Goal: Task Accomplishment & Management: Use online tool/utility

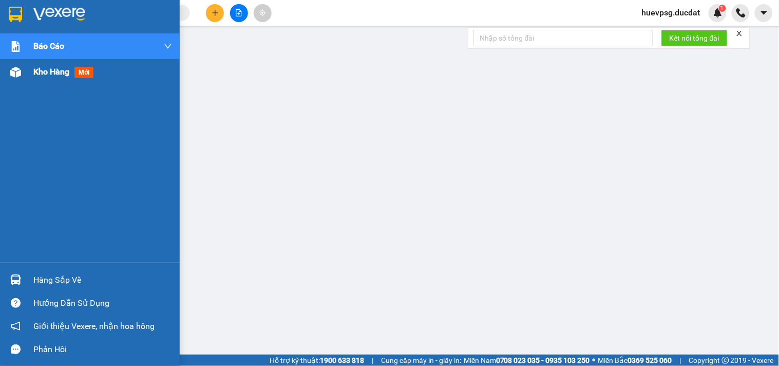
click at [51, 67] on span "Kho hàng" at bounding box center [51, 72] width 36 height 10
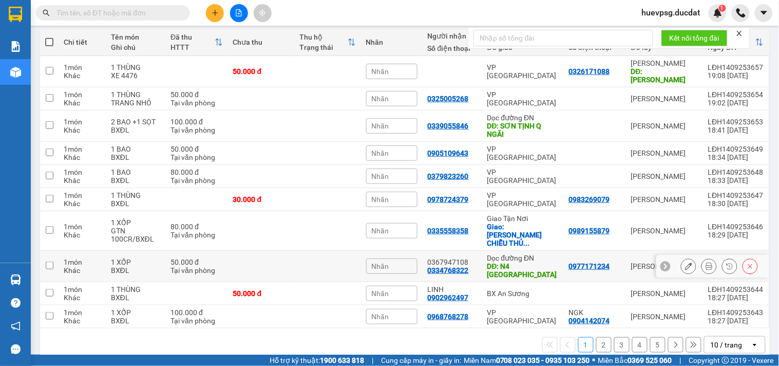
scroll to position [116, 0]
click at [723, 340] on div "10 / trang" at bounding box center [727, 345] width 32 height 10
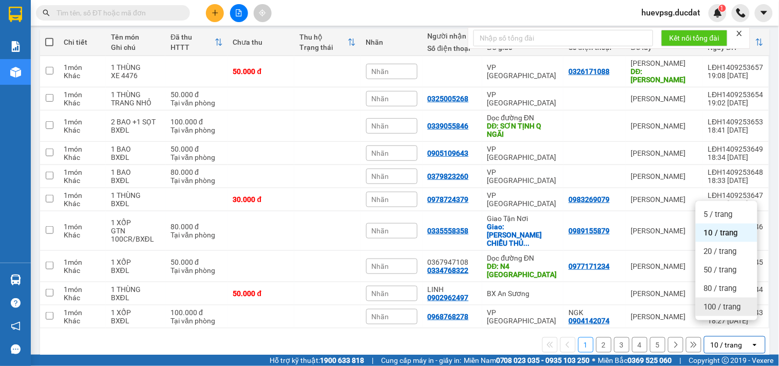
click at [723, 302] on span "100 / trang" at bounding box center [722, 307] width 37 height 10
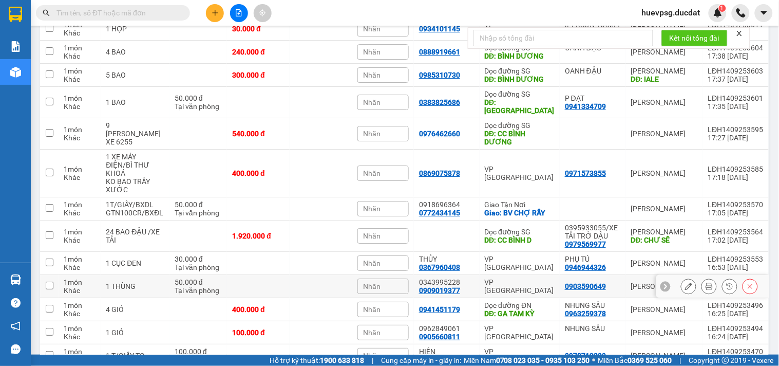
scroll to position [858, 0]
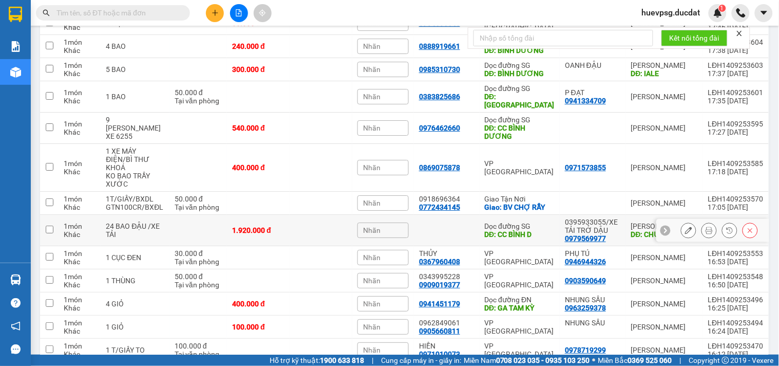
click at [683, 221] on button at bounding box center [689, 230] width 14 height 18
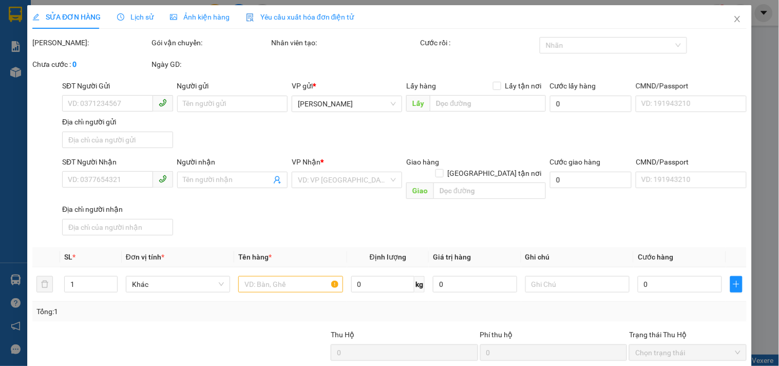
type input "0979569977"
type input "0395933055/XE TẢI TRỞ DẬU"
type input "CHƯ SÊ"
type input "CC BÌNH D"
type input "1.920.000"
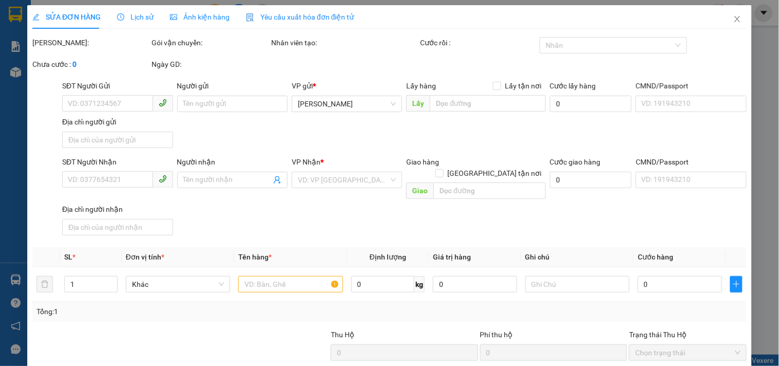
type input "1.920.000"
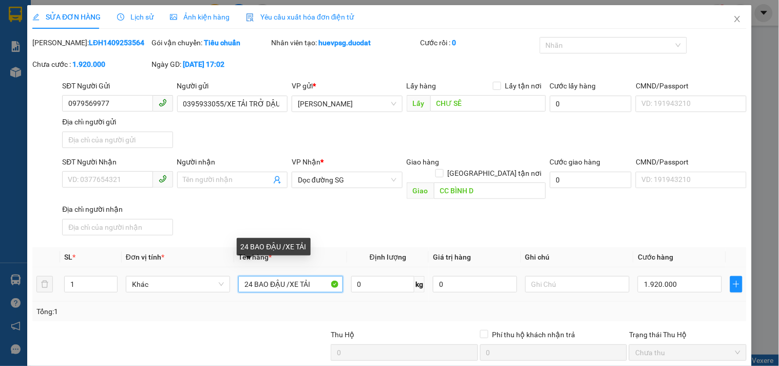
click at [252, 276] on input "24 BAO ĐẬU /XE TẢI" at bounding box center [290, 284] width 104 height 16
click at [248, 276] on input "24 BAO ĐẬU /XE TẢI" at bounding box center [290, 284] width 104 height 16
type input "14 BAO ĐẬU /XE TẢI"
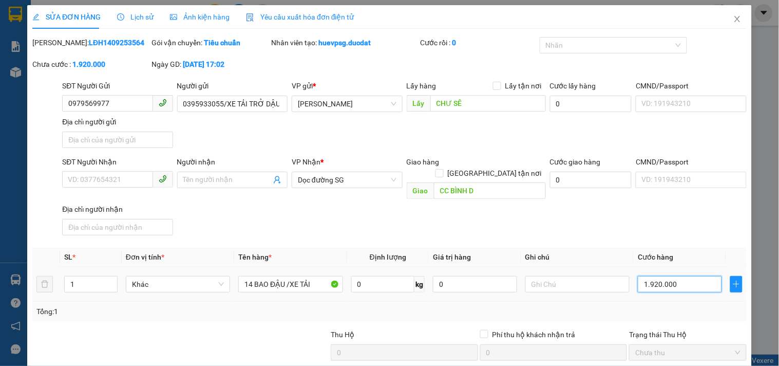
click at [662, 276] on input "1.920.000" at bounding box center [680, 284] width 84 height 16
type input "1"
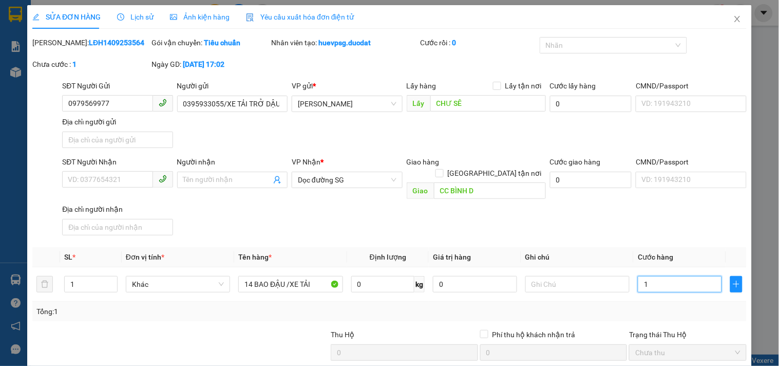
type input "11"
type input "112"
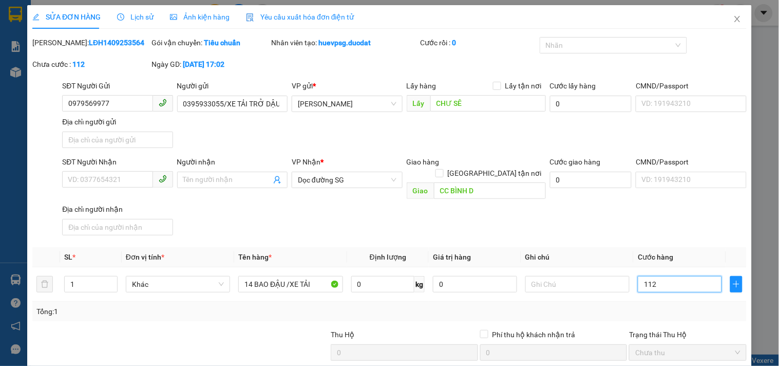
type input "1.120"
type input "11.200"
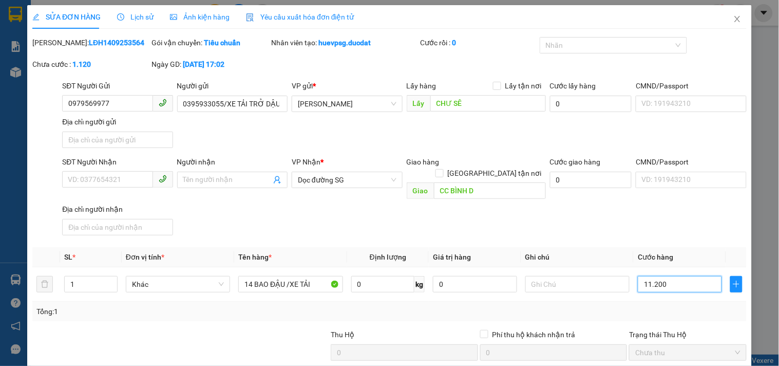
type input "11.200"
type input "112.000"
type input "1.120.000"
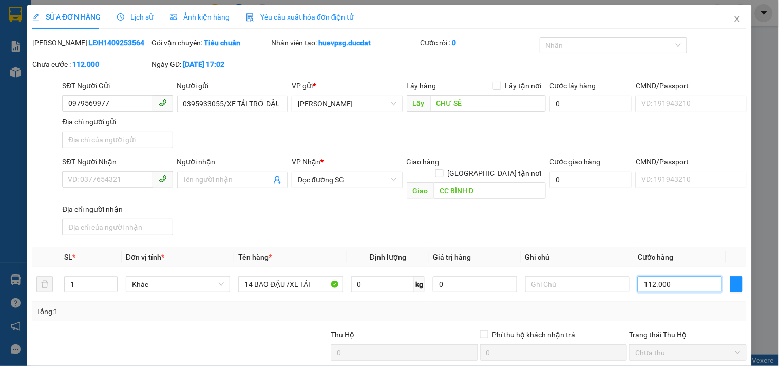
type input "1.120.000"
click at [607, 276] on input "text" at bounding box center [578, 284] width 104 height 16
type input "g"
click at [542, 278] on input "text" at bounding box center [578, 284] width 104 height 16
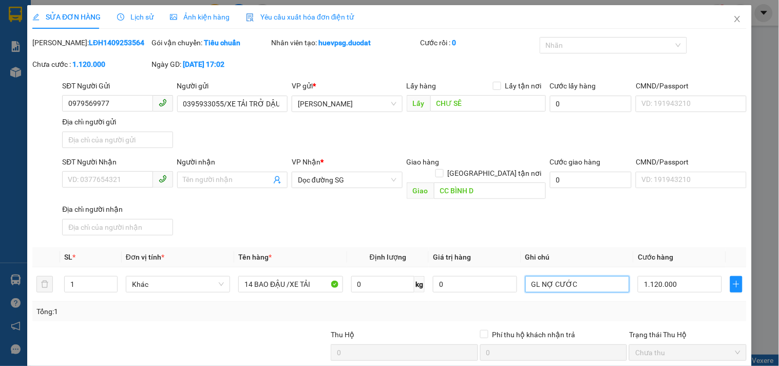
type input "GL NỢ CƯỚC"
click at [566, 219] on div "SĐT Người Nhận VD: 0377654321 Người nhận Tên người nhận VP Nhận * Dọc đường SG …" at bounding box center [404, 197] width 689 height 83
click at [137, 175] on input "SĐT Người Nhận" at bounding box center [107, 179] width 90 height 16
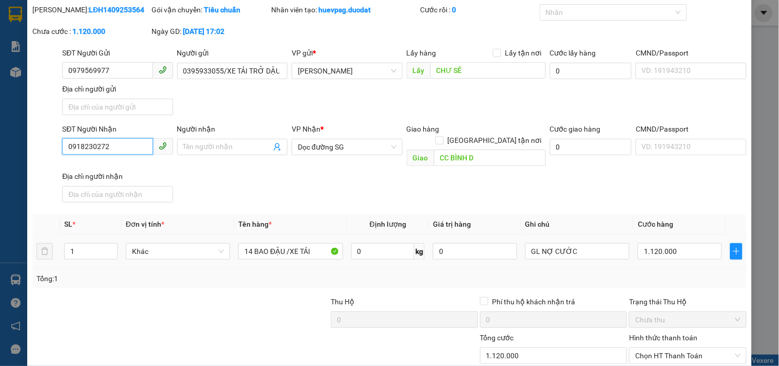
scroll to position [88, 0]
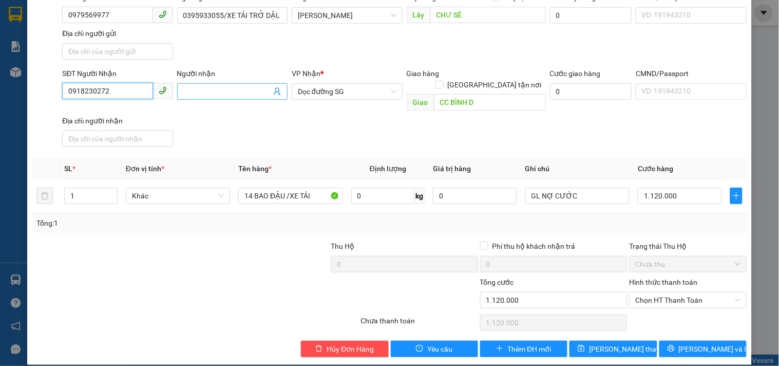
type input "0918230272"
click at [257, 96] on input "Người nhận" at bounding box center [227, 91] width 88 height 11
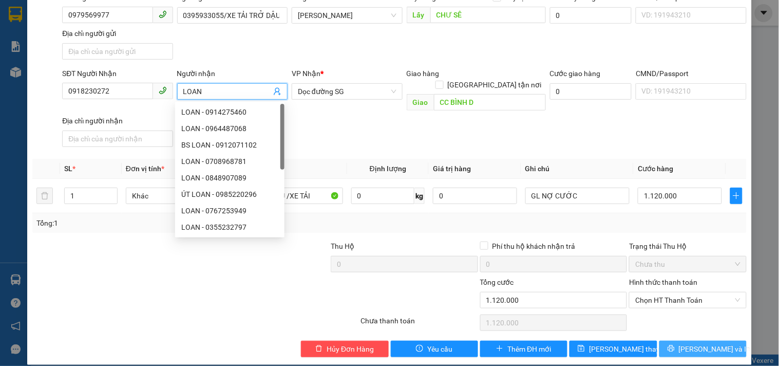
type input "LOAN"
click at [678, 341] on button "[PERSON_NAME] và In" at bounding box center [703, 349] width 87 height 16
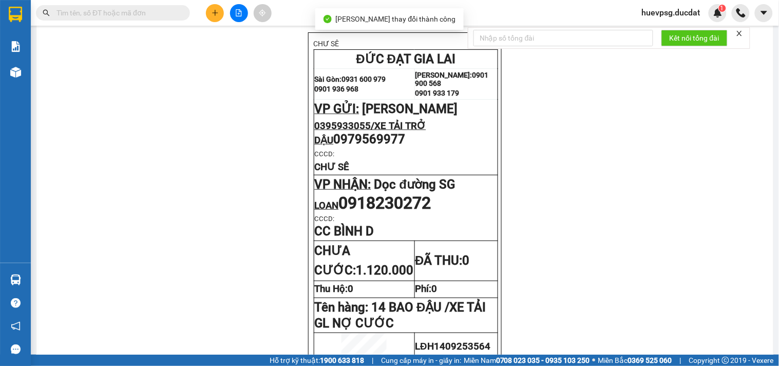
scroll to position [114, 0]
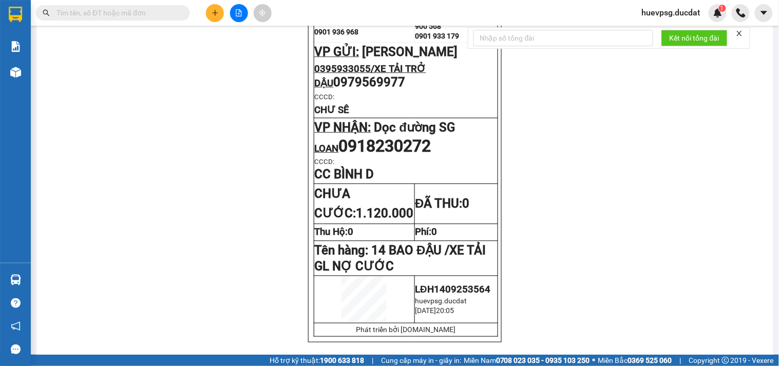
drag, startPoint x: 206, startPoint y: 226, endPoint x: 186, endPoint y: 160, distance: 68.7
click at [212, 12] on icon "plus" at bounding box center [215, 12] width 7 height 7
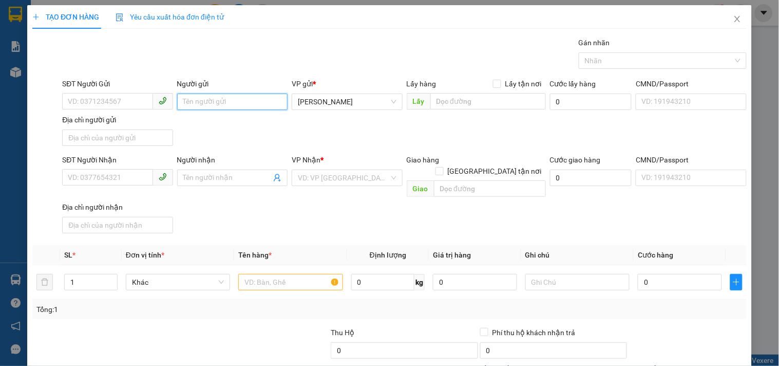
click at [239, 99] on input "Người gửi" at bounding box center [232, 101] width 110 height 16
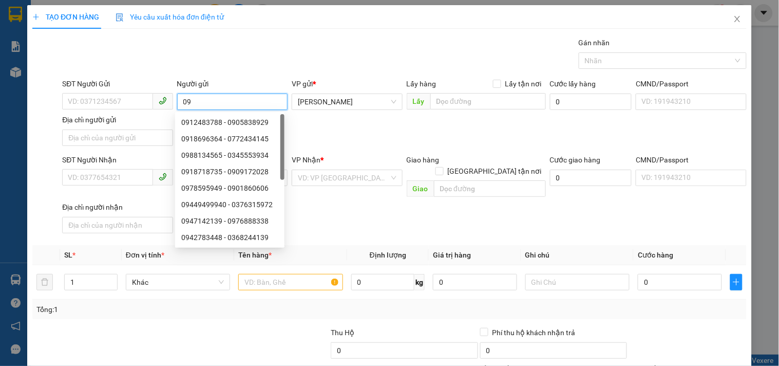
type input "0"
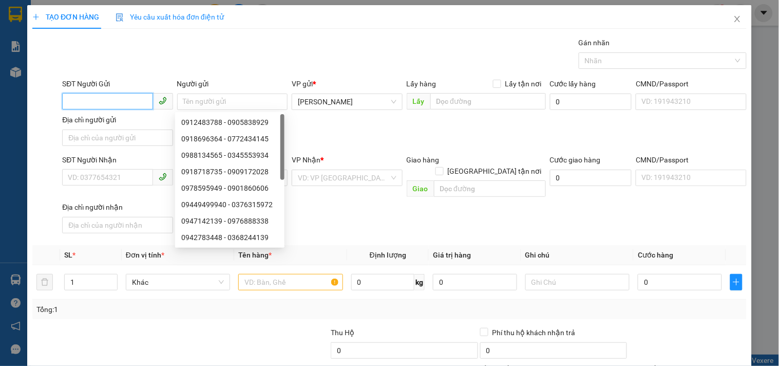
click at [131, 104] on input "SĐT Người Gửi" at bounding box center [107, 101] width 90 height 16
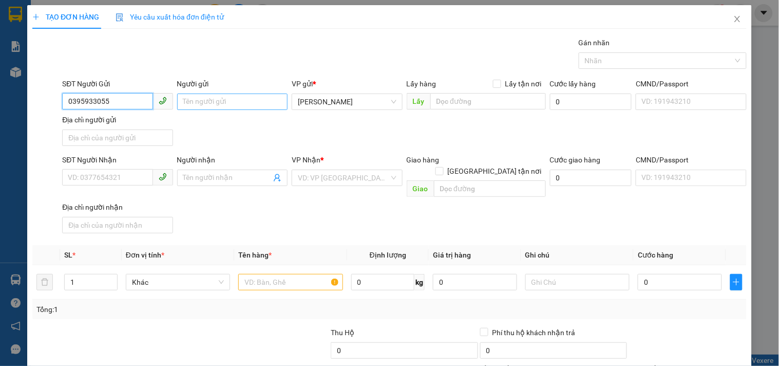
type input "0395933055"
click at [205, 103] on input "Người gửi" at bounding box center [232, 101] width 110 height 16
type input "0979569977"
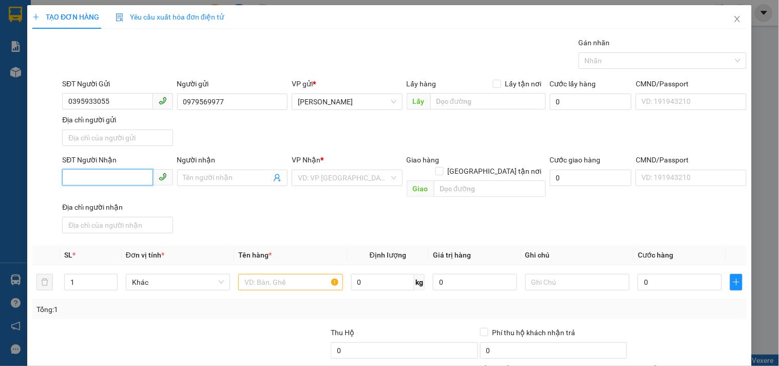
click at [139, 178] on input "SĐT Người Nhận" at bounding box center [107, 177] width 90 height 16
type input "0913629463"
click at [147, 198] on div "0913629463 - HỒNG" at bounding box center [116, 198] width 97 height 11
type input "HỒNG"
type input "CỔNG CHÀO BÌNH DƯƠNG"
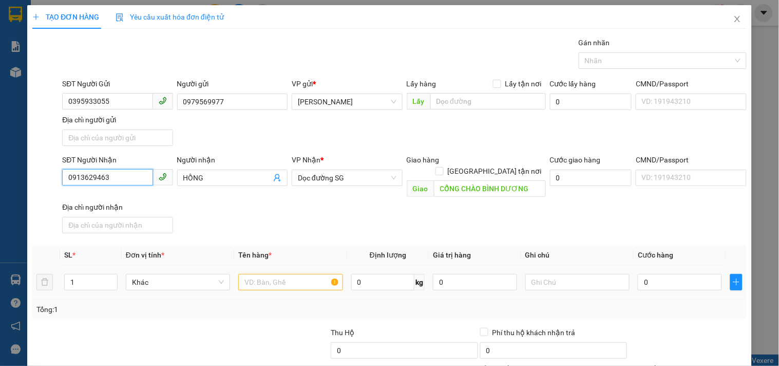
type input "0913629463"
click at [285, 274] on input "text" at bounding box center [290, 282] width 104 height 16
type input "10 BAO ĐẬU"
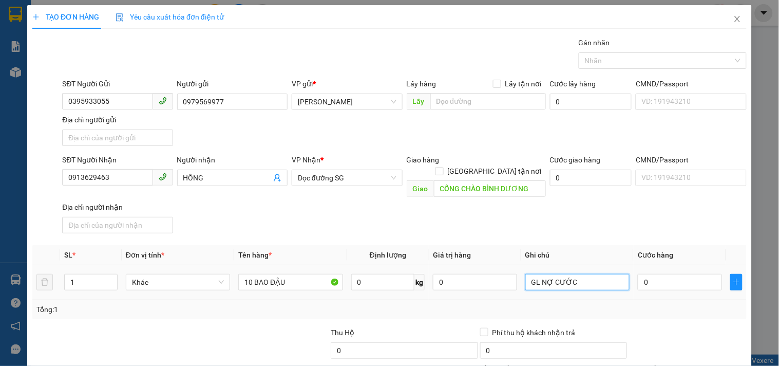
type input "GL NỢ CƯỚC"
type input "8"
type input "80"
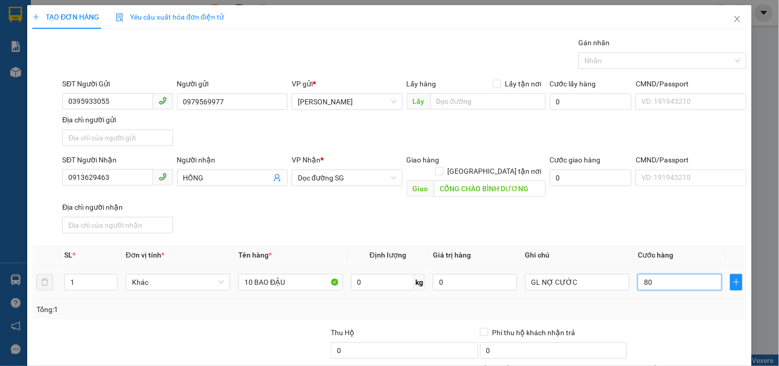
type input "80"
type input "800"
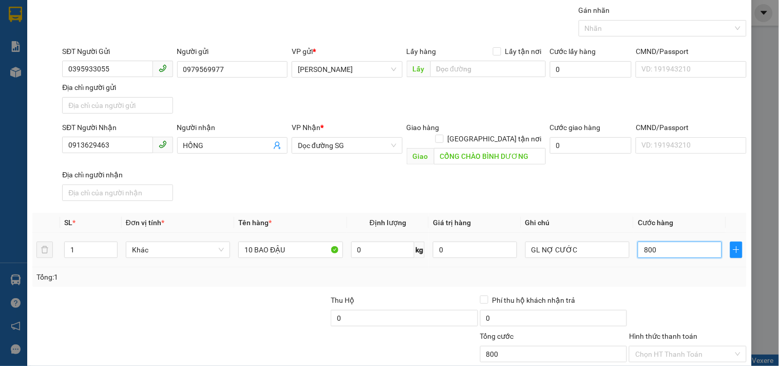
scroll to position [86, 0]
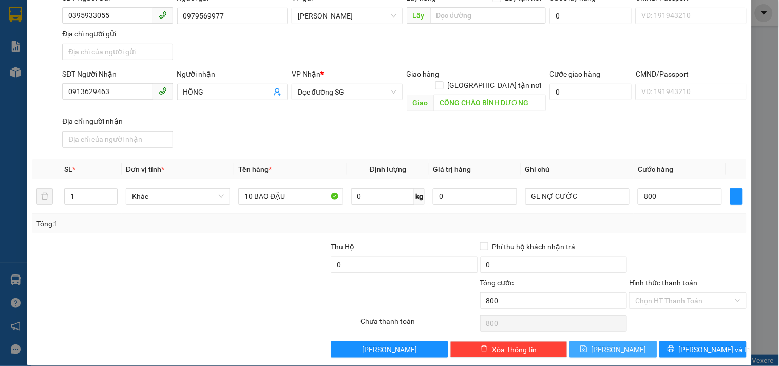
type input "800.000"
drag, startPoint x: 596, startPoint y: 342, endPoint x: 677, endPoint y: 331, distance: 80.9
click at [677, 341] on div "Lưu nháp Xóa Thông tin [PERSON_NAME] và In" at bounding box center [389, 349] width 717 height 16
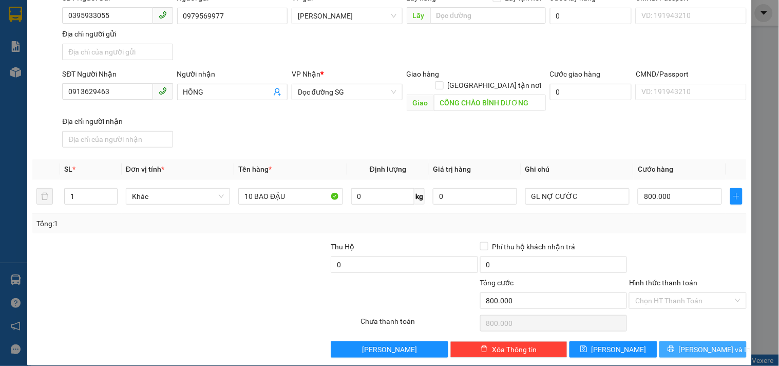
click at [677, 341] on button "[PERSON_NAME] và In" at bounding box center [703, 349] width 87 height 16
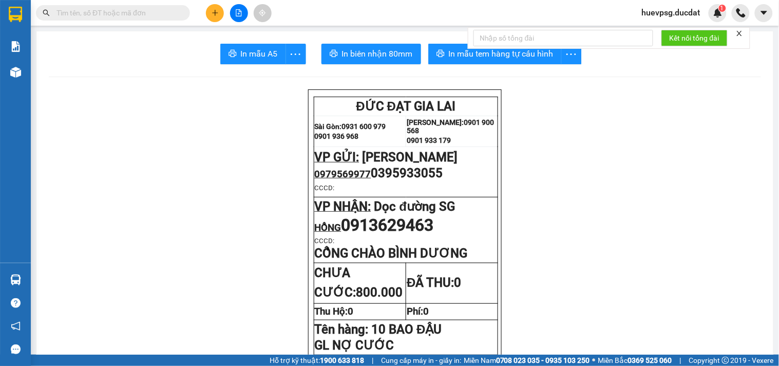
drag, startPoint x: 223, startPoint y: 87, endPoint x: 221, endPoint y: 93, distance: 6.7
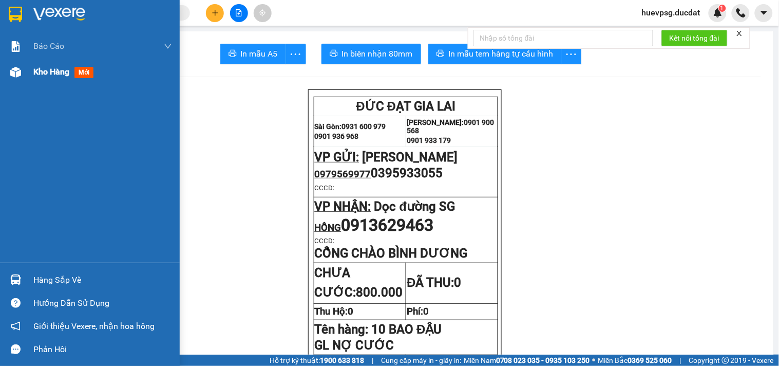
click at [60, 70] on span "Kho hàng" at bounding box center [51, 72] width 36 height 10
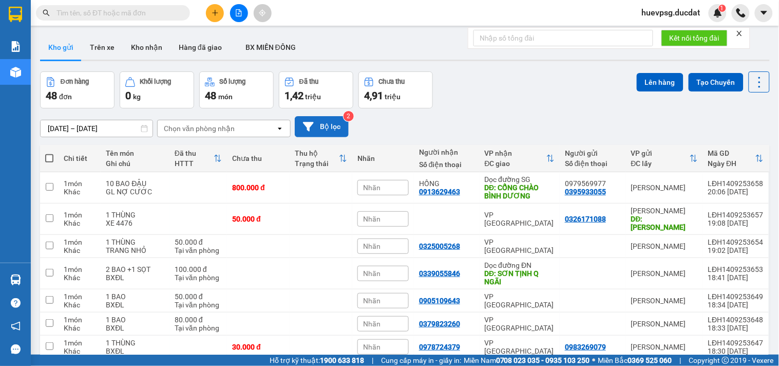
click at [322, 132] on button "Bộ lọc" at bounding box center [322, 126] width 54 height 21
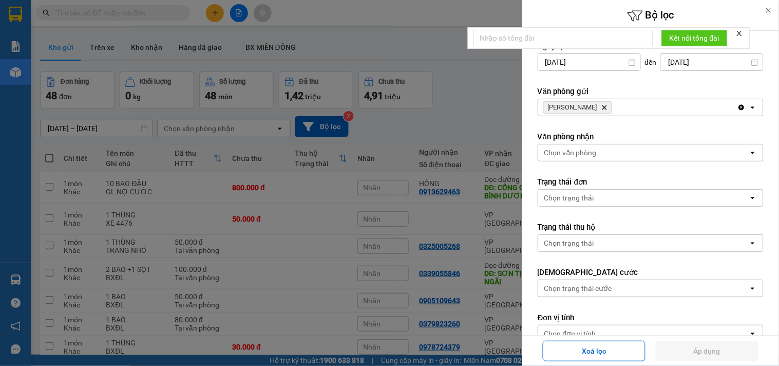
click at [603, 108] on icon "Lê Đại Hành, close by backspace" at bounding box center [605, 107] width 5 height 5
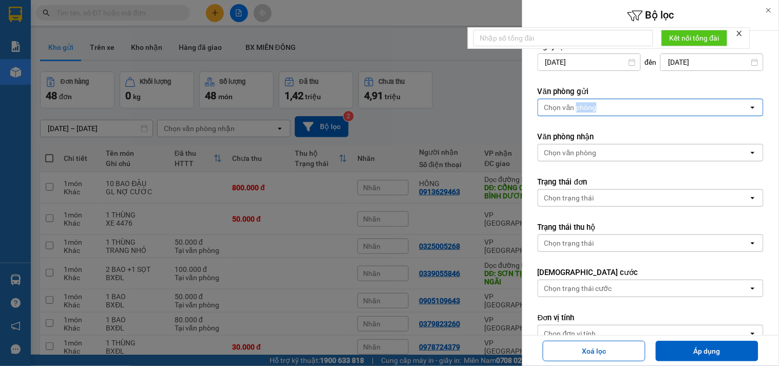
click at [591, 108] on div "Chọn văn phòng" at bounding box center [571, 107] width 52 height 10
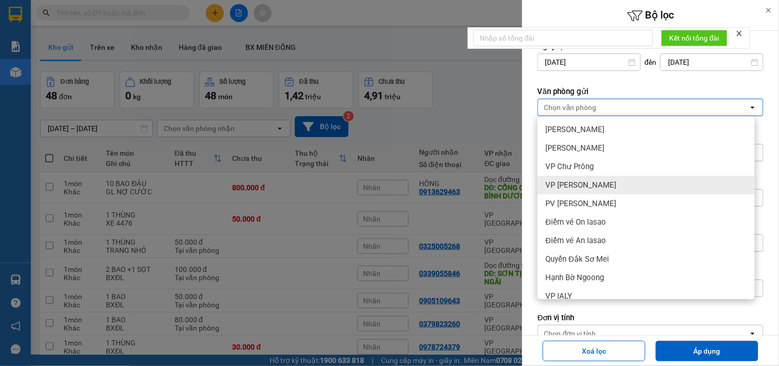
click at [612, 185] on div "VP [PERSON_NAME]" at bounding box center [646, 185] width 217 height 18
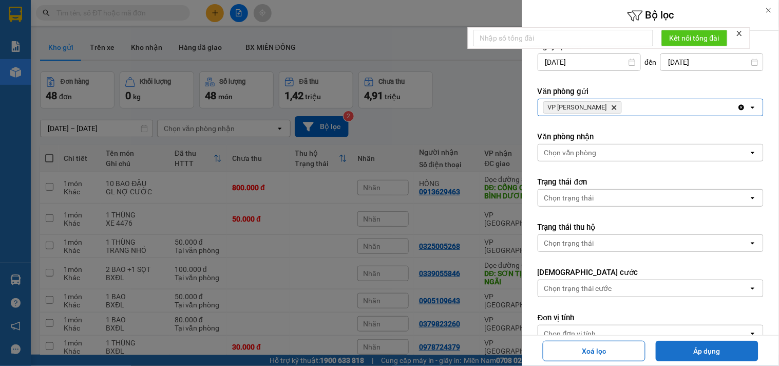
click at [684, 354] on button "Áp dụng" at bounding box center [707, 351] width 103 height 21
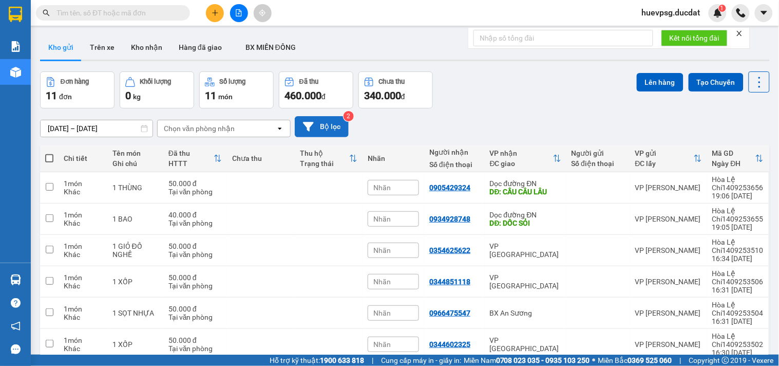
click at [332, 131] on button "Bộ lọc" at bounding box center [322, 126] width 54 height 21
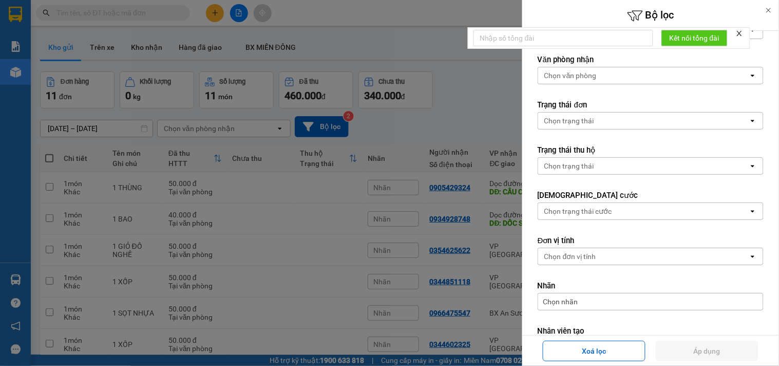
scroll to position [155, 0]
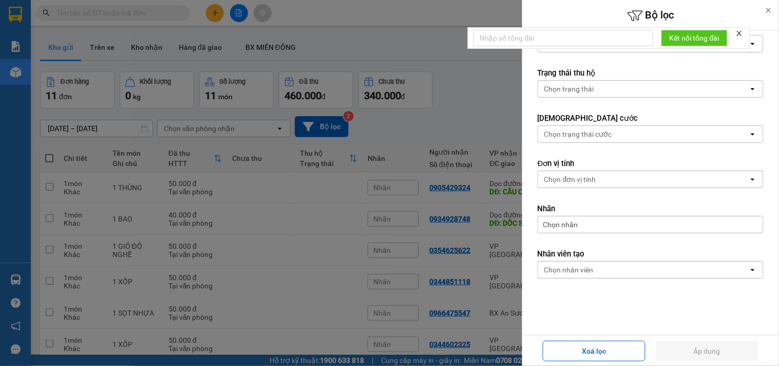
click at [578, 269] on div "Chọn nhân viên" at bounding box center [569, 270] width 49 height 10
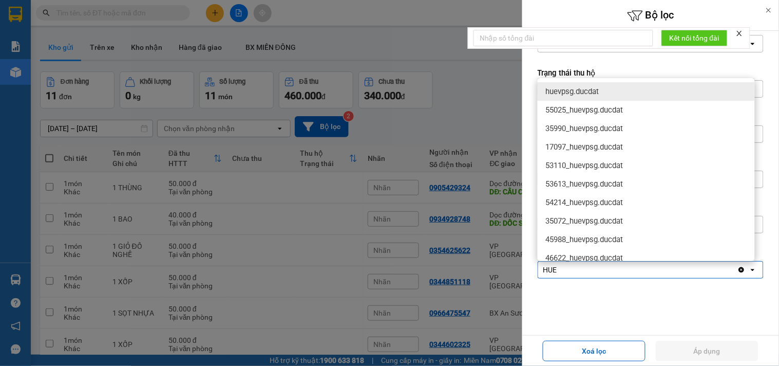
type input "HUE"
drag, startPoint x: 580, startPoint y: 93, endPoint x: 669, endPoint y: 286, distance: 211.9
click at [581, 93] on span "huevpsg.ducdat" at bounding box center [572, 91] width 53 height 10
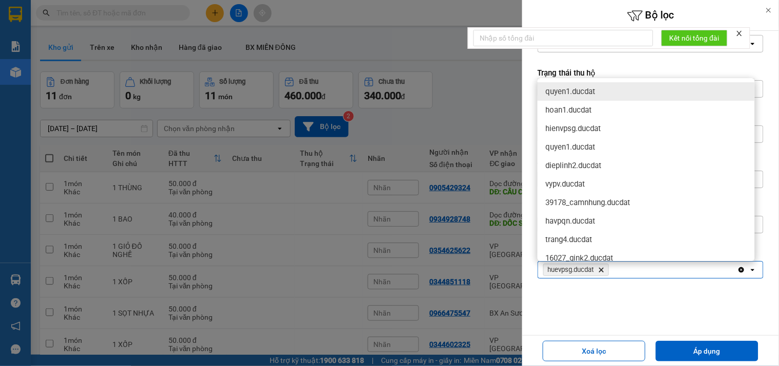
click at [690, 350] on button "Áp dụng" at bounding box center [707, 351] width 103 height 21
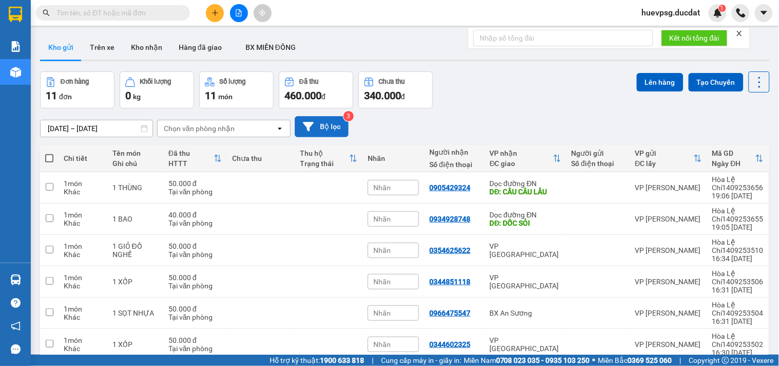
click at [316, 128] on button "Bộ lọc" at bounding box center [322, 126] width 54 height 21
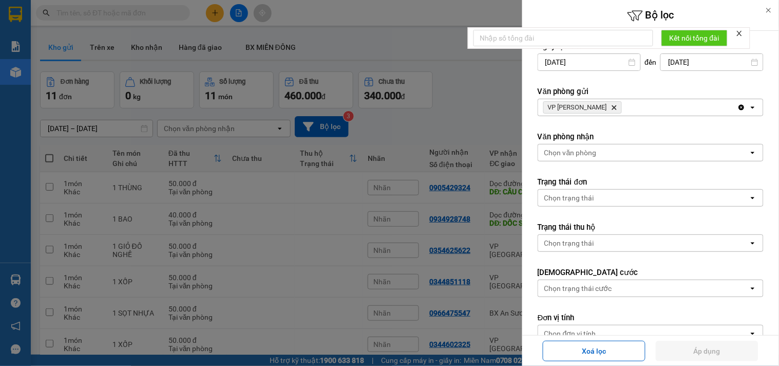
click at [611, 105] on icon "Delete" at bounding box center [614, 107] width 6 height 6
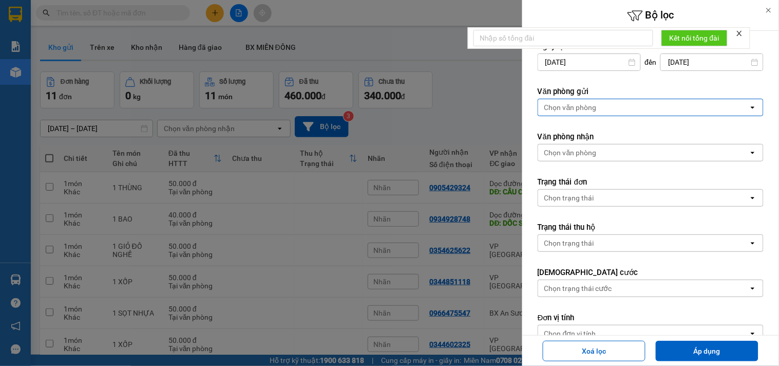
click at [599, 105] on div "Chọn văn phòng" at bounding box center [643, 107] width 211 height 16
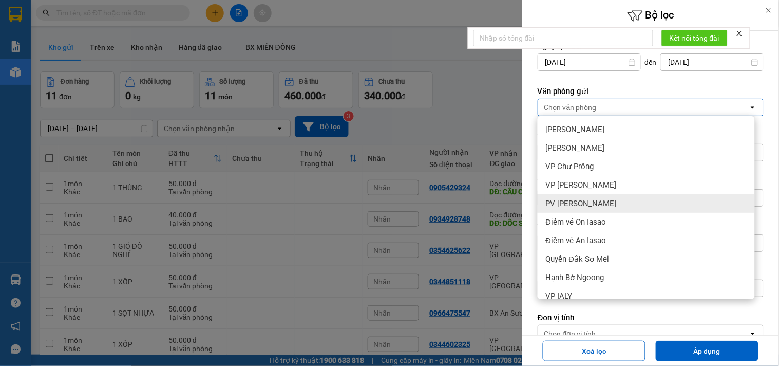
click at [601, 201] on div "PV [PERSON_NAME]" at bounding box center [646, 203] width 217 height 18
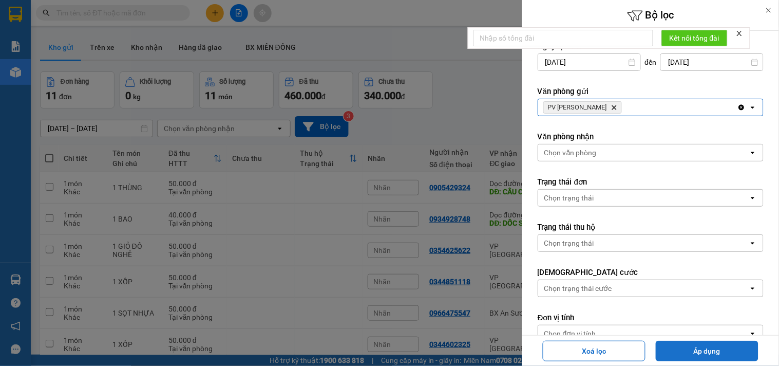
click at [684, 355] on button "Áp dụng" at bounding box center [707, 351] width 103 height 21
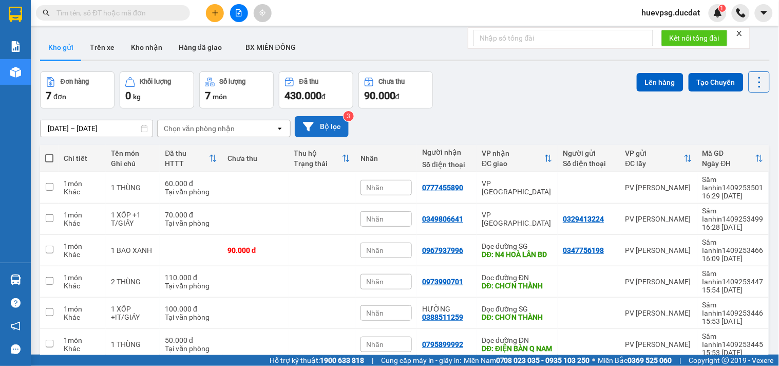
click at [318, 124] on button "Bộ lọc" at bounding box center [322, 126] width 54 height 21
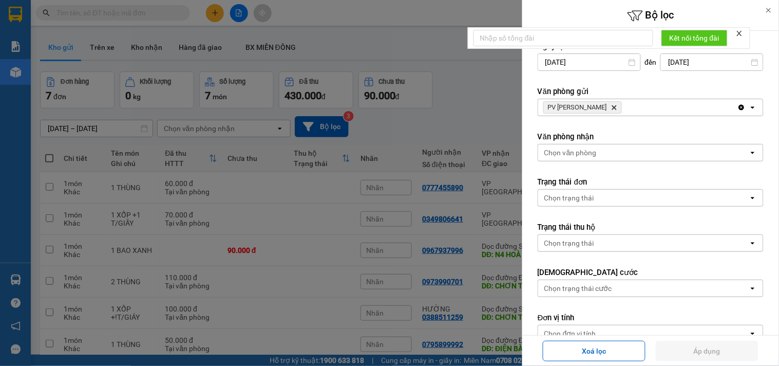
click at [612, 108] on icon "PV Sâm Ianhin, close by backspace" at bounding box center [614, 107] width 5 height 5
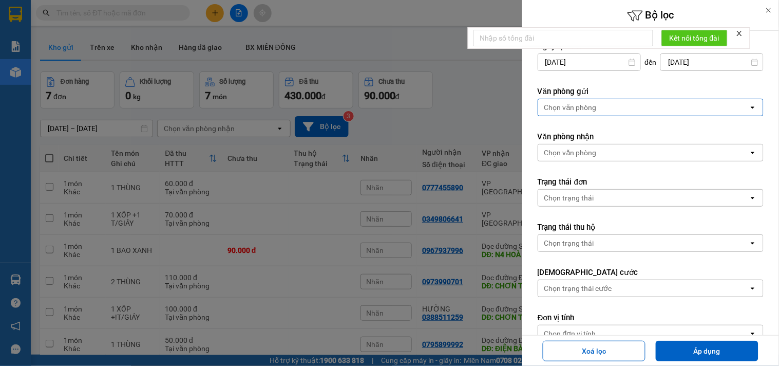
click at [605, 115] on div "Chọn văn phòng" at bounding box center [643, 107] width 211 height 16
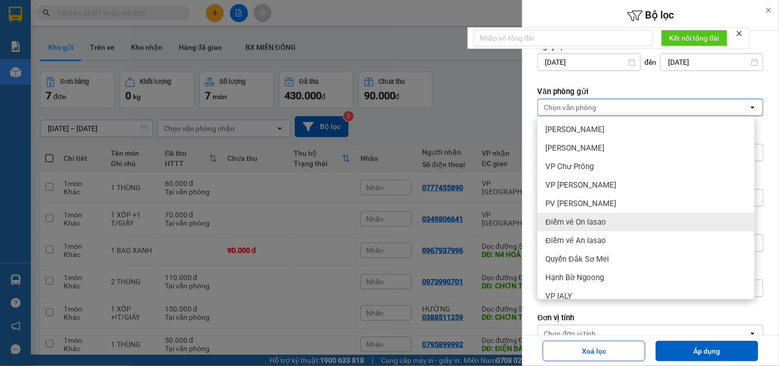
click at [596, 219] on span "Điểm vé On Iasao" at bounding box center [576, 222] width 61 height 10
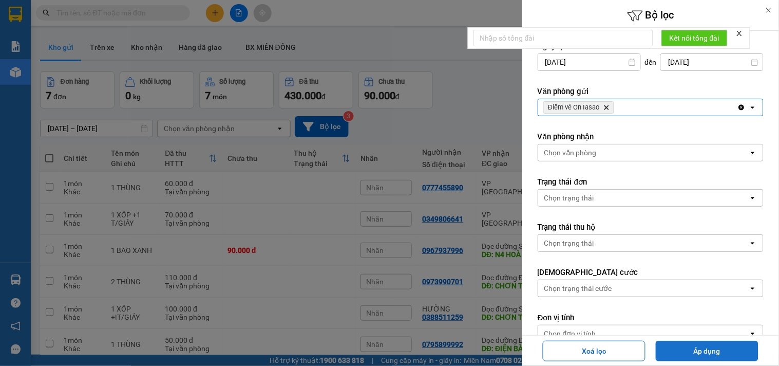
click at [685, 350] on button "Áp dụng" at bounding box center [707, 351] width 103 height 21
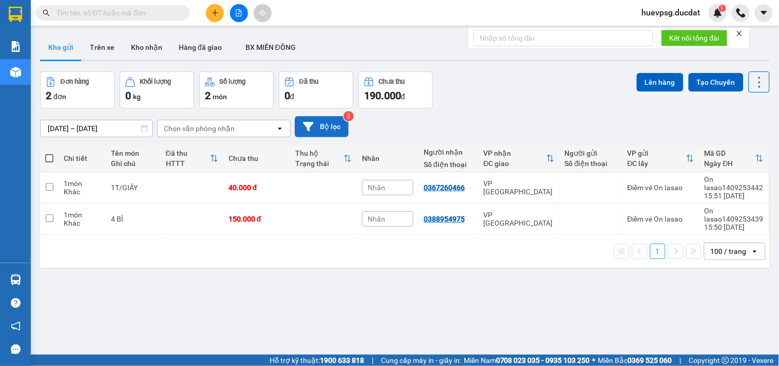
click at [324, 129] on button "Bộ lọc" at bounding box center [322, 126] width 54 height 21
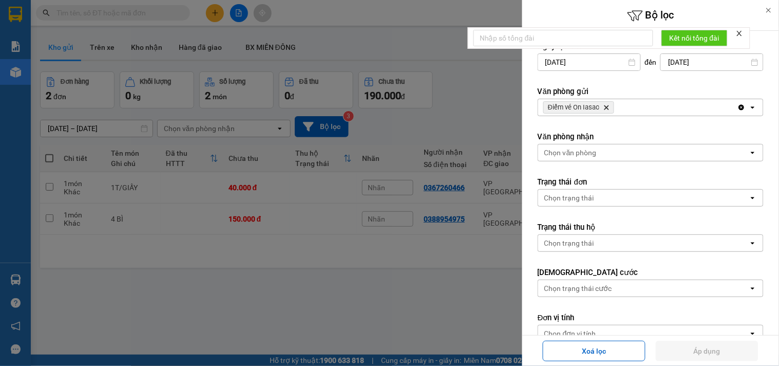
click at [608, 105] on icon "Delete" at bounding box center [607, 107] width 6 height 6
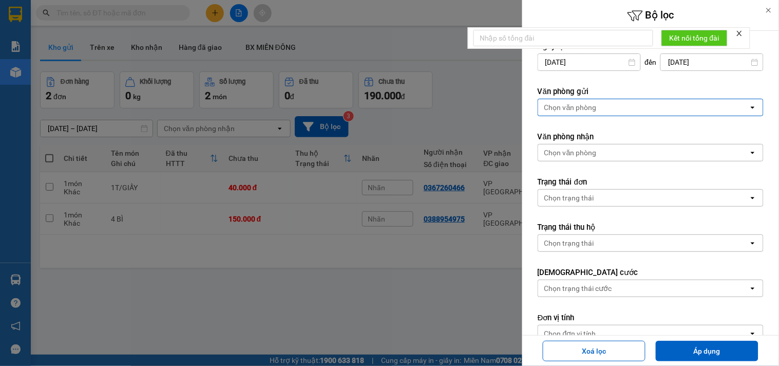
click at [608, 105] on div "Chọn văn phòng" at bounding box center [643, 107] width 211 height 16
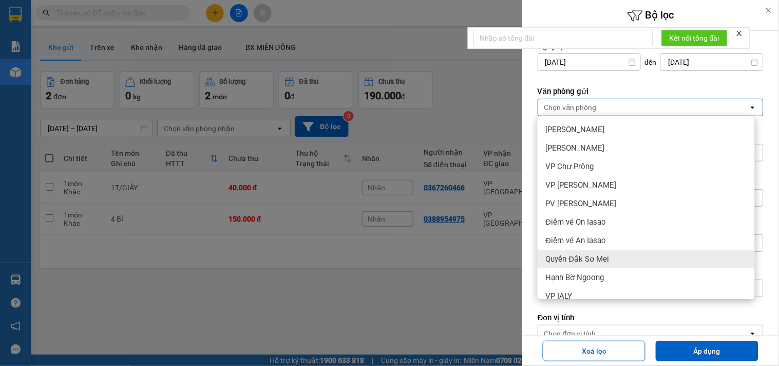
scroll to position [57, 0]
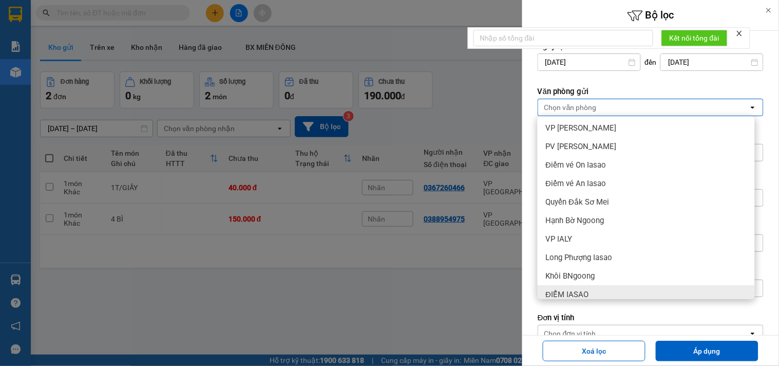
click at [575, 289] on span "ĐIỂM IASAO" at bounding box center [567, 294] width 43 height 10
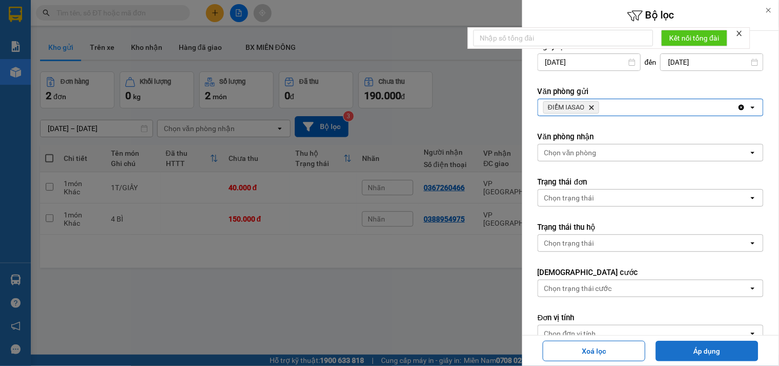
click at [687, 348] on button "Áp dụng" at bounding box center [707, 351] width 103 height 21
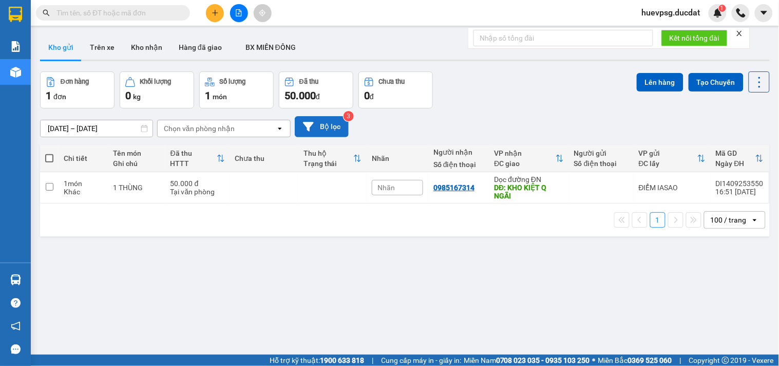
click at [314, 130] on button "Bộ lọc" at bounding box center [322, 126] width 54 height 21
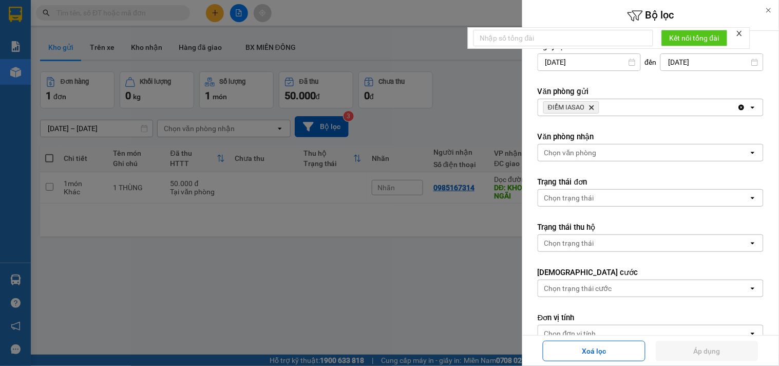
click at [592, 106] on icon "Delete" at bounding box center [592, 107] width 6 height 6
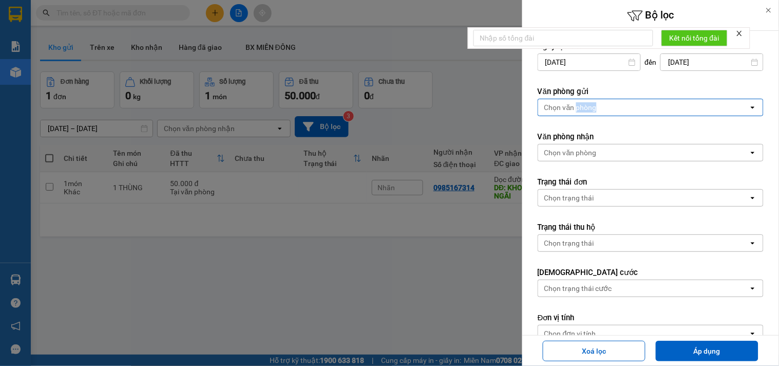
click at [592, 106] on div "Chọn văn phòng" at bounding box center [571, 107] width 52 height 10
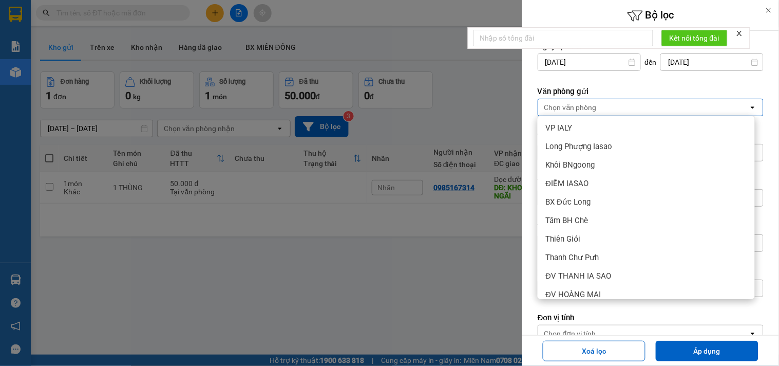
scroll to position [171, 0]
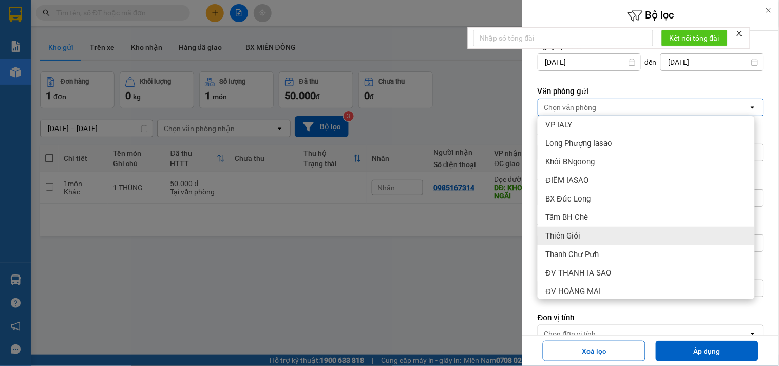
click at [584, 241] on div "Thiên Giới" at bounding box center [646, 236] width 217 height 18
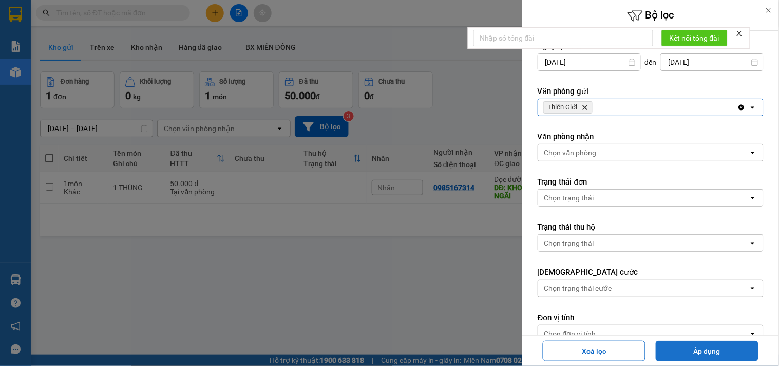
click at [682, 345] on button "Áp dụng" at bounding box center [707, 351] width 103 height 21
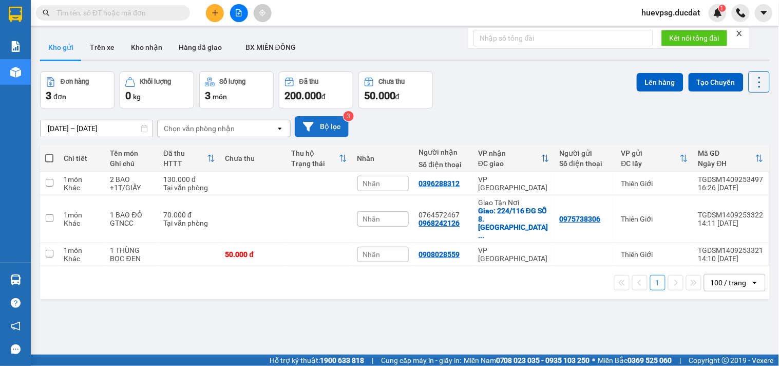
click at [337, 124] on button "Bộ lọc" at bounding box center [322, 126] width 54 height 21
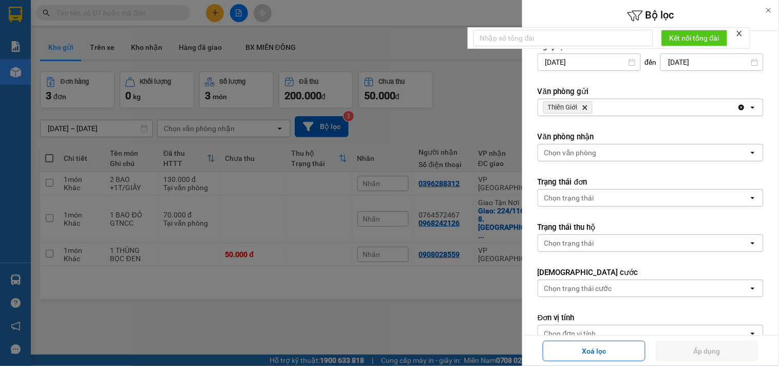
click at [584, 108] on icon "Delete" at bounding box center [585, 107] width 6 height 6
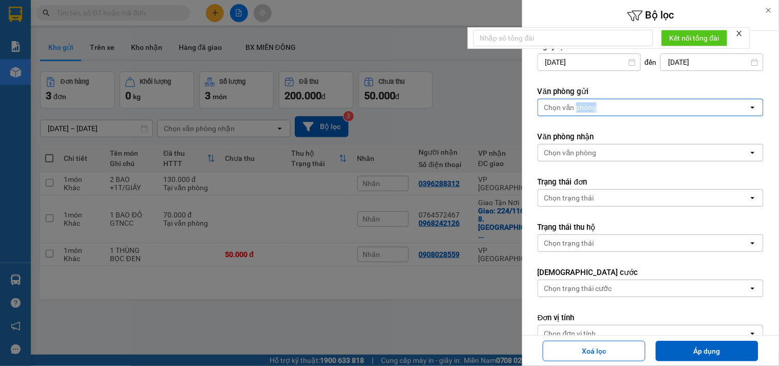
click at [584, 108] on div "Chọn văn phòng" at bounding box center [571, 107] width 52 height 10
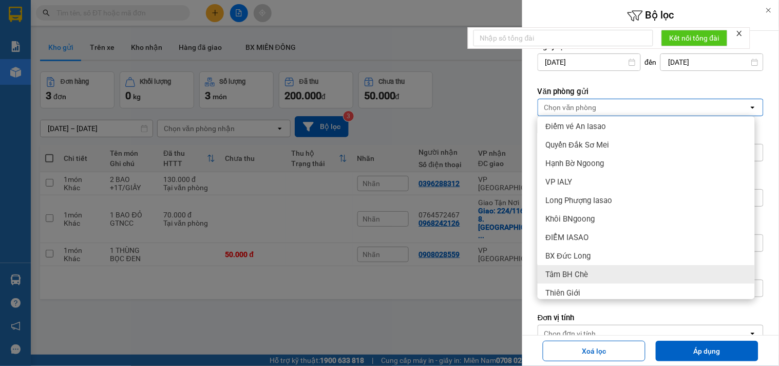
scroll to position [213, 0]
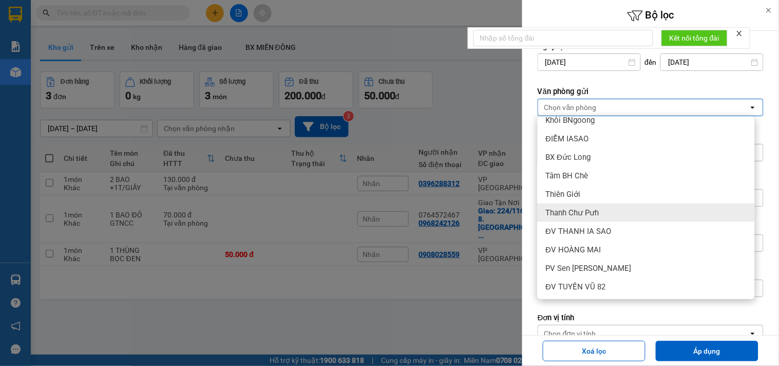
click at [587, 205] on div "Thanh Chư Pưh" at bounding box center [646, 212] width 217 height 18
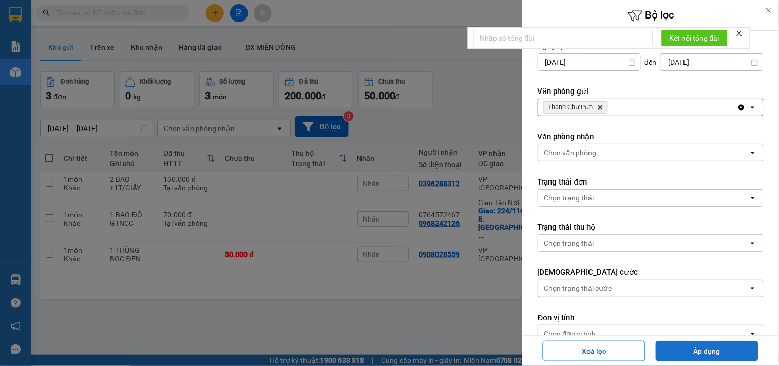
click at [690, 351] on button "Áp dụng" at bounding box center [707, 351] width 103 height 21
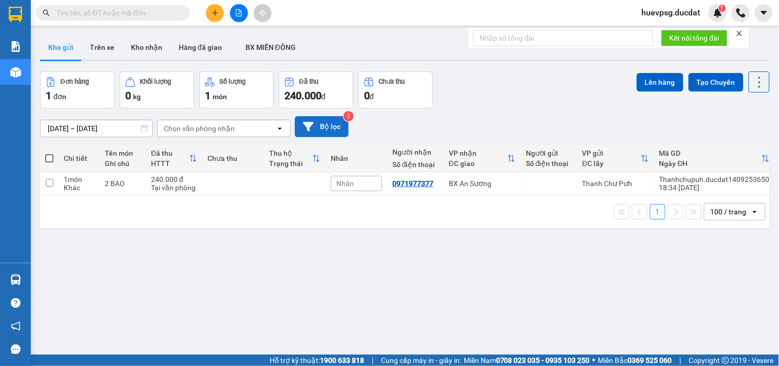
click at [315, 120] on button "Bộ lọc" at bounding box center [322, 126] width 54 height 21
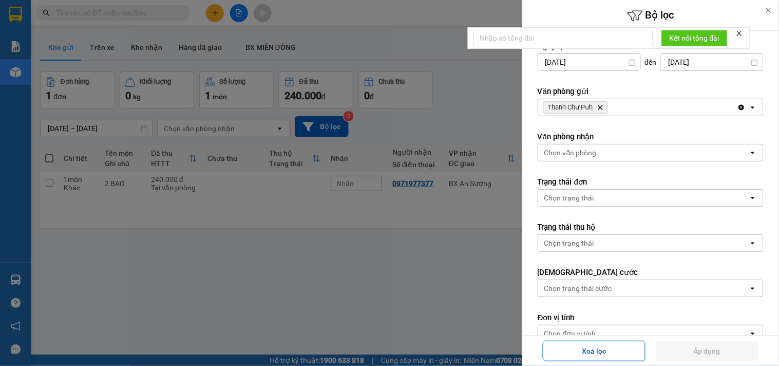
click at [601, 109] on icon "Thanh Chư Pưh, close by backspace" at bounding box center [600, 107] width 5 height 5
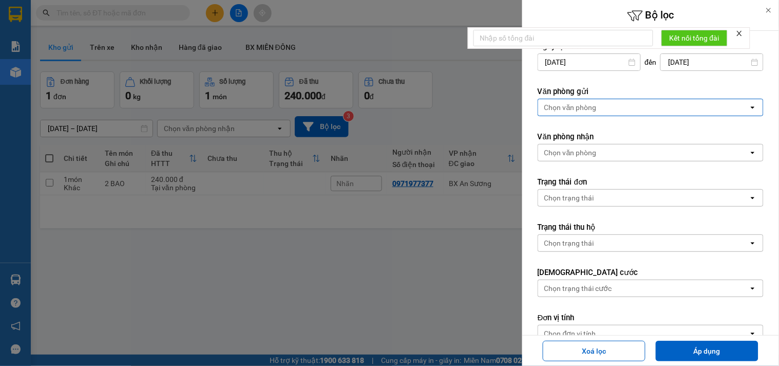
click at [601, 109] on div "Chọn văn phòng" at bounding box center [643, 107] width 211 height 16
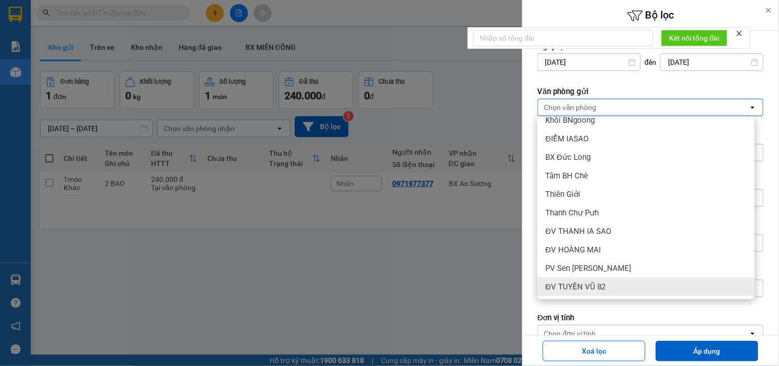
click at [613, 288] on div "ĐV TUYẾN VŨ 82" at bounding box center [646, 286] width 217 height 18
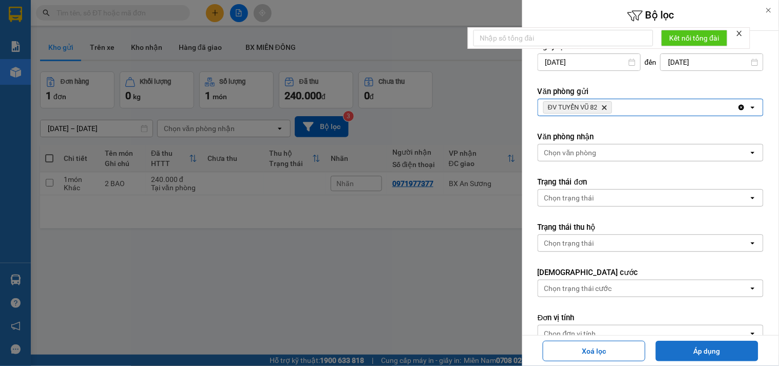
click at [684, 345] on button "Áp dụng" at bounding box center [707, 351] width 103 height 21
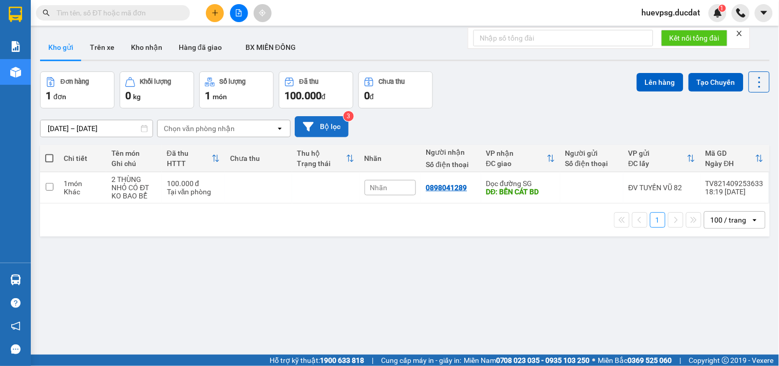
click at [302, 130] on button "Bộ lọc" at bounding box center [322, 126] width 54 height 21
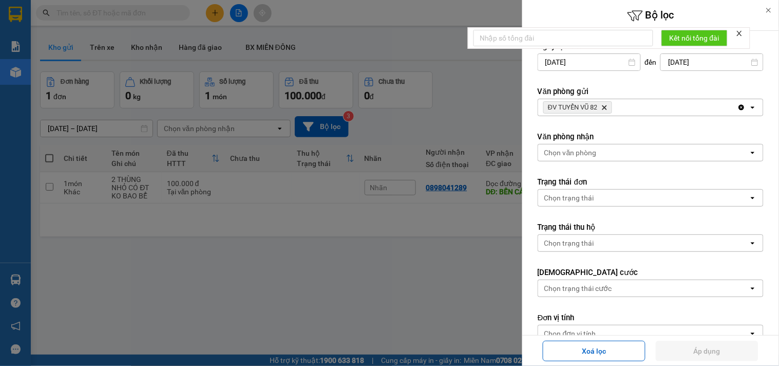
click at [607, 108] on icon "ĐV TUYẾN VŨ 82, close by backspace" at bounding box center [605, 107] width 5 height 5
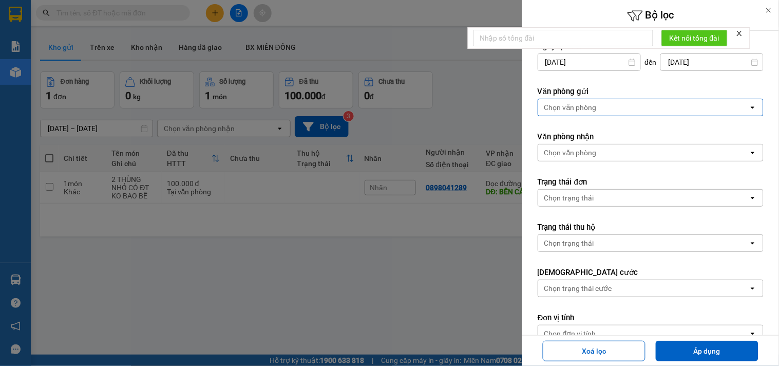
click at [607, 108] on div "Chọn văn phòng" at bounding box center [643, 107] width 211 height 16
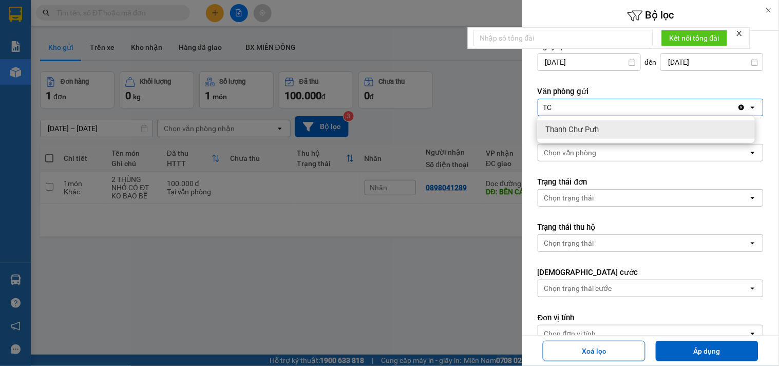
type input "T"
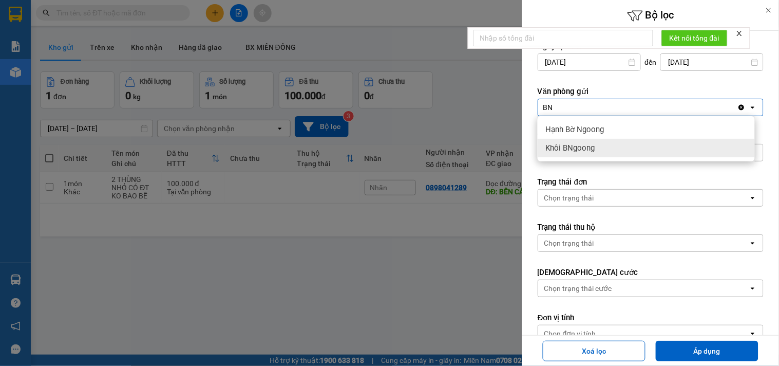
type input "BN"
click at [587, 145] on span "Khôi BNgoong" at bounding box center [570, 148] width 49 height 10
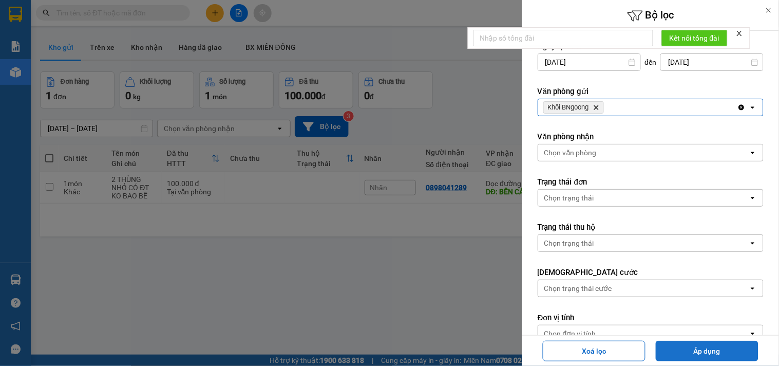
click at [705, 349] on button "Áp dụng" at bounding box center [707, 351] width 103 height 21
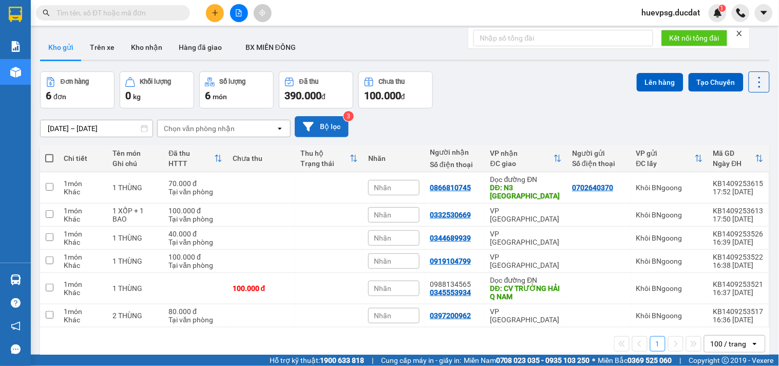
click at [337, 131] on button "Bộ lọc" at bounding box center [322, 126] width 54 height 21
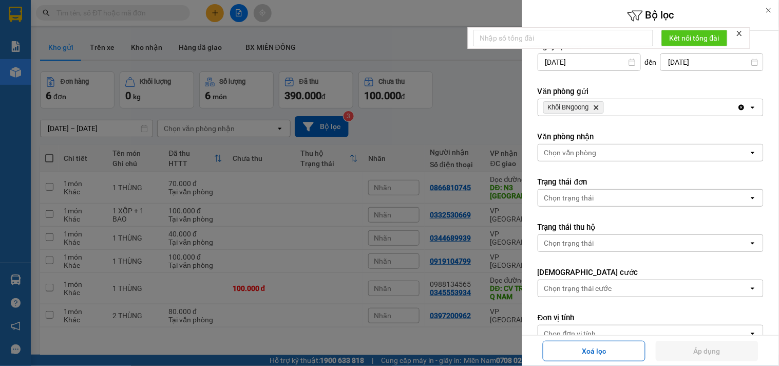
click at [599, 109] on icon "Delete" at bounding box center [596, 107] width 6 height 6
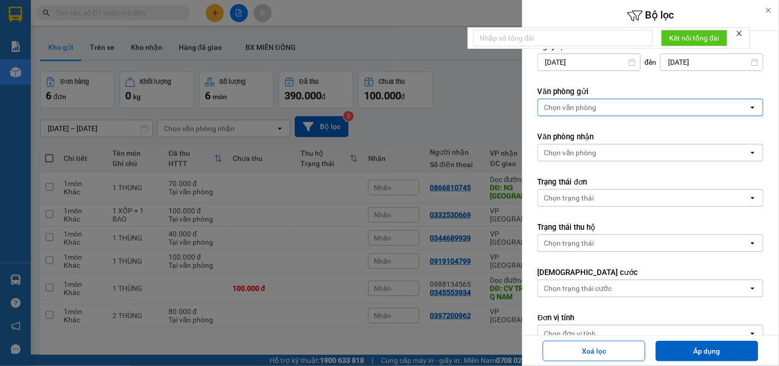
click at [602, 107] on div "Chọn văn phòng" at bounding box center [643, 107] width 211 height 16
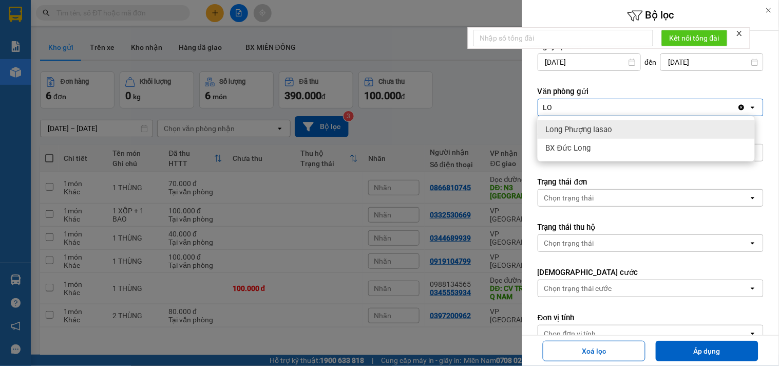
type input "LO"
click at [598, 126] on span "Long Phượng Iasao" at bounding box center [579, 129] width 67 height 10
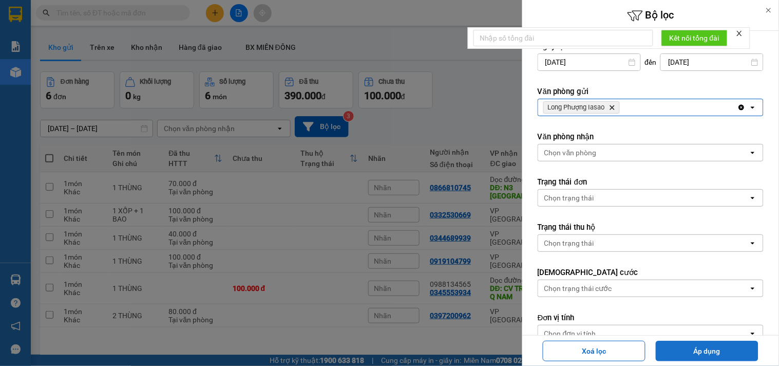
click at [696, 356] on button "Áp dụng" at bounding box center [707, 351] width 103 height 21
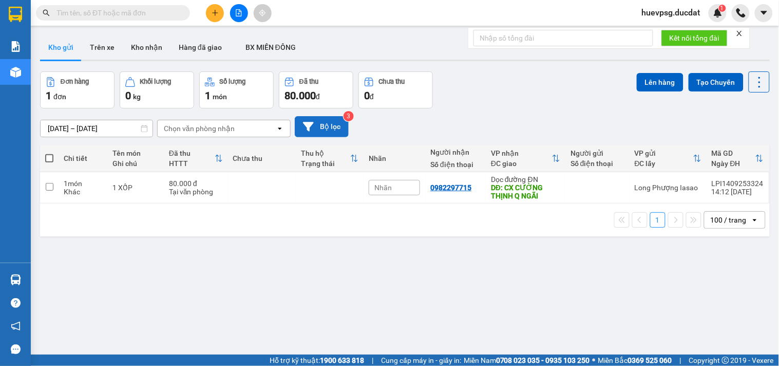
click at [322, 126] on button "Bộ lọc" at bounding box center [322, 126] width 54 height 21
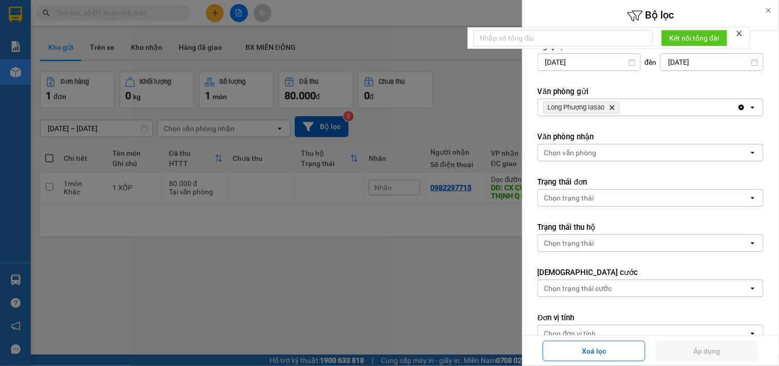
click at [613, 109] on icon "Delete" at bounding box center [612, 107] width 6 height 6
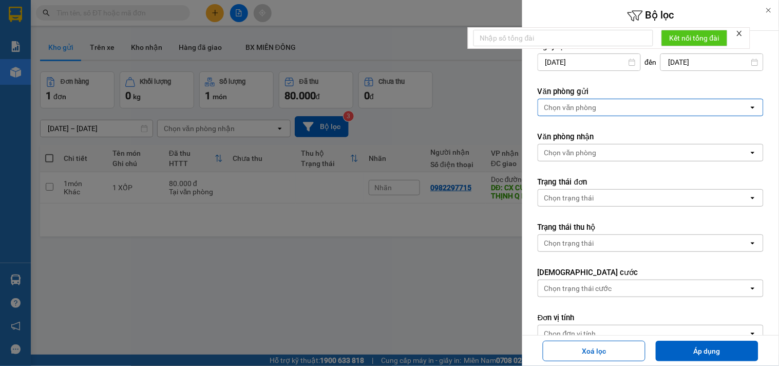
click at [613, 109] on div "Chọn văn phòng" at bounding box center [643, 107] width 211 height 16
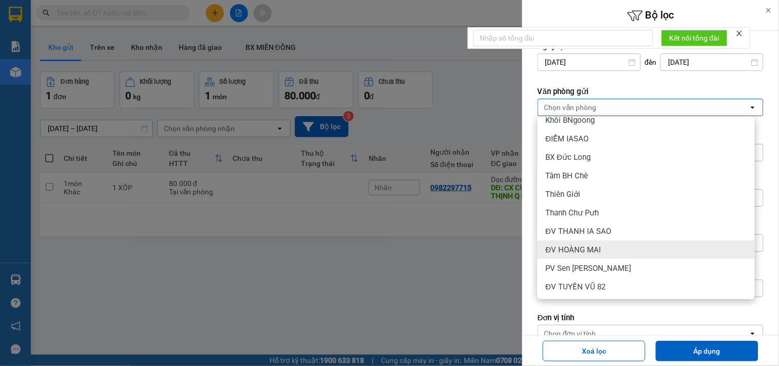
click at [613, 250] on div "ĐV HOÀNG MAI" at bounding box center [646, 249] width 217 height 18
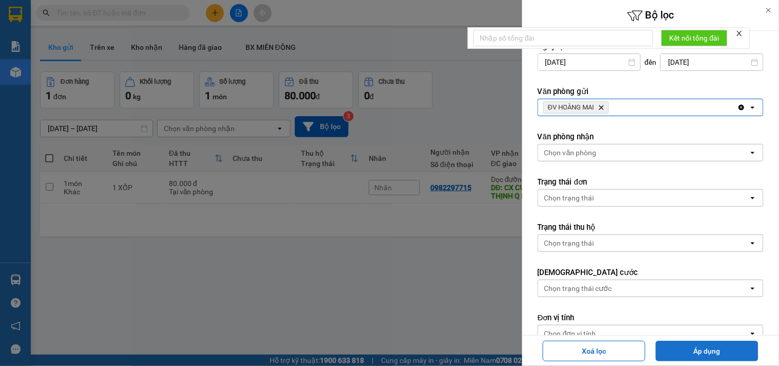
click at [696, 349] on button "Áp dụng" at bounding box center [707, 351] width 103 height 21
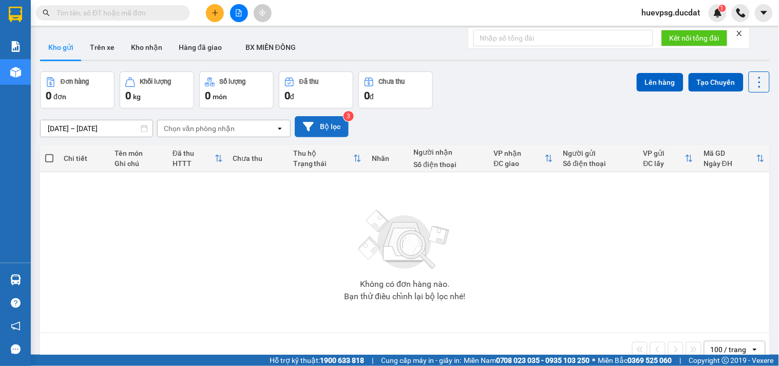
click at [339, 129] on button "Bộ lọc" at bounding box center [322, 126] width 54 height 21
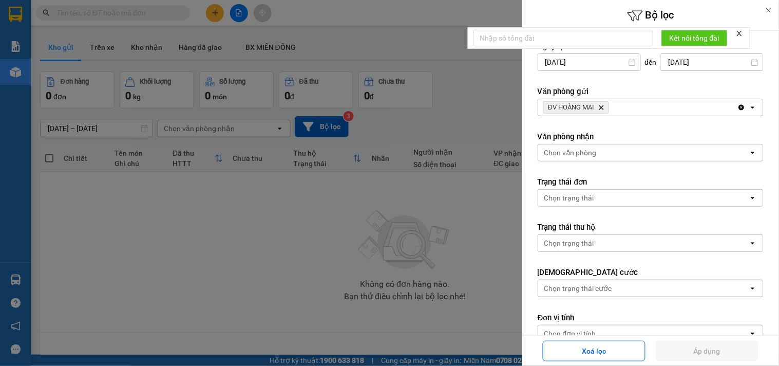
click at [604, 110] on icon "Delete" at bounding box center [601, 107] width 6 height 6
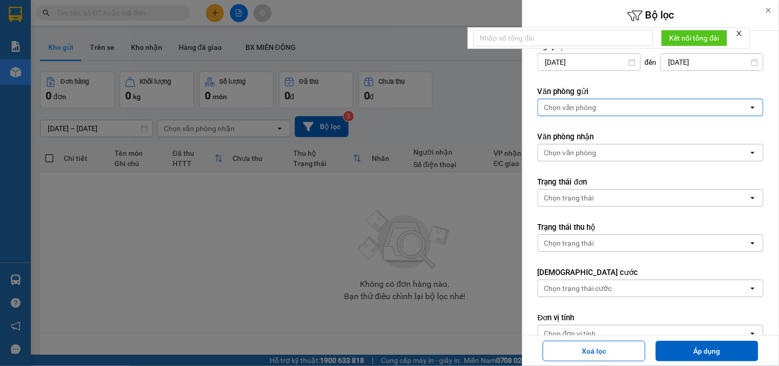
click at [601, 102] on div "Chọn văn phòng" at bounding box center [643, 107] width 211 height 16
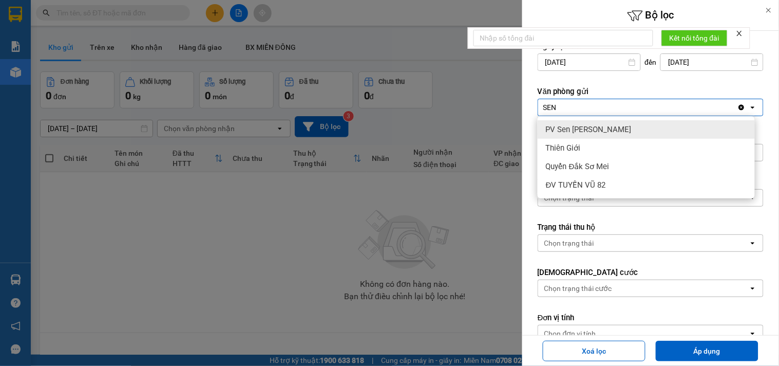
type input "SEN"
click at [594, 126] on div "PV Sen [PERSON_NAME]" at bounding box center [646, 129] width 217 height 18
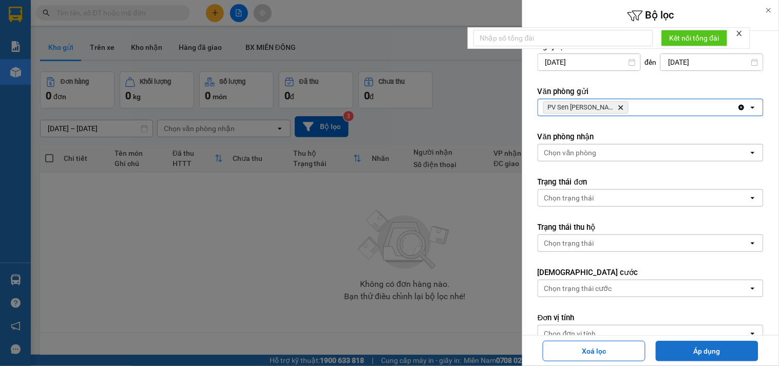
click at [692, 353] on button "Áp dụng" at bounding box center [707, 351] width 103 height 21
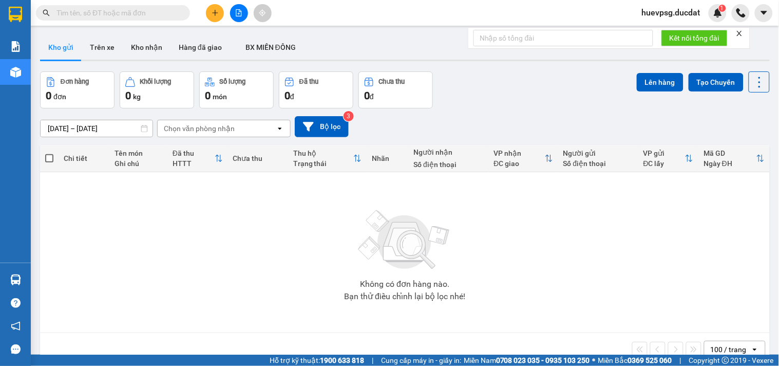
click at [338, 137] on div "[DATE] – [DATE] Press the down arrow key to interact with the calendar and sele…" at bounding box center [405, 126] width 730 height 36
click at [343, 132] on button "Bộ lọc" at bounding box center [322, 126] width 54 height 21
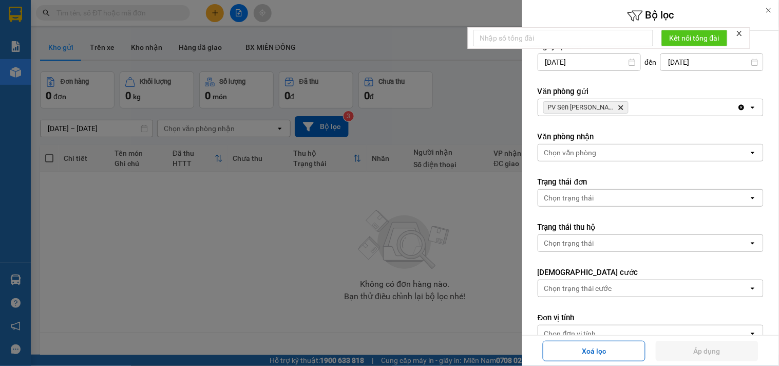
click at [619, 106] on icon "PV Sen Iasao, close by backspace" at bounding box center [621, 107] width 5 height 5
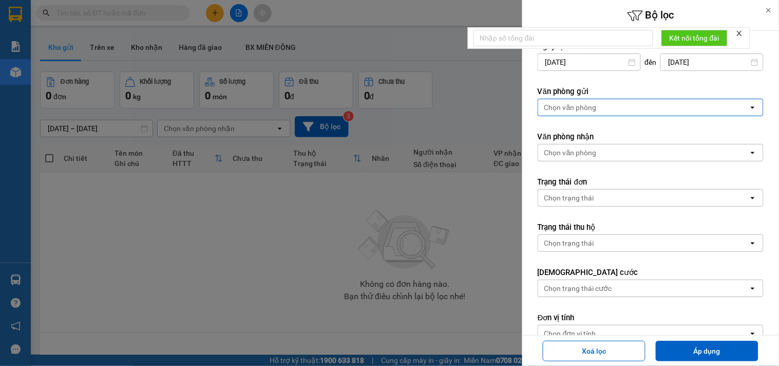
click at [597, 106] on div "Chọn văn phòng" at bounding box center [643, 107] width 211 height 16
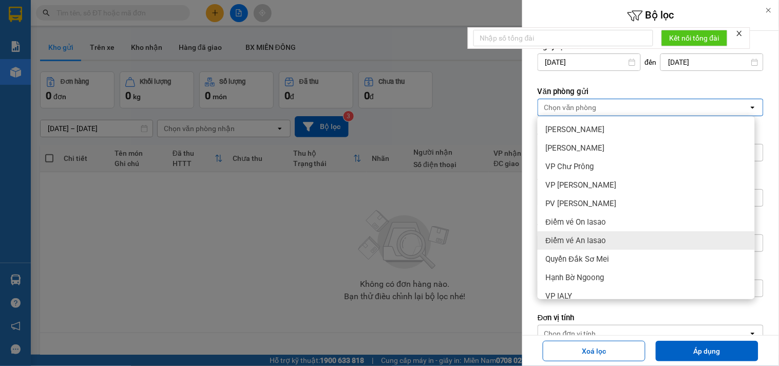
click at [604, 247] on div "Điểm vé An Iasao" at bounding box center [646, 240] width 217 height 18
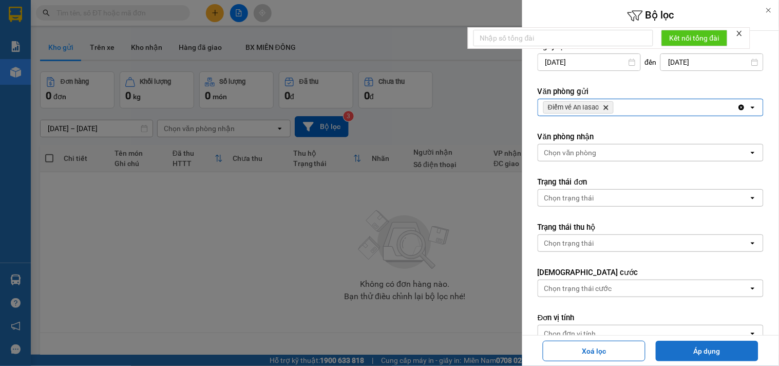
click at [683, 351] on button "Áp dụng" at bounding box center [707, 351] width 103 height 21
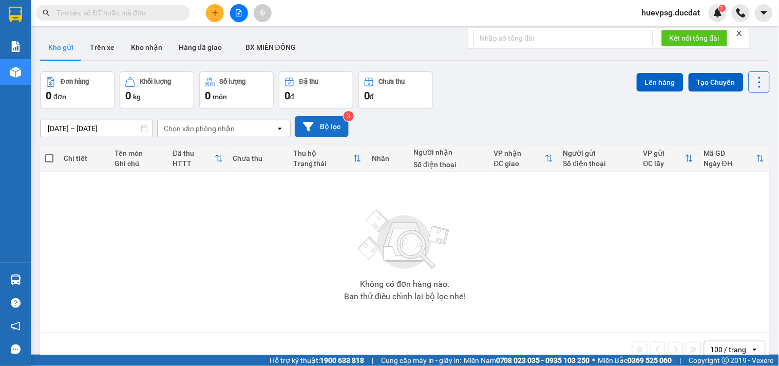
click at [324, 120] on button "Bộ lọc" at bounding box center [322, 126] width 54 height 21
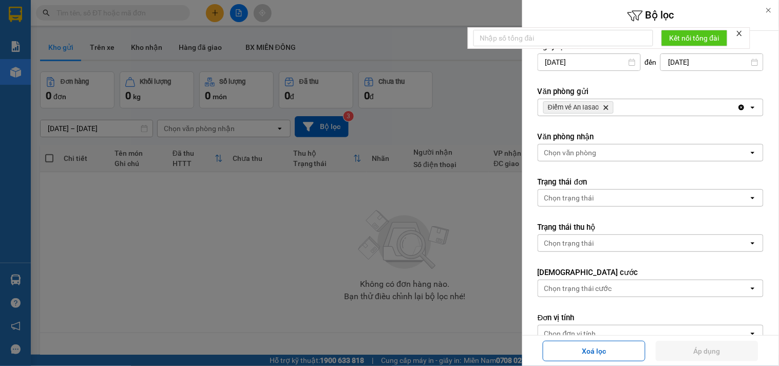
click at [606, 108] on icon "Delete" at bounding box center [606, 107] width 6 height 6
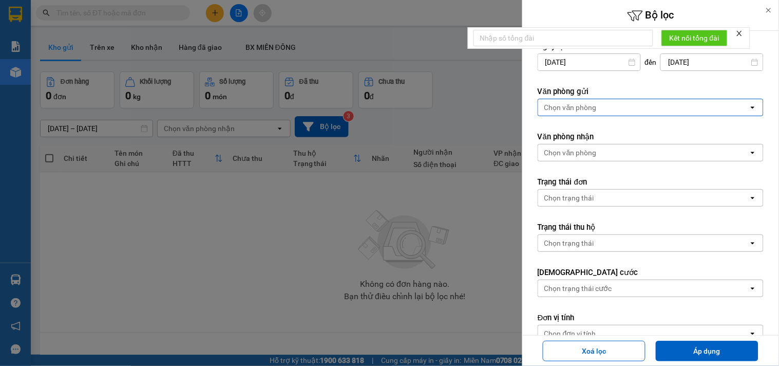
click at [479, 99] on div at bounding box center [389, 183] width 779 height 366
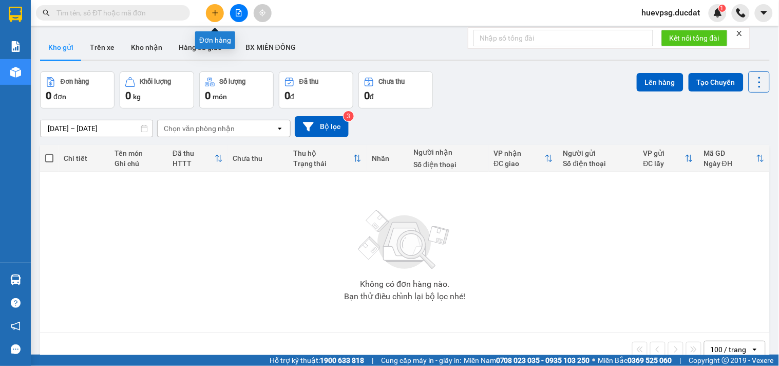
click at [216, 10] on icon "plus" at bounding box center [215, 12] width 7 height 7
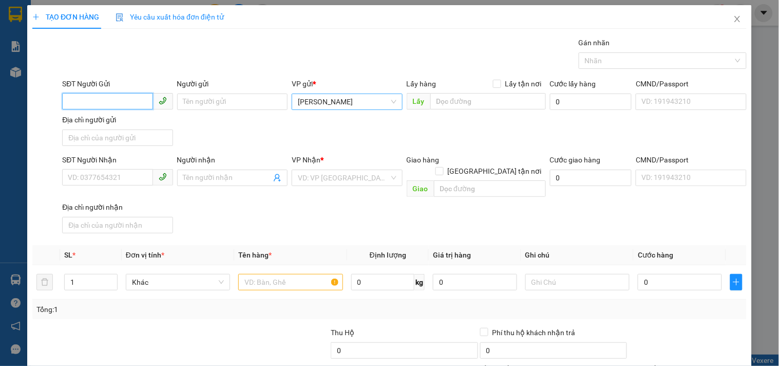
click at [320, 97] on span "[PERSON_NAME]" at bounding box center [347, 101] width 98 height 15
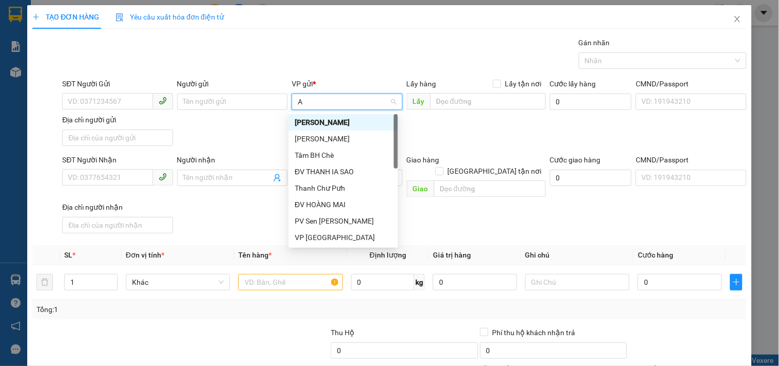
type input "AN"
click at [334, 218] on div "Điểm vé An Iasao" at bounding box center [343, 220] width 97 height 11
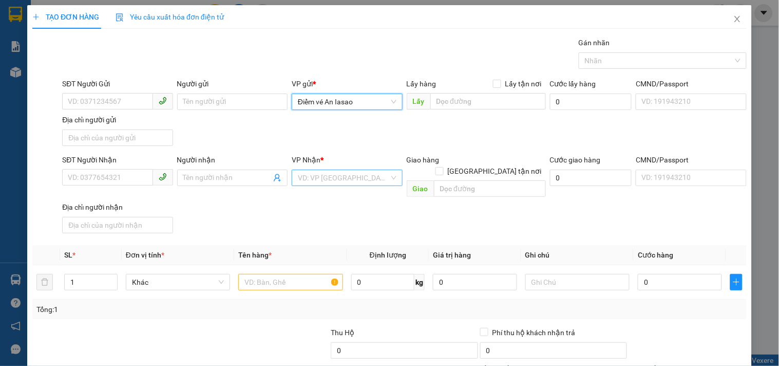
click at [353, 177] on input "search" at bounding box center [343, 177] width 91 height 15
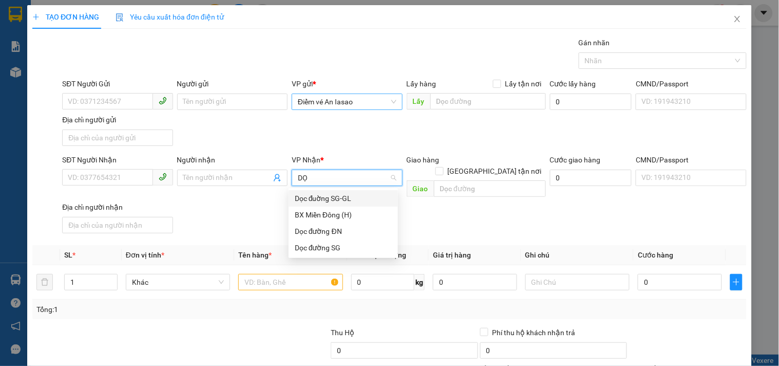
type input "DỌC"
click at [357, 232] on div "Dọc đường SG" at bounding box center [343, 231] width 97 height 11
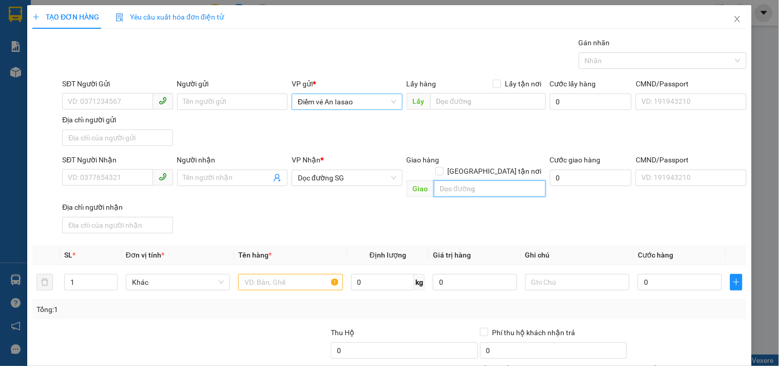
click at [438, 180] on input "text" at bounding box center [490, 188] width 112 height 16
type input "1"
type input "CẦU ÔNG BỐ"
click at [298, 274] on input "text" at bounding box center [290, 282] width 104 height 16
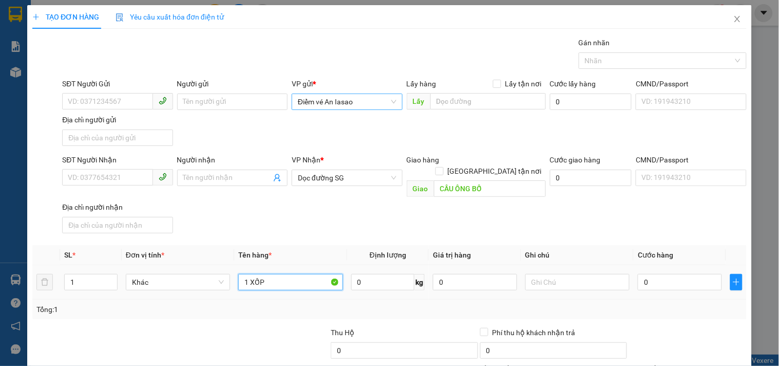
type input "1 XỐP"
type input "5"
type input "50"
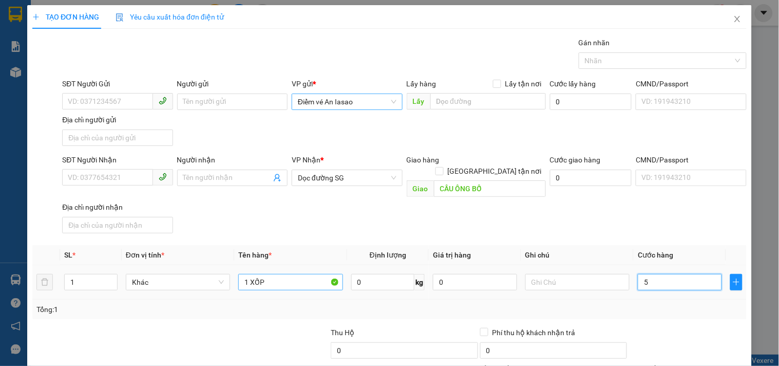
type input "50"
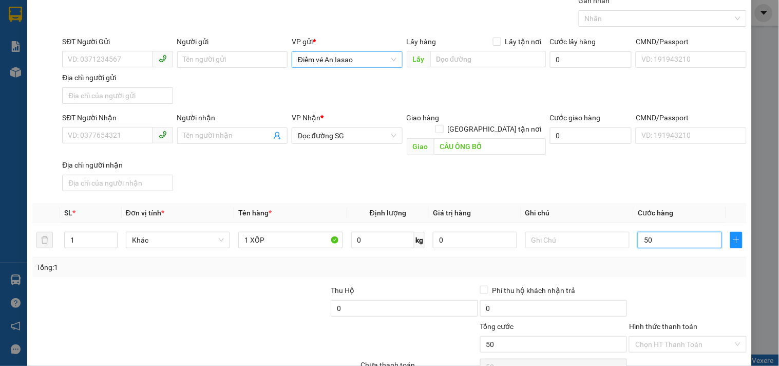
scroll to position [86, 0]
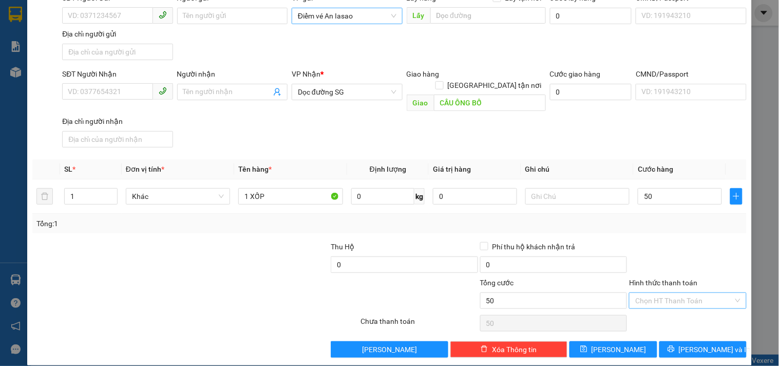
type input "50.000"
click at [654, 293] on input "Hình thức thanh toán" at bounding box center [684, 300] width 98 height 15
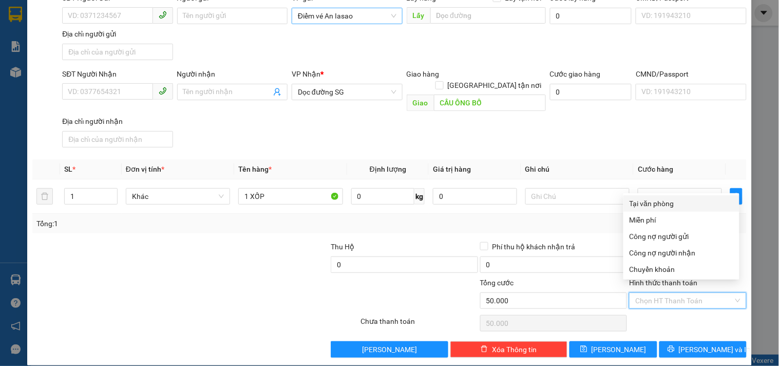
click at [652, 202] on div "Tại văn phòng" at bounding box center [682, 203] width 104 height 11
type input "0"
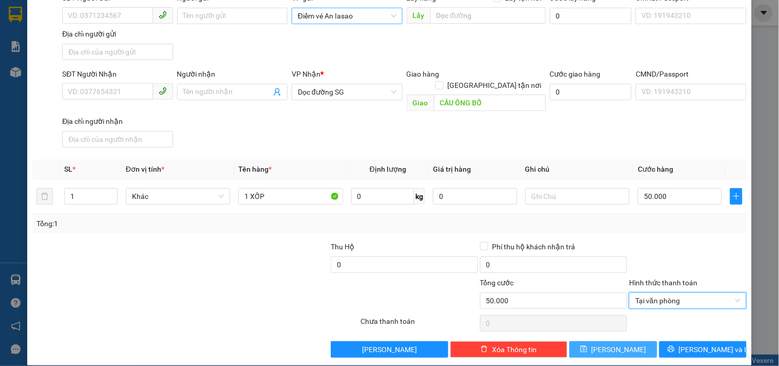
drag, startPoint x: 622, startPoint y: 332, endPoint x: 609, endPoint y: 327, distance: 13.8
click at [620, 341] on button "[PERSON_NAME]" at bounding box center [613, 349] width 87 height 16
type input "0"
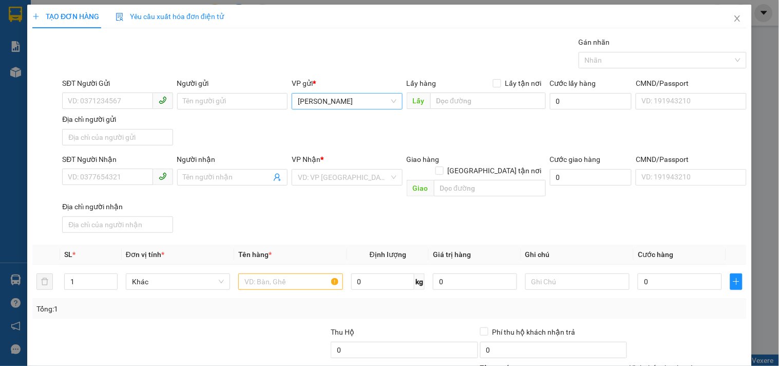
scroll to position [0, 0]
click at [734, 23] on icon "close" at bounding box center [738, 19] width 8 height 8
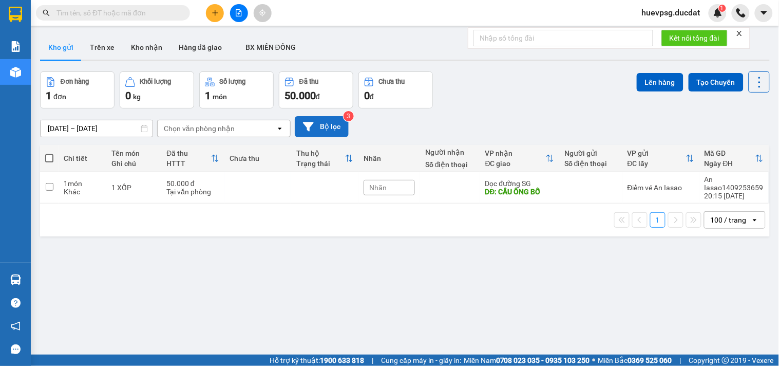
click at [315, 130] on button "Bộ lọc" at bounding box center [322, 126] width 54 height 21
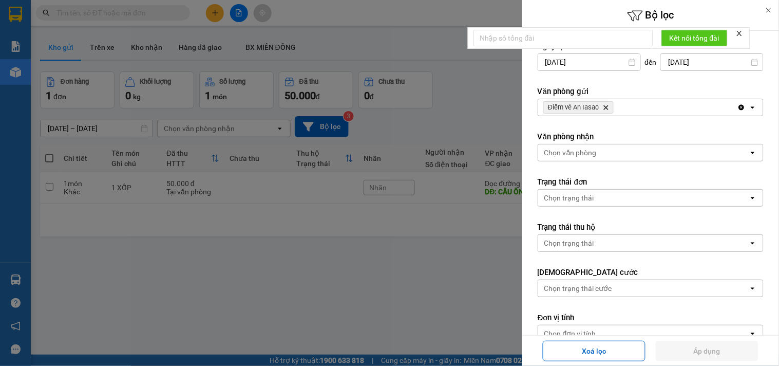
click at [606, 104] on icon "Delete" at bounding box center [606, 107] width 6 height 6
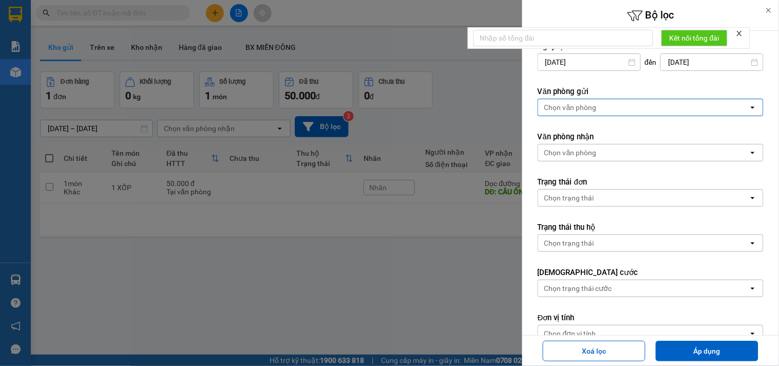
click at [606, 104] on div "Chọn văn phòng" at bounding box center [643, 107] width 211 height 16
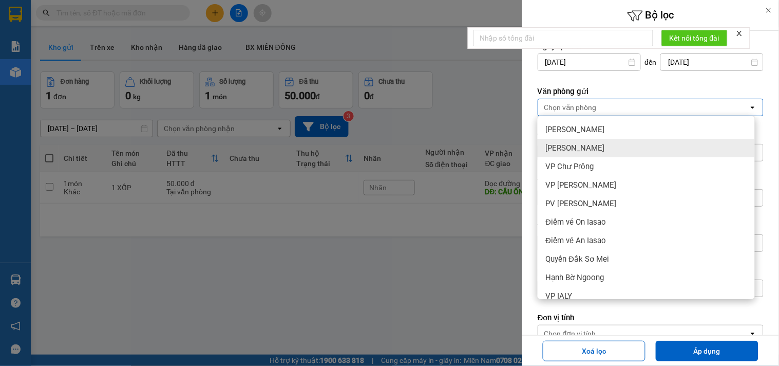
click at [577, 144] on span "[PERSON_NAME]" at bounding box center [575, 148] width 59 height 10
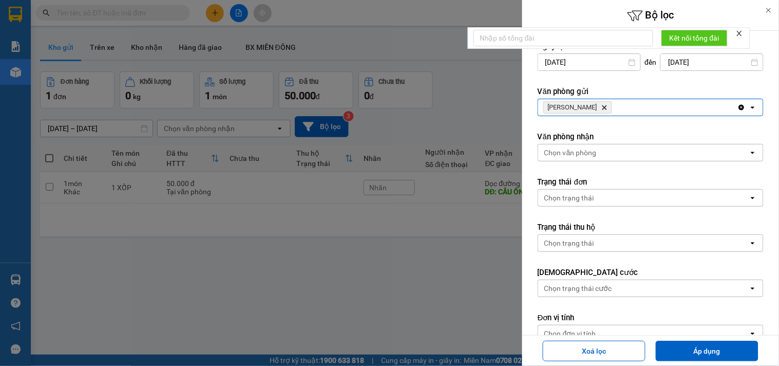
click at [624, 114] on div "[PERSON_NAME] Hành Delete" at bounding box center [637, 107] width 199 height 16
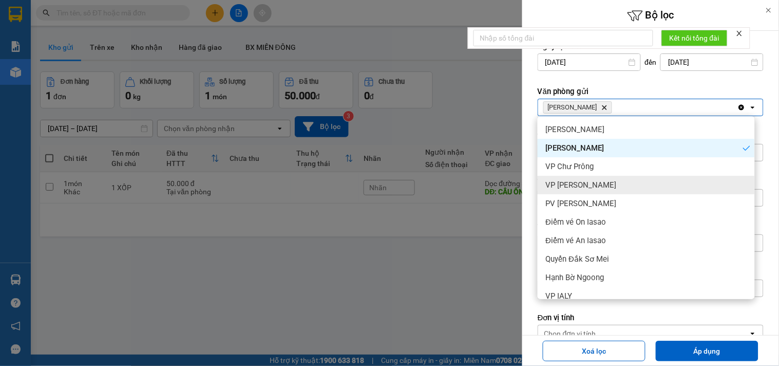
click at [600, 177] on div "VP [PERSON_NAME]" at bounding box center [646, 185] width 217 height 18
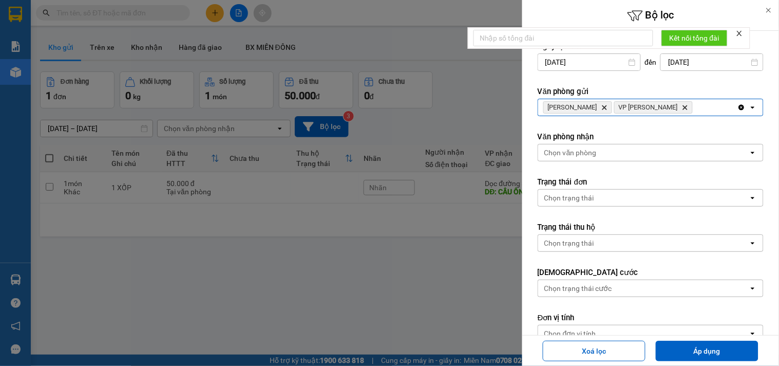
click at [674, 108] on div "[PERSON_NAME] Delete VP Hòa [PERSON_NAME]" at bounding box center [637, 107] width 199 height 16
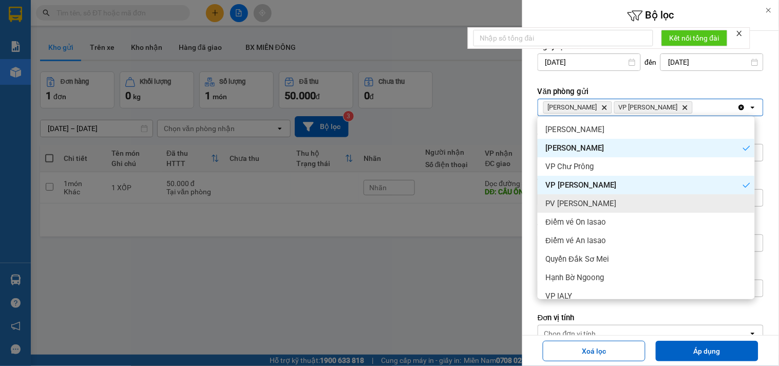
click at [602, 207] on div "PV [PERSON_NAME]" at bounding box center [646, 203] width 217 height 18
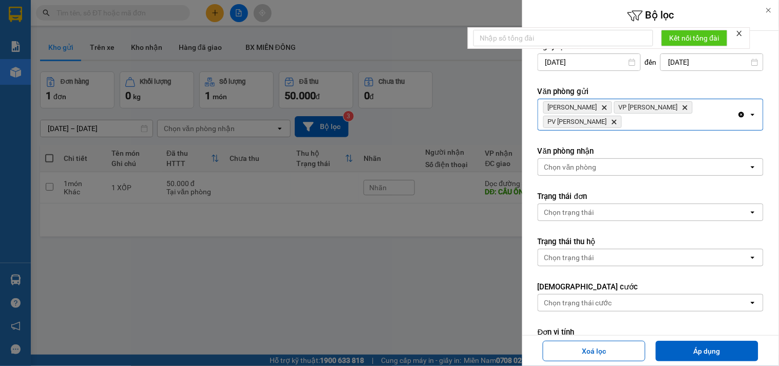
click at [690, 123] on div "[PERSON_NAME] Hành Delete VP Hòa Lệ Chí Delete PV Sâm [PERSON_NAME]" at bounding box center [637, 114] width 199 height 31
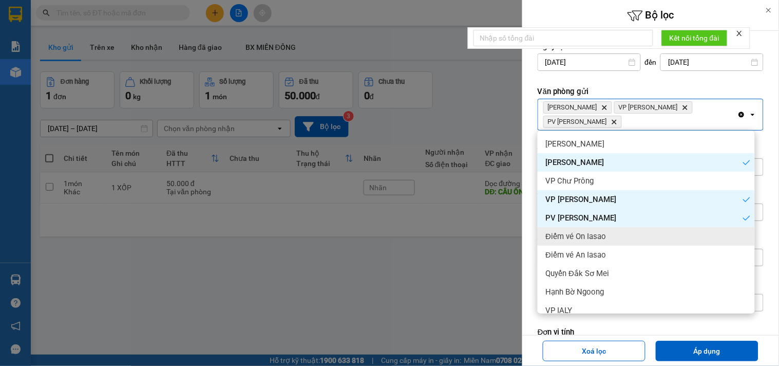
click at [602, 237] on span "Điểm vé On Iasao" at bounding box center [576, 236] width 61 height 10
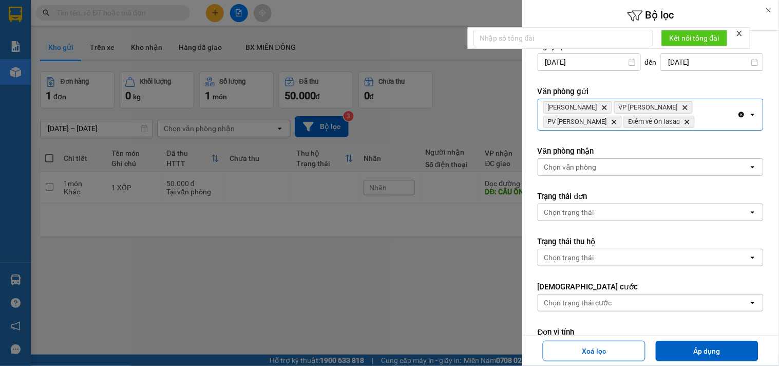
click at [702, 121] on div "[PERSON_NAME] Hành Delete VP Hòa Lệ Chí Delete PV Sâm [PERSON_NAME] vé On [PERS…" at bounding box center [637, 114] width 199 height 31
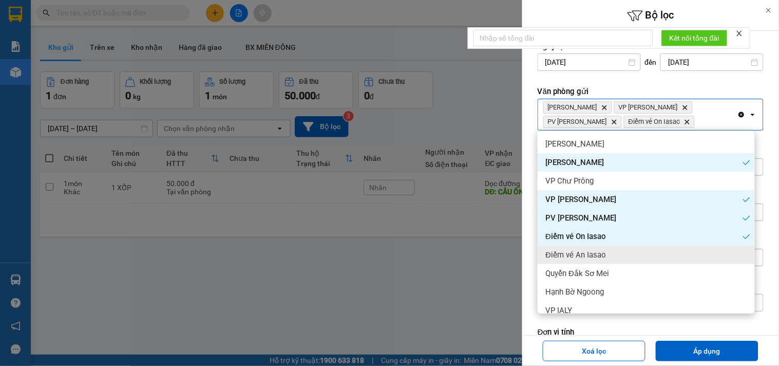
click at [600, 252] on span "Điểm vé An Iasao" at bounding box center [576, 255] width 61 height 10
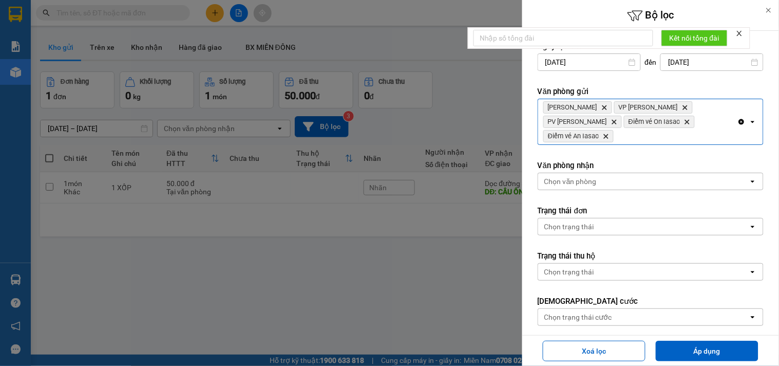
click at [699, 136] on div "[PERSON_NAME] Delete VP Hòa Lệ Chí Delete PV Sâm [PERSON_NAME] vé On [PERSON_NA…" at bounding box center [637, 121] width 199 height 45
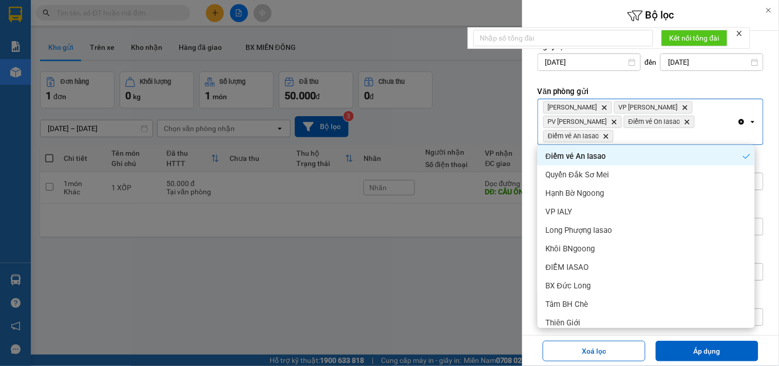
scroll to position [114, 0]
click at [587, 211] on div "VP IALY" at bounding box center [646, 210] width 217 height 18
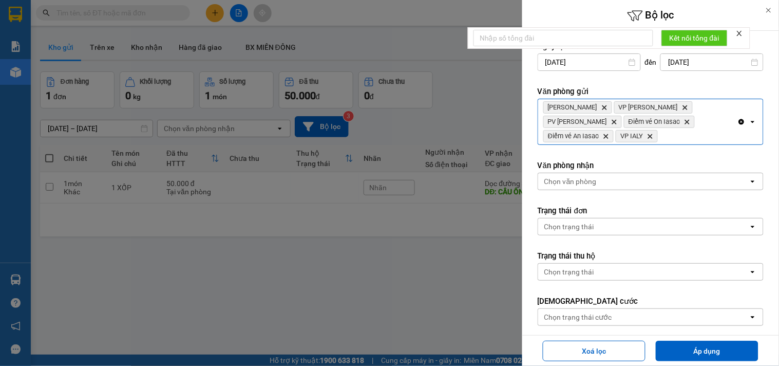
click at [690, 137] on div "[PERSON_NAME] Hành Delete VP Hòa Lệ Chí Delete PV Sâm [PERSON_NAME] vé On [PERS…" at bounding box center [637, 121] width 199 height 45
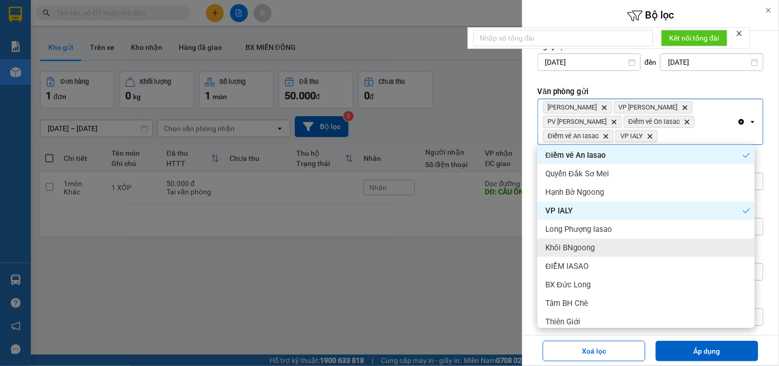
click at [579, 245] on span "Khôi BNgoong" at bounding box center [570, 247] width 49 height 10
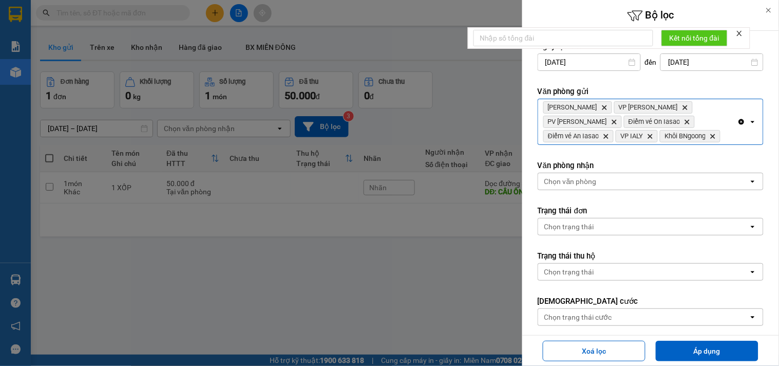
click at [705, 120] on div "[PERSON_NAME] Delete VP Hòa Lệ Chí Delete PV Sâm [PERSON_NAME] vé On [PERSON_NA…" at bounding box center [637, 121] width 199 height 45
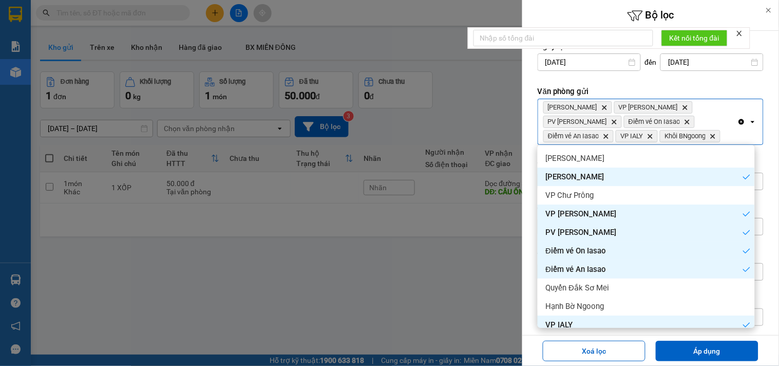
scroll to position [213, 0]
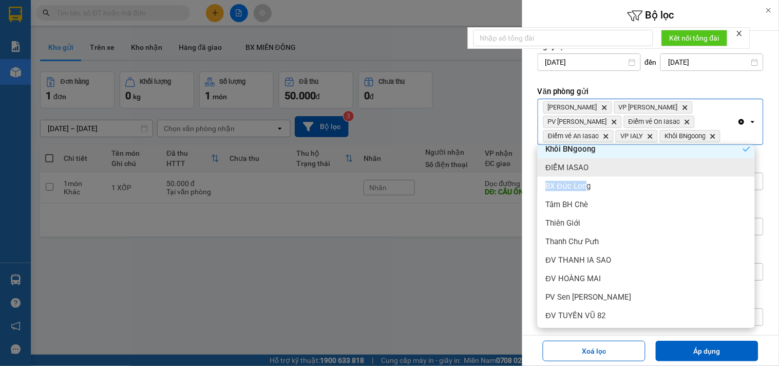
drag, startPoint x: 588, startPoint y: 182, endPoint x: 620, endPoint y: 165, distance: 36.5
click at [620, 165] on ul "[PERSON_NAME] VP Chư Prông VP Hòa Lệ Chí PV Sâm Ianhin Điểm vé On Iasao Điểm vé…" at bounding box center [646, 236] width 217 height 183
click at [620, 165] on div "ĐIỂM IASAO" at bounding box center [646, 167] width 217 height 18
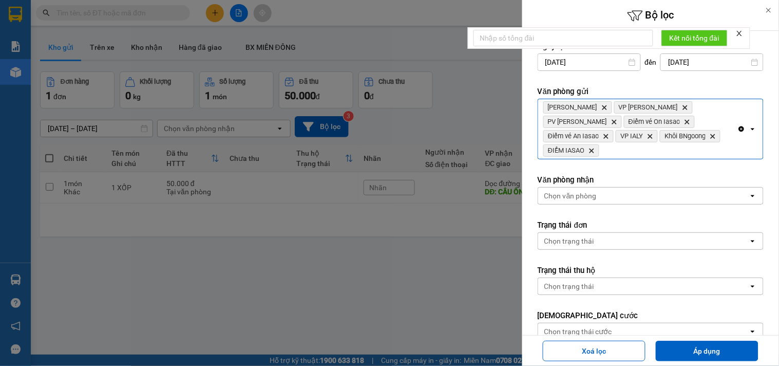
click at [617, 151] on div "[PERSON_NAME] Hành Delete VP Hòa Lệ Chí Delete PV Sâm [PERSON_NAME] vé On [PERS…" at bounding box center [637, 129] width 199 height 60
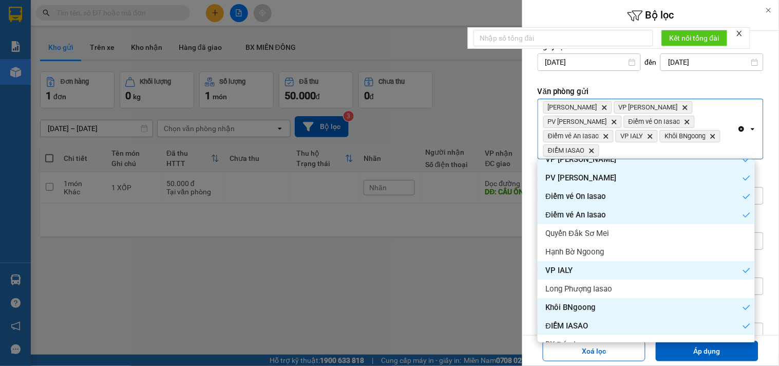
scroll to position [171, 0]
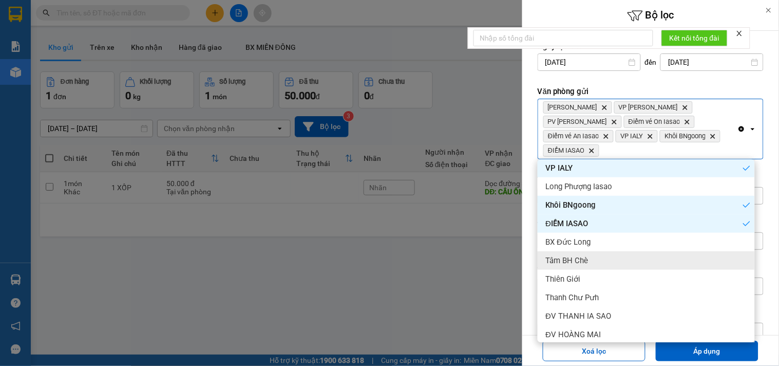
click at [604, 259] on div "Tâm BH Chè" at bounding box center [646, 260] width 217 height 18
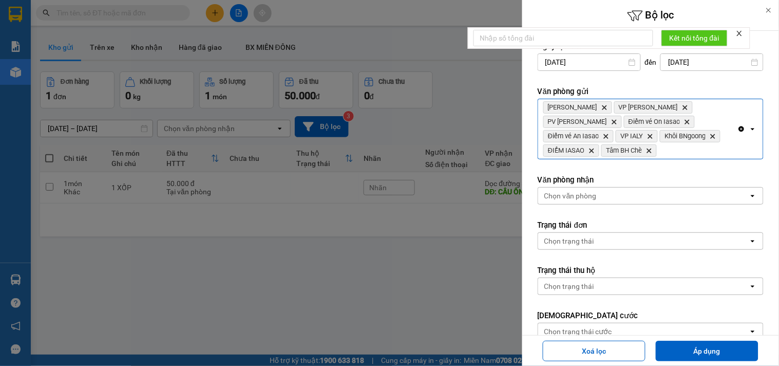
click at [675, 155] on div "[PERSON_NAME] Delete VP Hòa Lệ Chí Delete PV Sâm [PERSON_NAME] vé On [PERSON_NA…" at bounding box center [637, 129] width 199 height 60
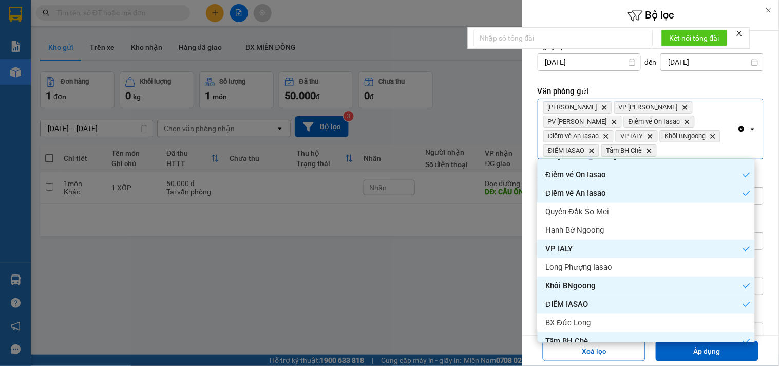
scroll to position [213, 0]
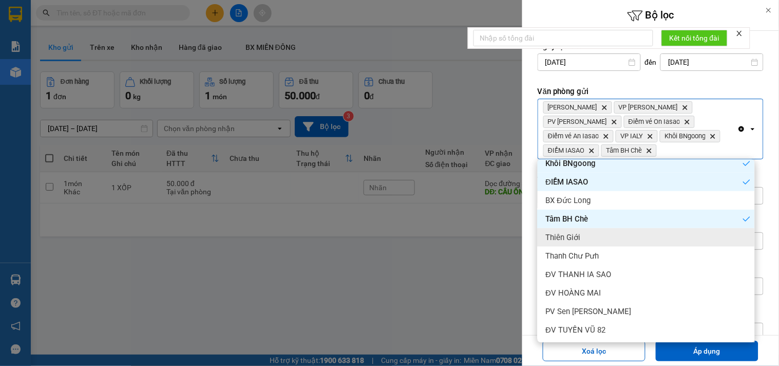
click at [587, 236] on div "Thiên Giới" at bounding box center [646, 237] width 217 height 18
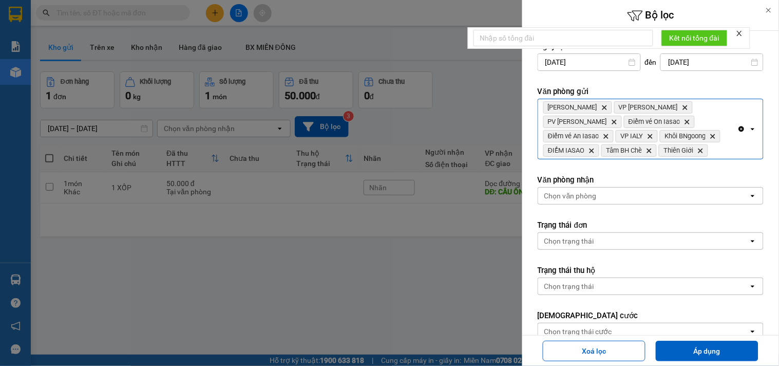
click at [723, 152] on div "[PERSON_NAME] Delete VP Hòa Lệ Chí Delete PV Sâm [PERSON_NAME] vé On Iasao Dele…" at bounding box center [637, 129] width 199 height 60
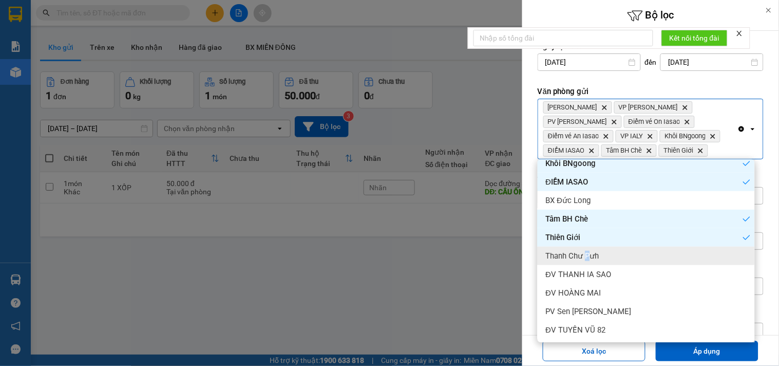
click at [588, 253] on span "Thanh Chư Pưh" at bounding box center [572, 256] width 53 height 10
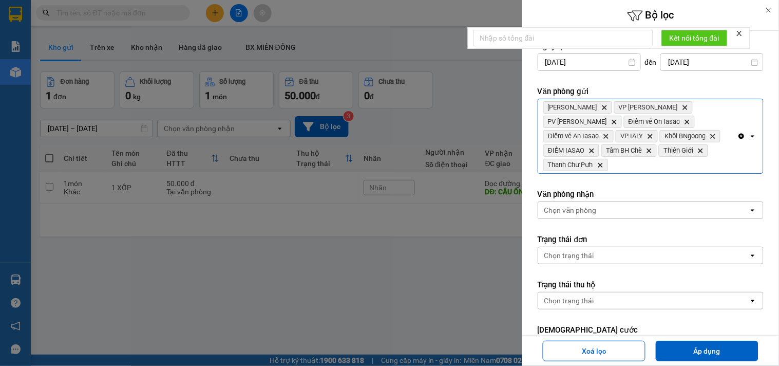
click at [722, 162] on div "[PERSON_NAME] Delete VP Hòa Lệ Chí Delete PV Sâm [PERSON_NAME] vé On [PERSON_NA…" at bounding box center [637, 136] width 199 height 74
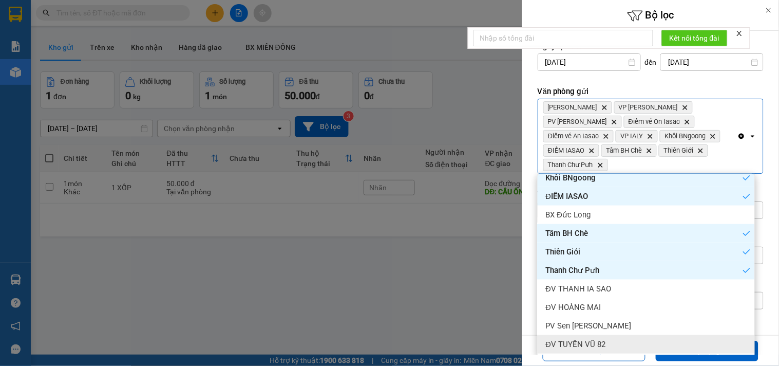
click at [584, 341] on span "ĐV TUYẾN VŨ 82" at bounding box center [576, 344] width 60 height 10
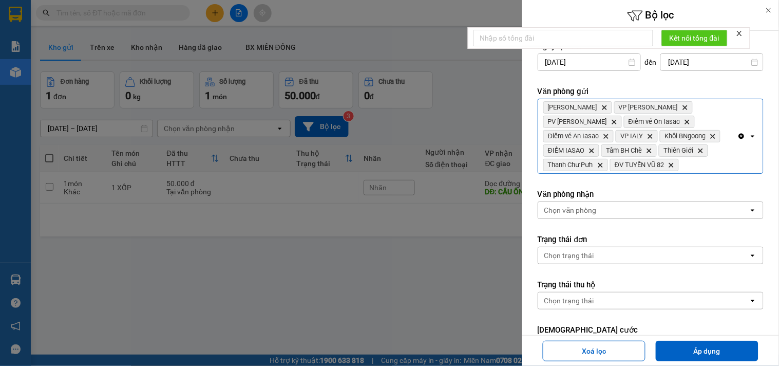
click at [717, 166] on div "[PERSON_NAME] Hành Delete VP Hòa Lệ Chí Delete PV Sâm [PERSON_NAME] vé On [PERS…" at bounding box center [637, 136] width 199 height 74
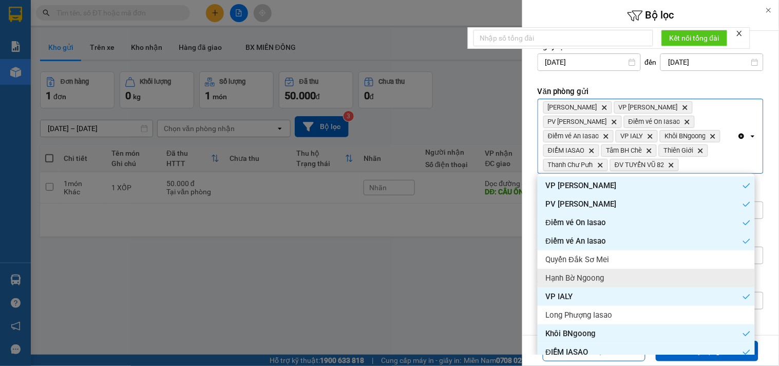
scroll to position [114, 0]
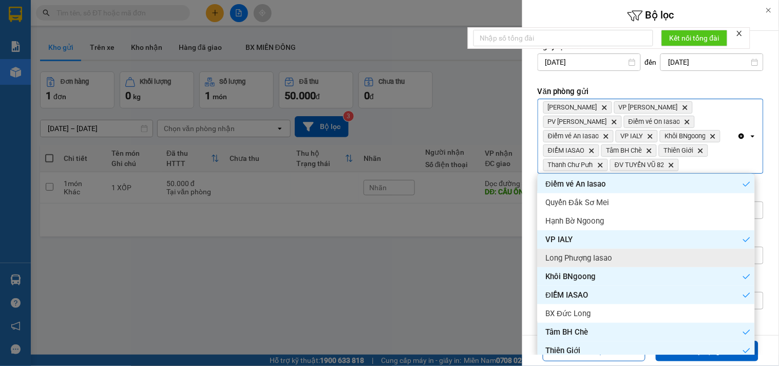
click at [611, 257] on span "Long Phượng Iasao" at bounding box center [579, 258] width 67 height 10
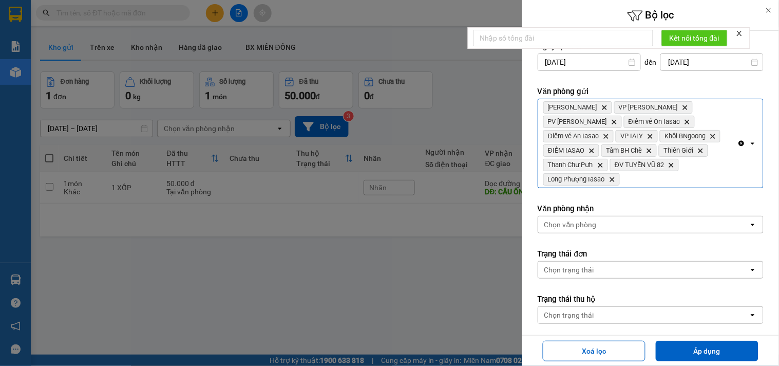
click at [696, 177] on div "[PERSON_NAME] Delete VP Hòa Lệ Chí Delete PV Sâm [PERSON_NAME] vé On Iasao Dele…" at bounding box center [637, 143] width 199 height 88
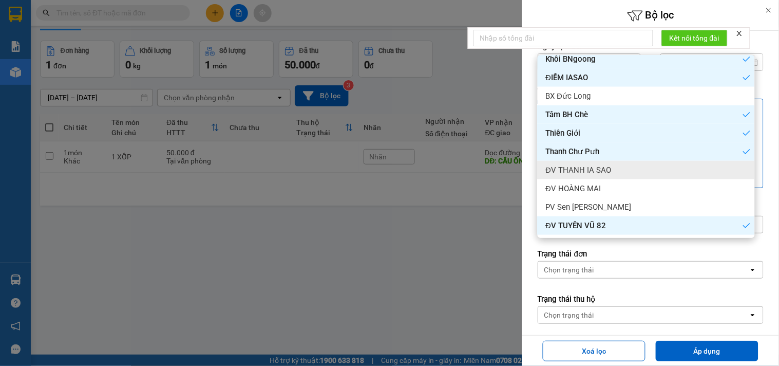
scroll to position [47, 0]
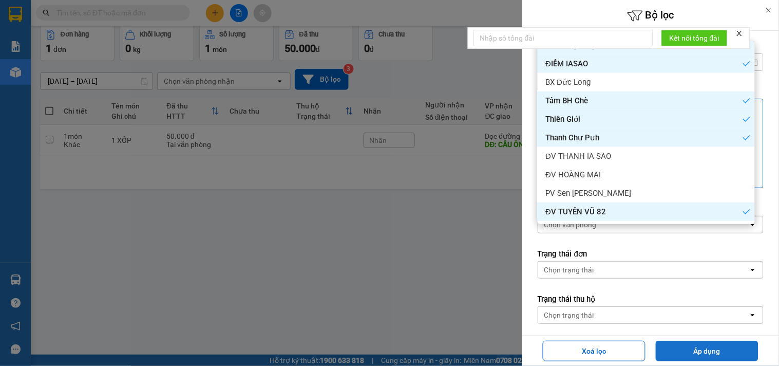
click at [717, 352] on button "Áp dụng" at bounding box center [707, 351] width 103 height 21
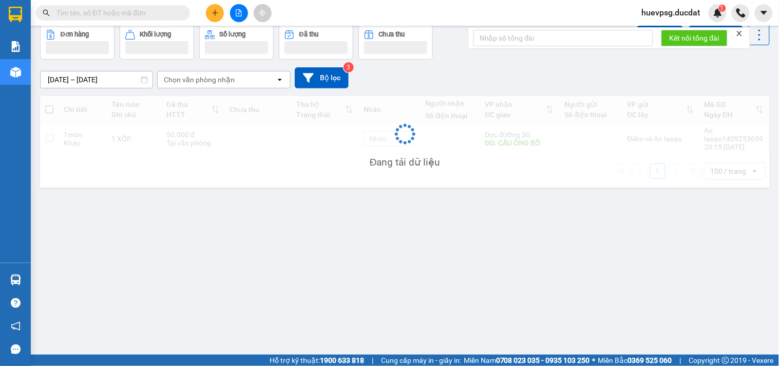
click at [230, 72] on div "Chọn văn phòng nhận" at bounding box center [217, 79] width 118 height 16
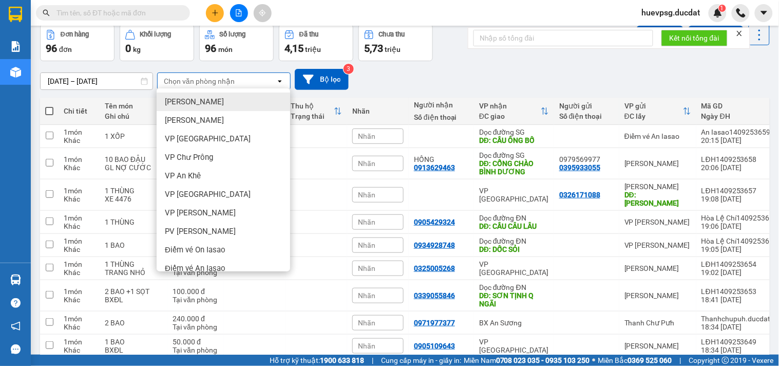
click at [230, 73] on div "Chọn văn phòng nhận" at bounding box center [217, 81] width 118 height 16
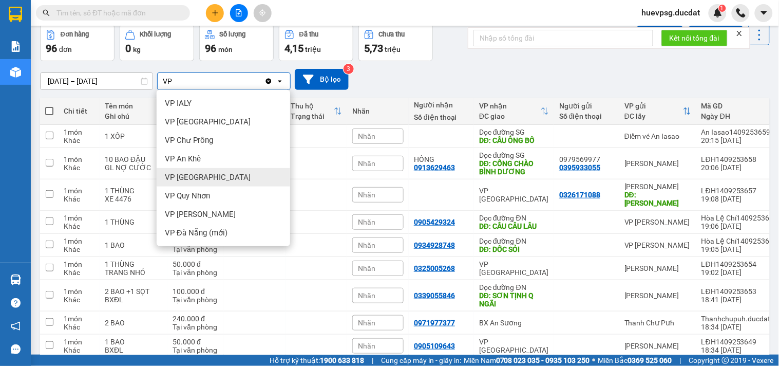
type input "VP"
click at [208, 171] on div "VP [GEOGRAPHIC_DATA]" at bounding box center [224, 177] width 134 height 18
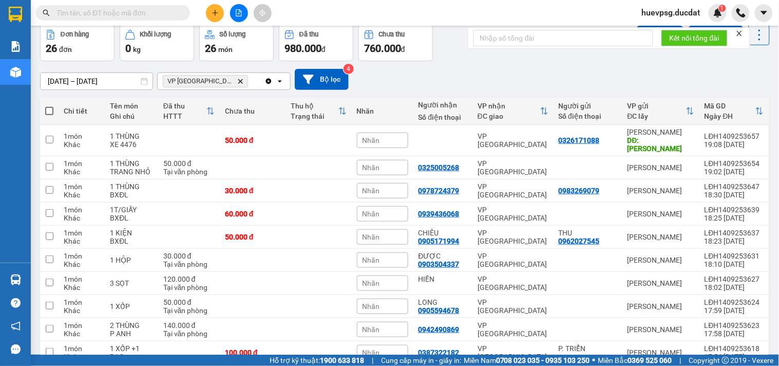
click at [248, 81] on div "VP [GEOGRAPHIC_DATA] Delete" at bounding box center [211, 81] width 107 height 16
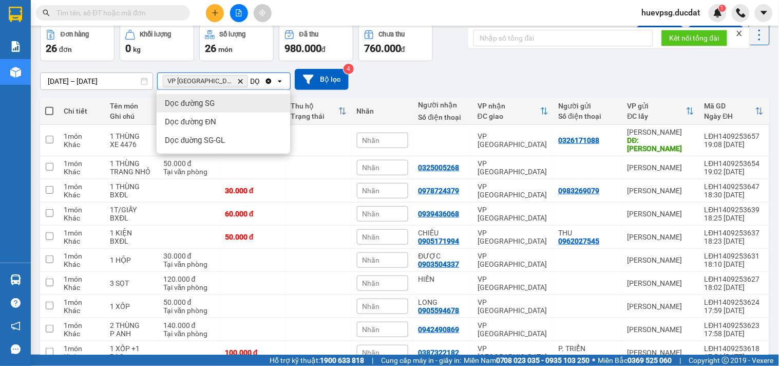
type input "DỌ"
click at [214, 121] on span "Dọc đường ĐN" at bounding box center [190, 122] width 51 height 10
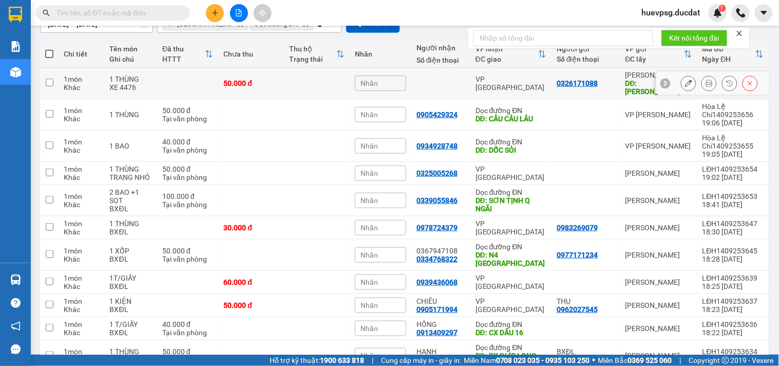
scroll to position [0, 0]
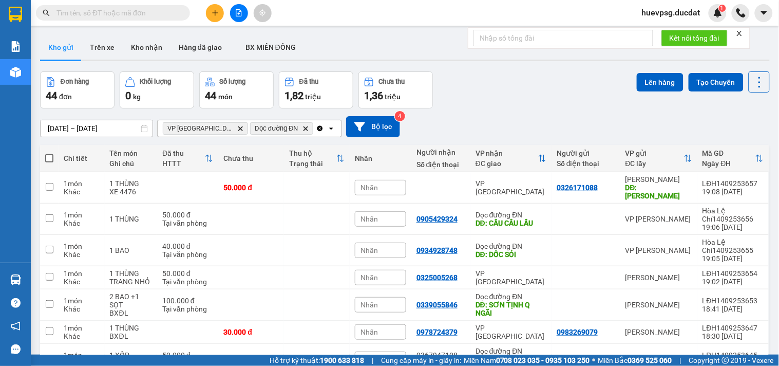
click at [50, 158] on span at bounding box center [49, 158] width 8 height 8
click at [49, 153] on input "checkbox" at bounding box center [49, 153] width 0 height 0
checkbox input "true"
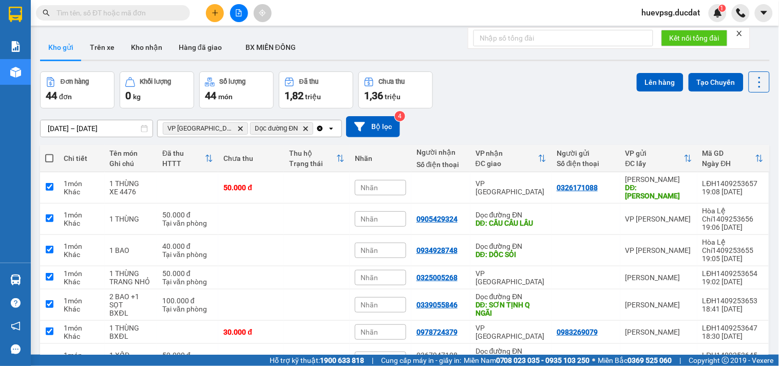
checkbox input "true"
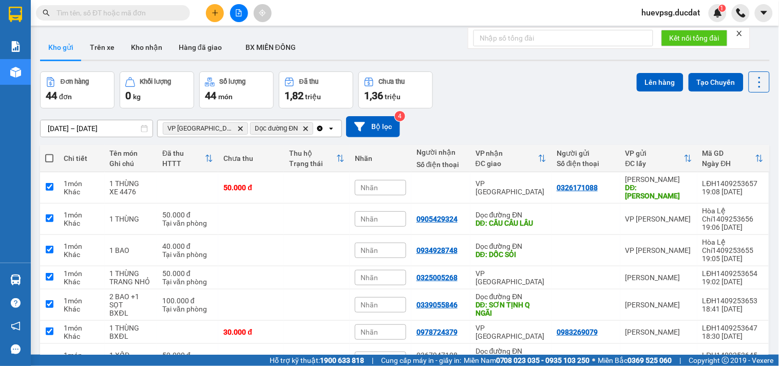
checkbox input "true"
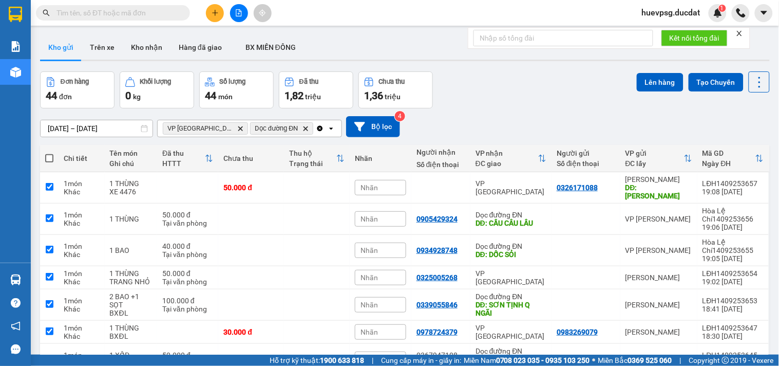
checkbox input "true"
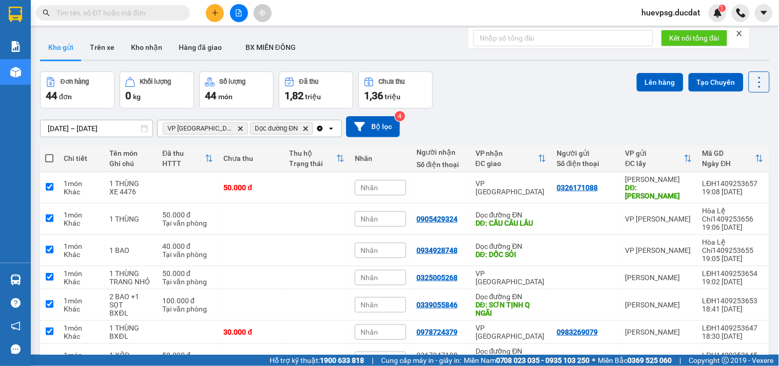
checkbox input "true"
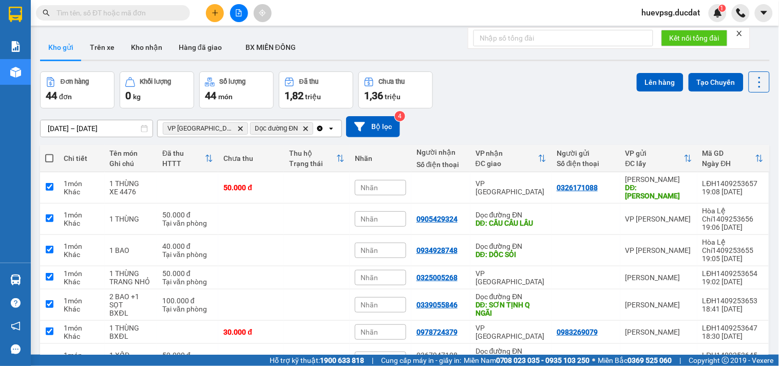
checkbox input "true"
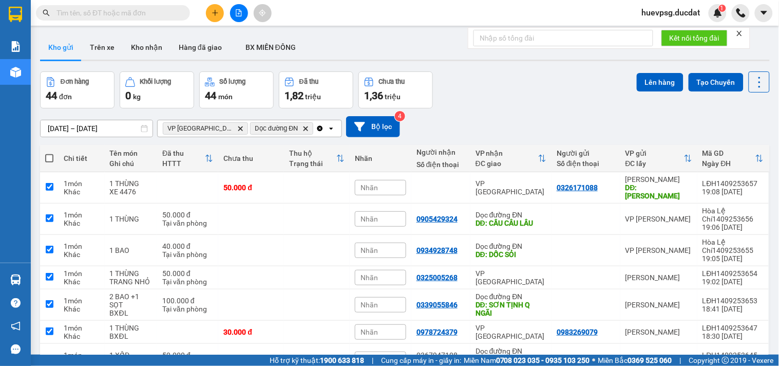
checkbox input "true"
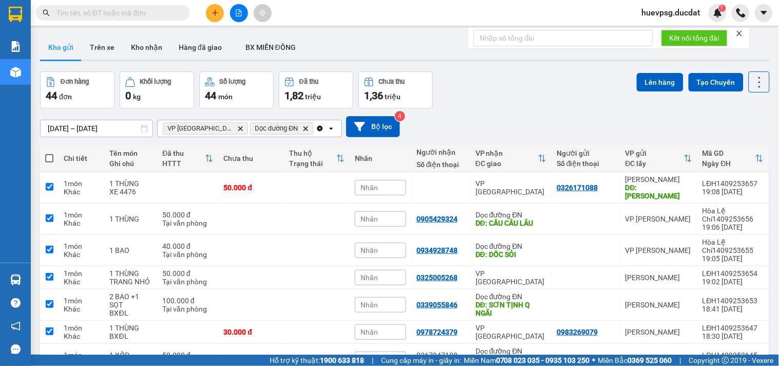
checkbox input "true"
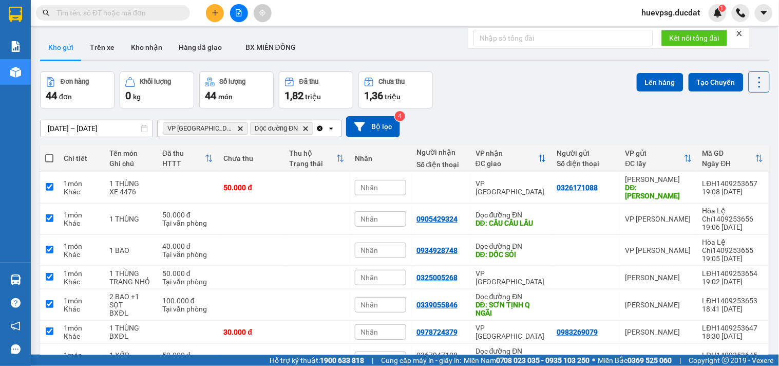
checkbox input "true"
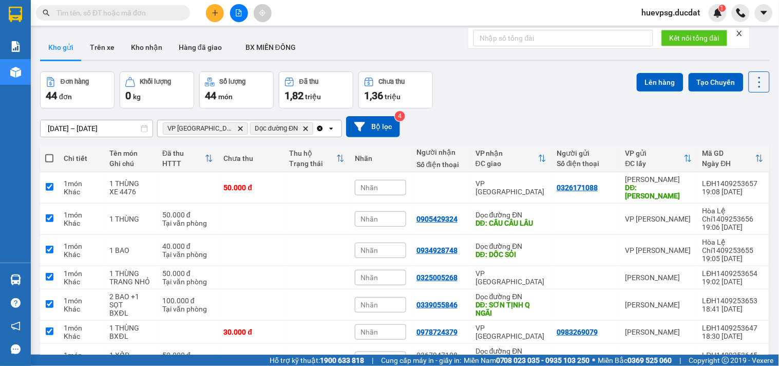
checkbox input "true"
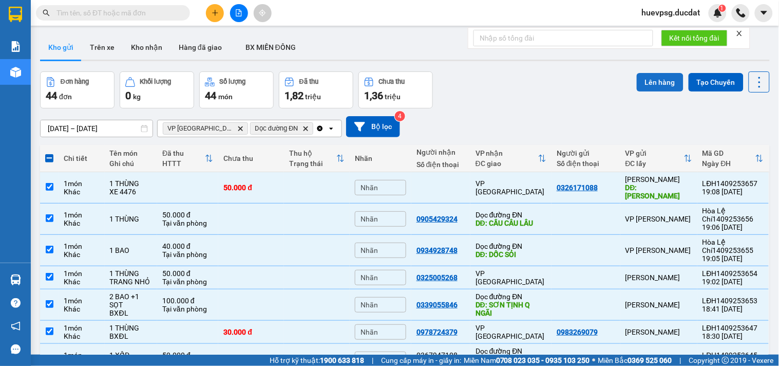
click at [653, 78] on button "Lên hàng" at bounding box center [660, 82] width 47 height 18
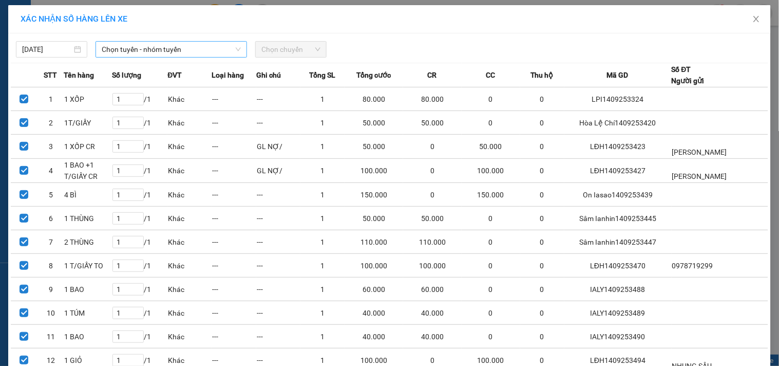
click at [214, 46] on span "Chọn tuyến - nhóm tuyến" at bounding box center [171, 49] width 139 height 15
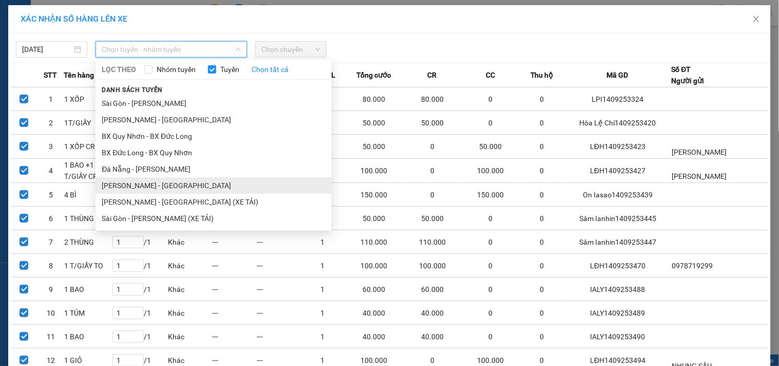
click at [156, 184] on li "[PERSON_NAME] - [GEOGRAPHIC_DATA]" at bounding box center [214, 185] width 236 height 16
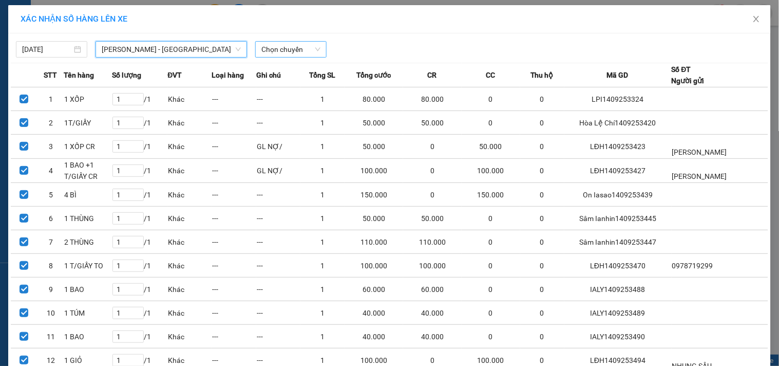
click at [288, 49] on span "Chọn chuyến" at bounding box center [290, 49] width 59 height 15
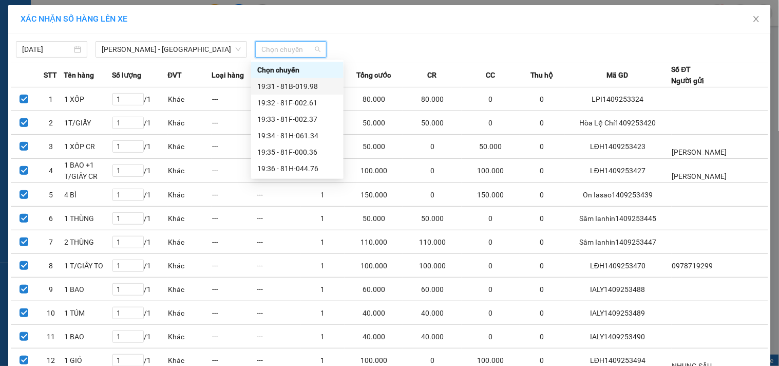
click at [295, 81] on div "19:31 - 81B-019.98" at bounding box center [297, 86] width 80 height 11
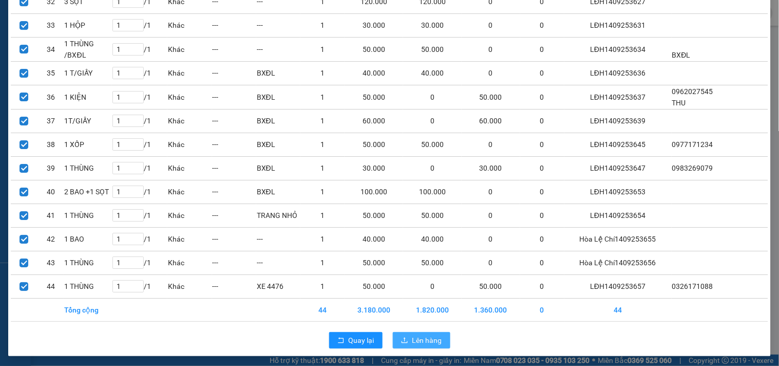
scroll to position [862, 0]
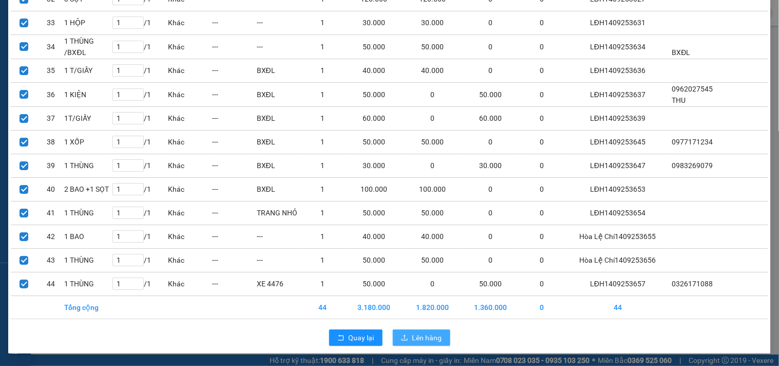
click at [403, 333] on button "Lên hàng" at bounding box center [422, 337] width 58 height 16
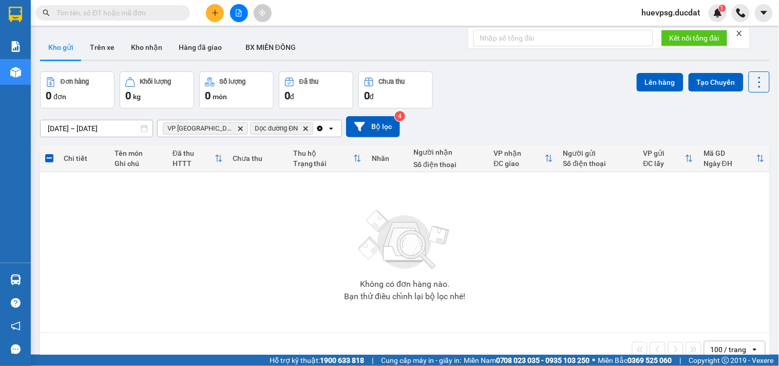
click at [317, 130] on icon "Clear all" at bounding box center [320, 128] width 6 height 6
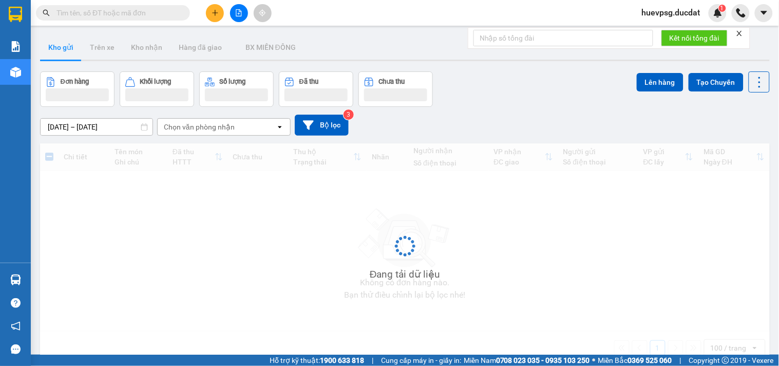
click at [235, 135] on div "Chọn văn phòng nhận" at bounding box center [217, 127] width 118 height 16
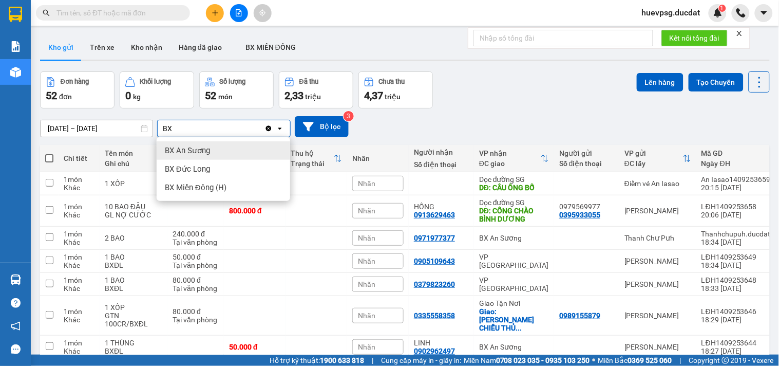
type input "BX"
click at [214, 150] on div "BX An Sương" at bounding box center [224, 150] width 134 height 18
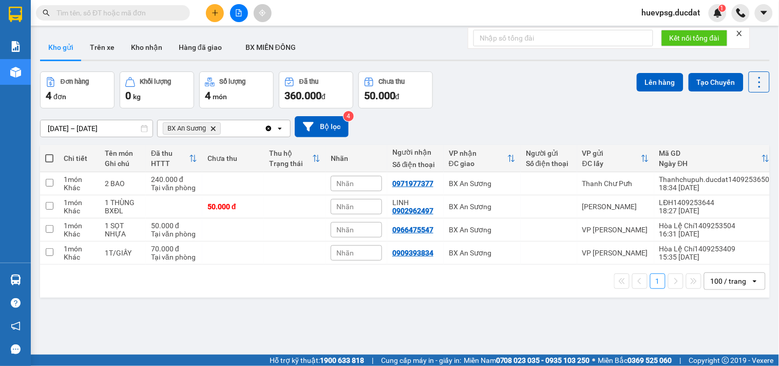
click at [50, 158] on span at bounding box center [49, 158] width 8 height 8
click at [49, 153] on input "checkbox" at bounding box center [49, 153] width 0 height 0
checkbox input "true"
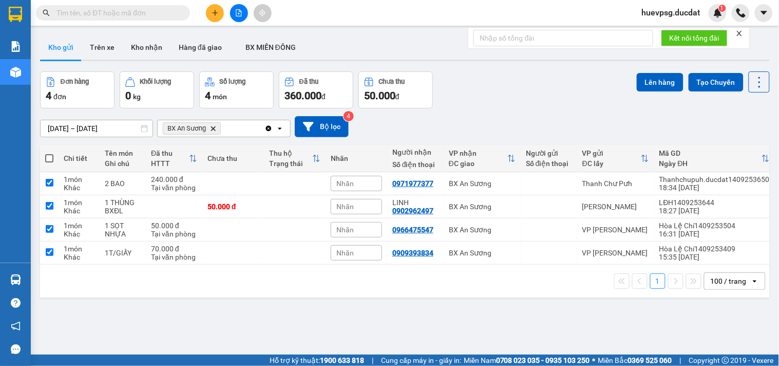
checkbox input "true"
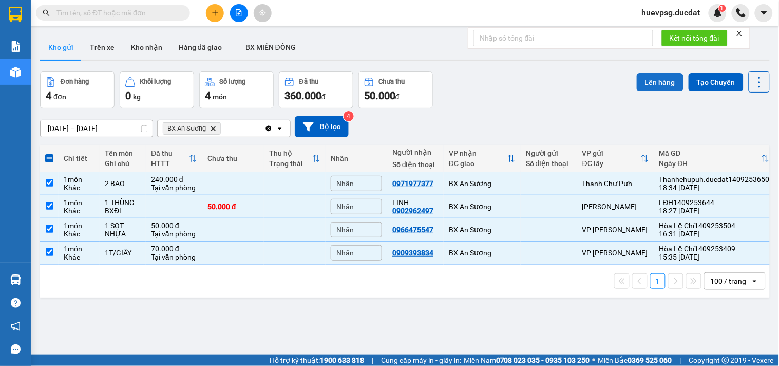
click at [644, 79] on button "Lên hàng" at bounding box center [660, 82] width 47 height 18
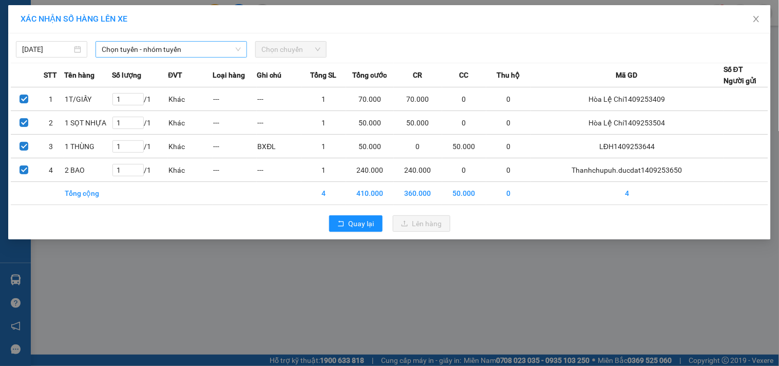
click at [203, 52] on span "Chọn tuyến - nhóm tuyến" at bounding box center [171, 49] width 139 height 15
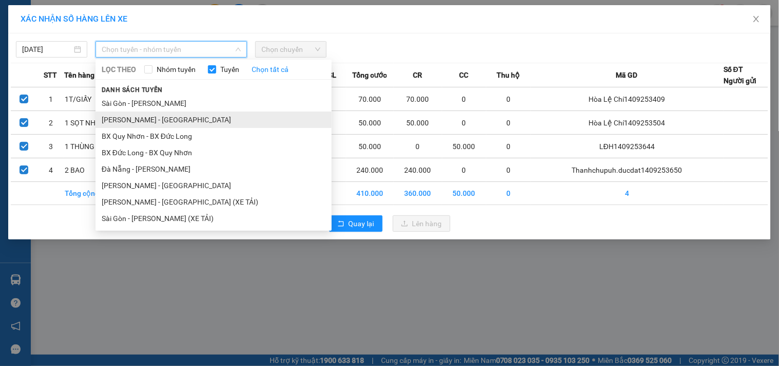
click at [155, 120] on li "[PERSON_NAME] - [GEOGRAPHIC_DATA]" at bounding box center [214, 119] width 236 height 16
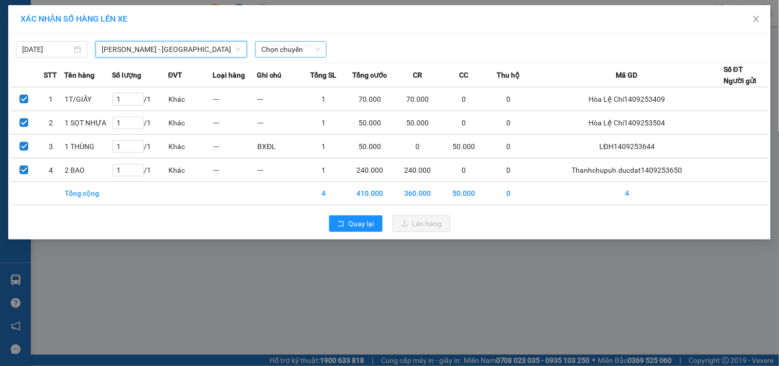
click at [293, 53] on span "Chọn chuyến" at bounding box center [290, 49] width 59 height 15
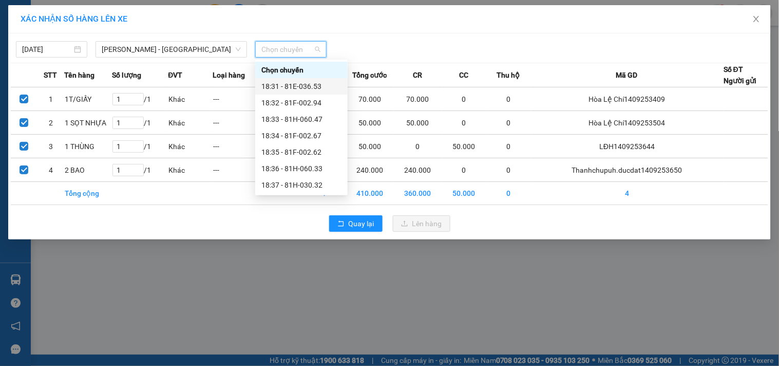
click at [284, 83] on div "18:31 - 81E-036.53" at bounding box center [301, 86] width 80 height 11
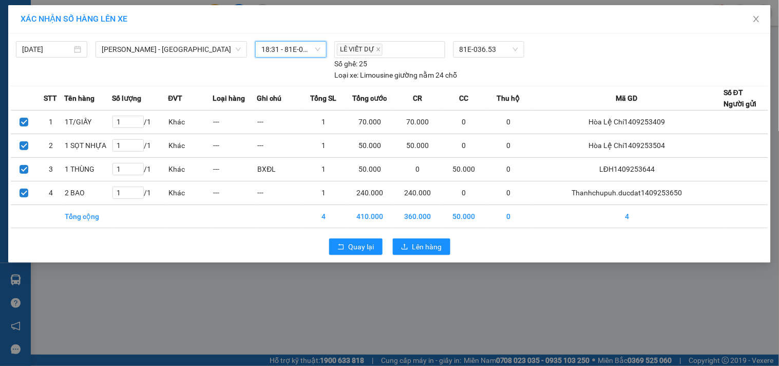
click at [429, 256] on div "Quay lại Lên hàng" at bounding box center [390, 246] width 758 height 27
click at [430, 249] on span "Lên hàng" at bounding box center [428, 246] width 30 height 11
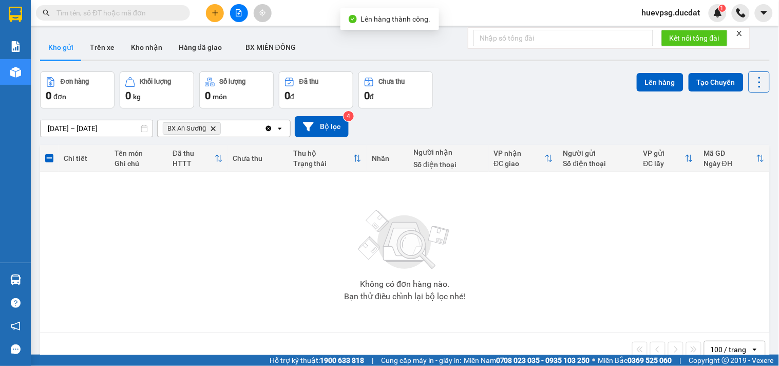
click at [213, 130] on icon "Delete" at bounding box center [213, 128] width 6 height 6
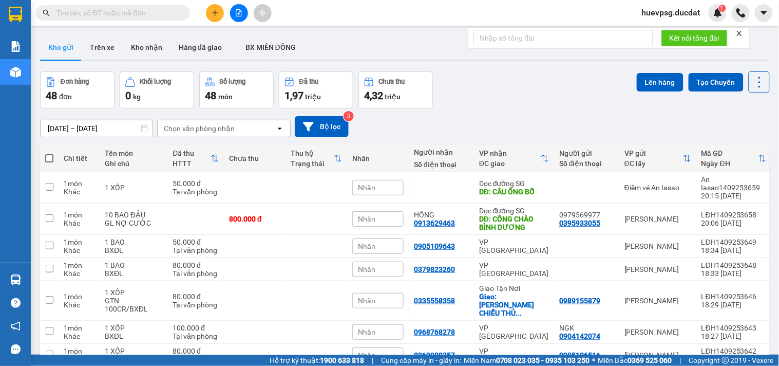
click at [48, 157] on span at bounding box center [49, 158] width 8 height 8
click at [49, 153] on input "checkbox" at bounding box center [49, 153] width 0 height 0
checkbox input "true"
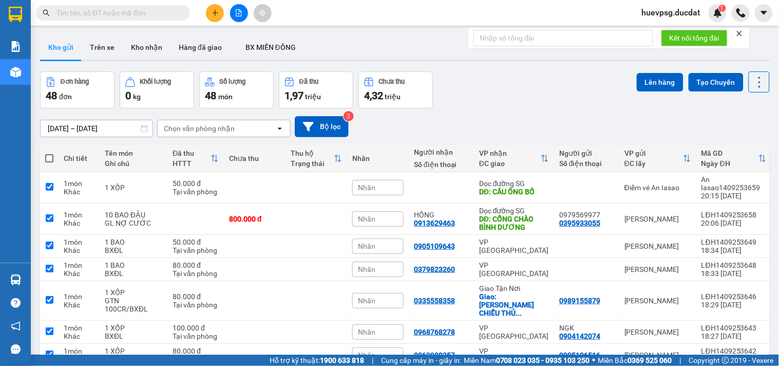
checkbox input "true"
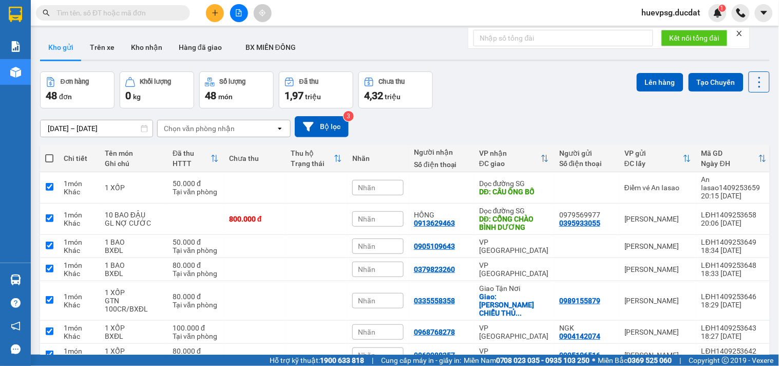
checkbox input "true"
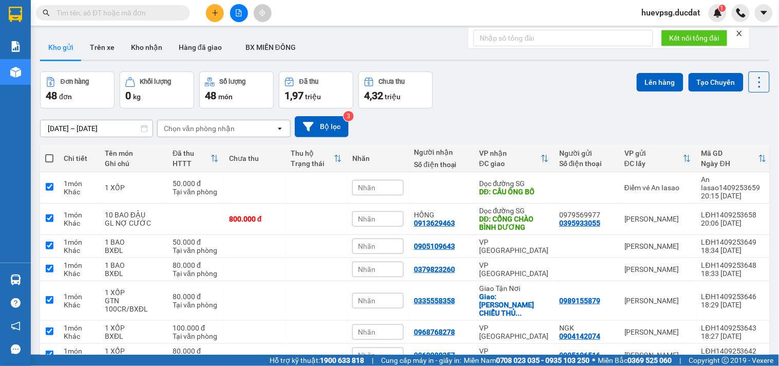
checkbox input "true"
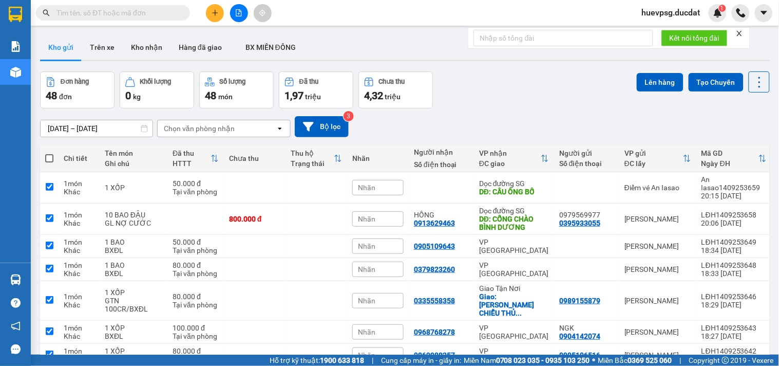
checkbox input "true"
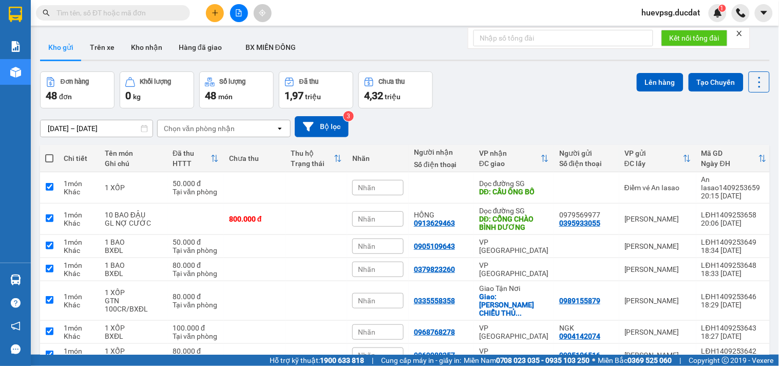
checkbox input "true"
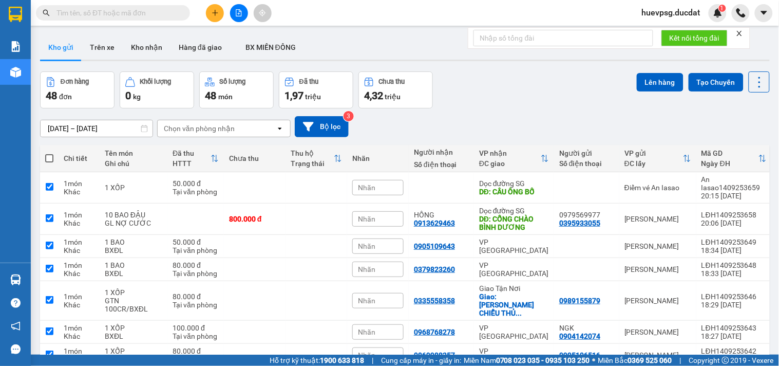
checkbox input "true"
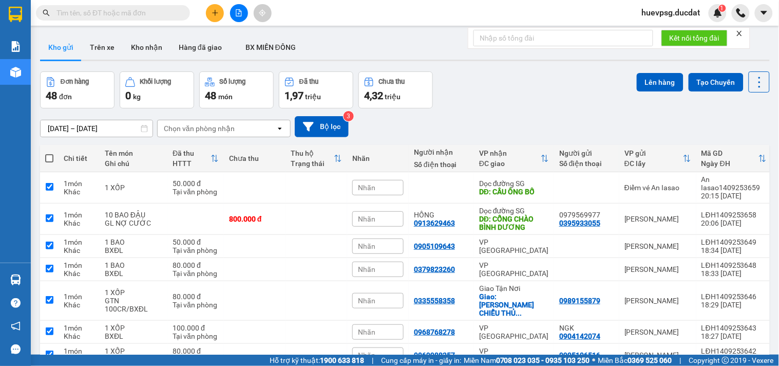
checkbox input "true"
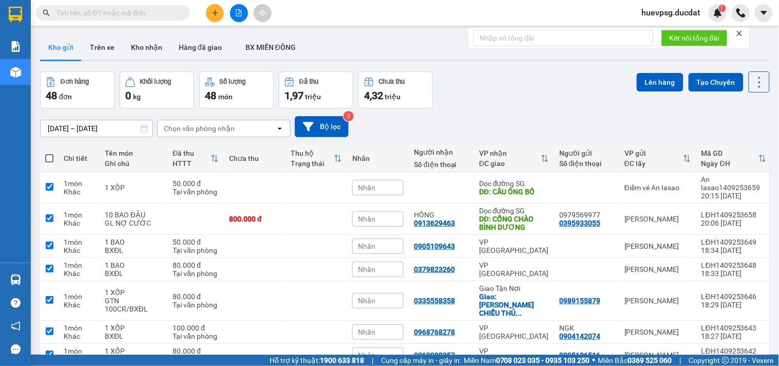
checkbox input "true"
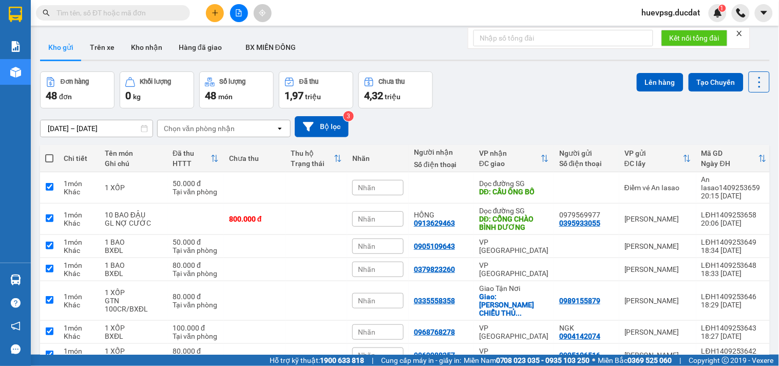
checkbox input "true"
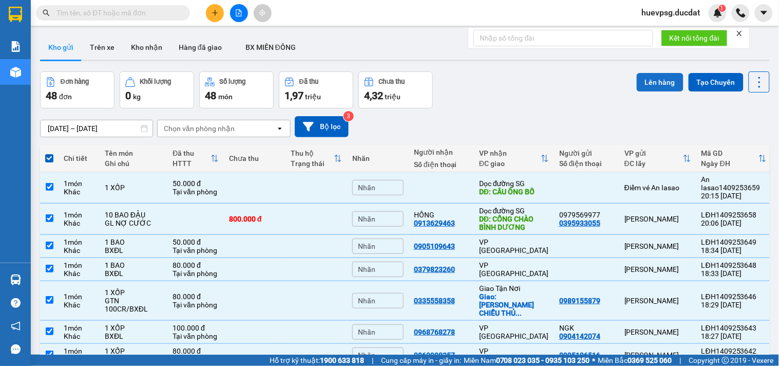
click at [654, 74] on button "Lên hàng" at bounding box center [660, 82] width 47 height 18
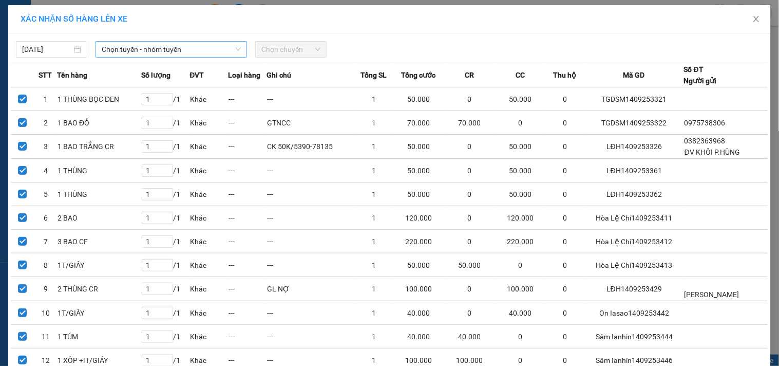
click at [218, 49] on span "Chọn tuyến - nhóm tuyến" at bounding box center [171, 49] width 139 height 15
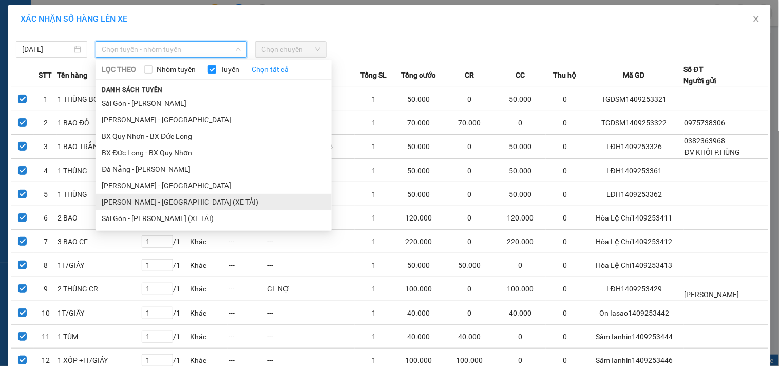
click at [134, 204] on li "[PERSON_NAME] - [GEOGRAPHIC_DATA] (XE TẢI)" at bounding box center [214, 202] width 236 height 16
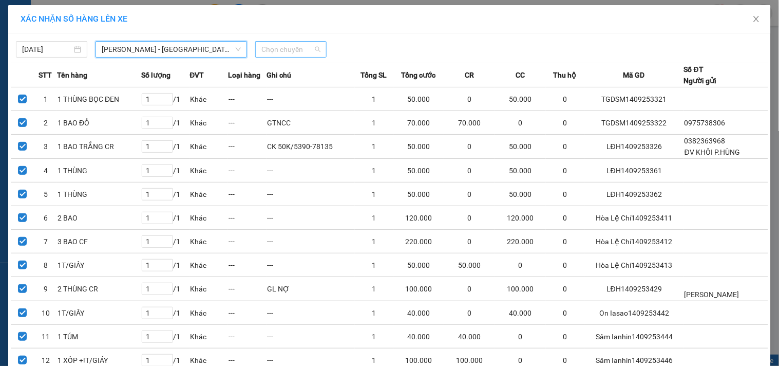
click at [289, 53] on span "Chọn chuyến" at bounding box center [290, 49] width 59 height 15
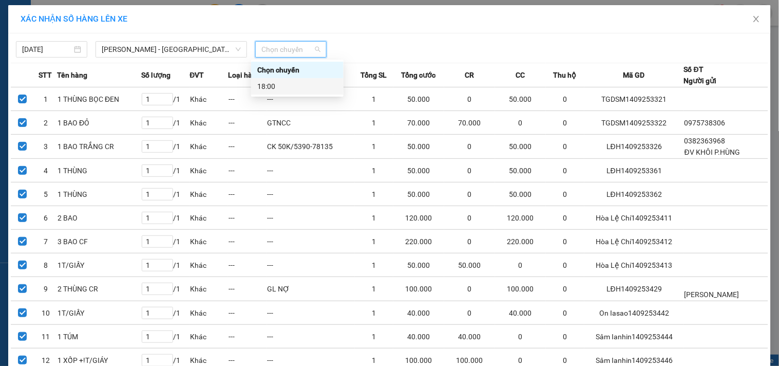
click at [268, 83] on div "18:00" at bounding box center [297, 86] width 80 height 11
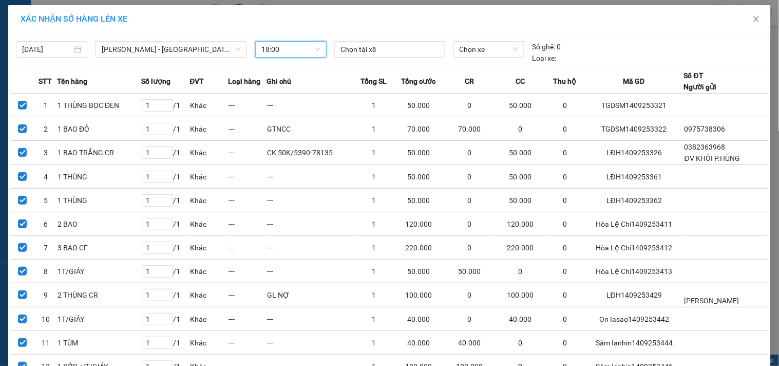
click at [405, 58] on div "Chọn tài xế" at bounding box center [389, 52] width 119 height 23
click at [409, 50] on div at bounding box center [389, 49] width 105 height 12
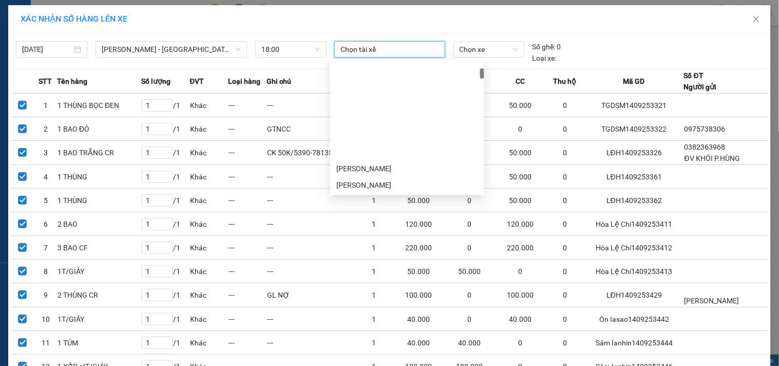
scroll to position [171, 0]
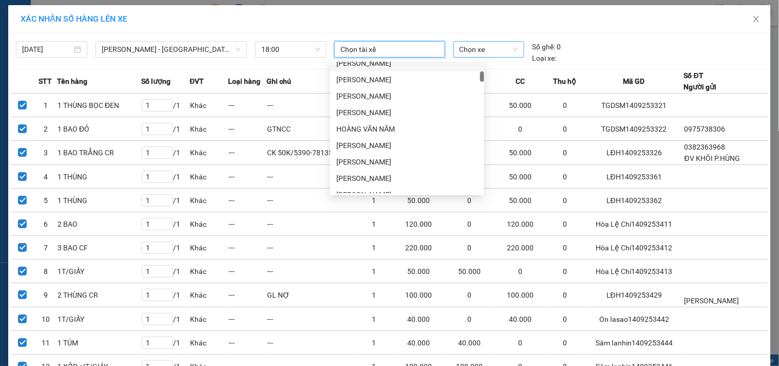
click at [479, 50] on span "Chọn xe" at bounding box center [489, 49] width 59 height 15
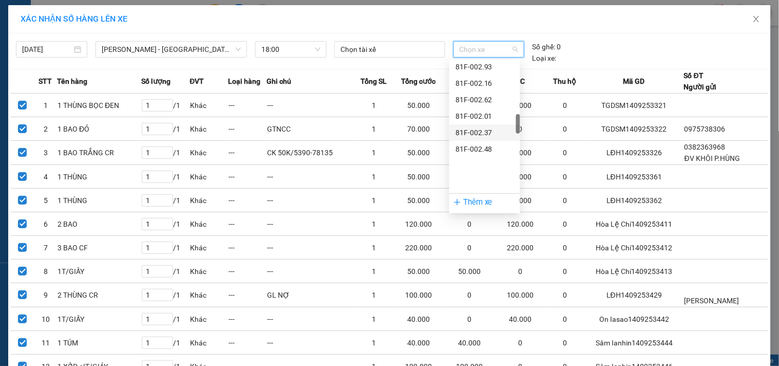
scroll to position [456, 0]
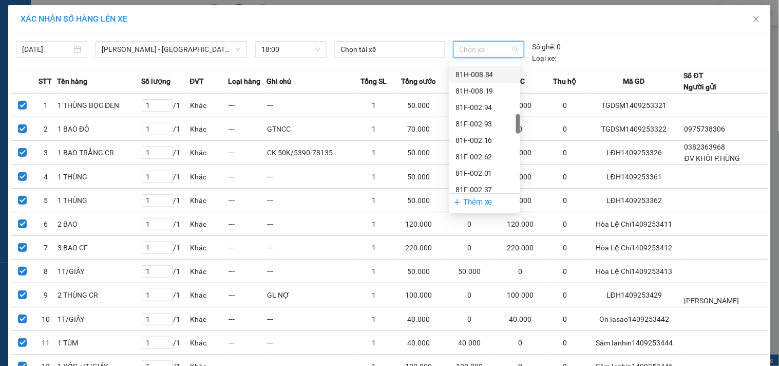
click at [496, 76] on div "81H-008.84" at bounding box center [485, 74] width 59 height 11
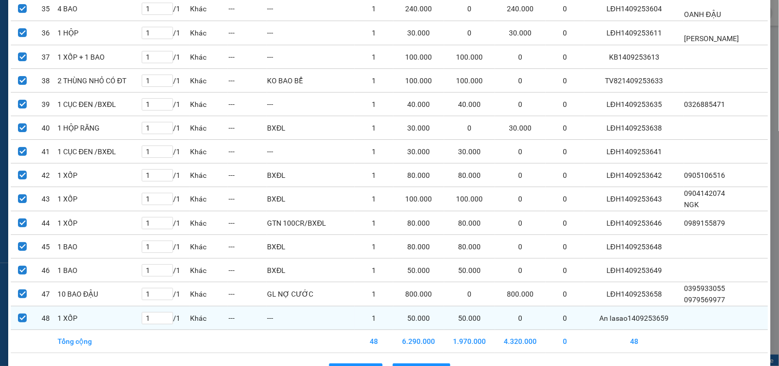
scroll to position [946, 0]
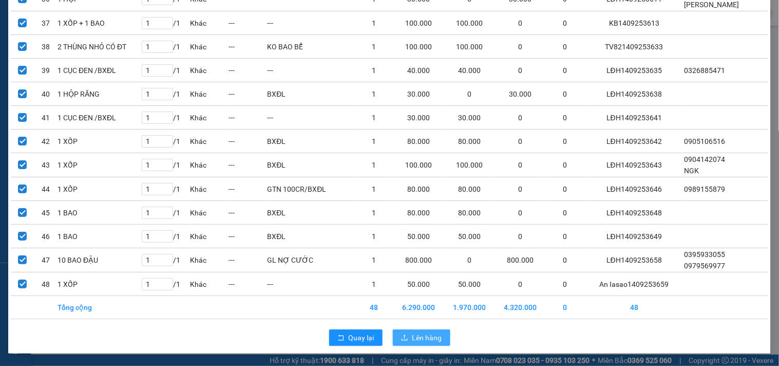
click at [437, 332] on span "Lên hàng" at bounding box center [428, 337] width 30 height 11
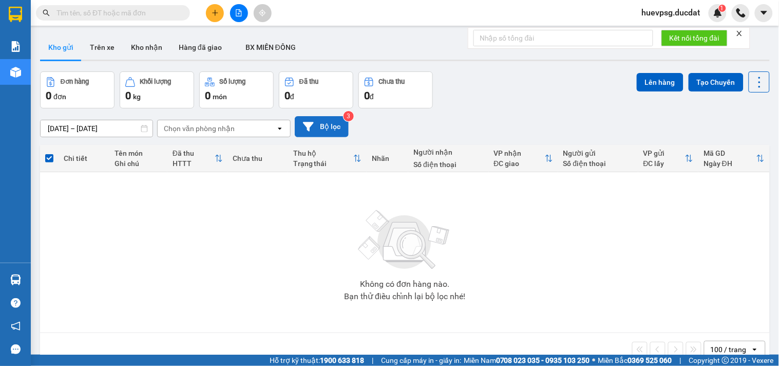
click at [340, 121] on button "Bộ lọc" at bounding box center [322, 126] width 54 height 21
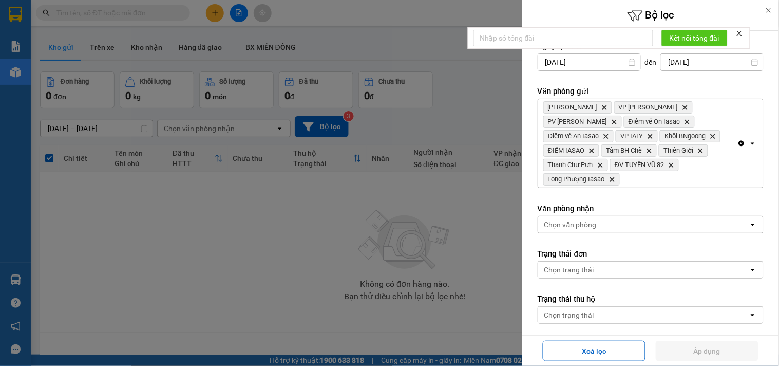
click at [478, 86] on div at bounding box center [389, 183] width 779 height 366
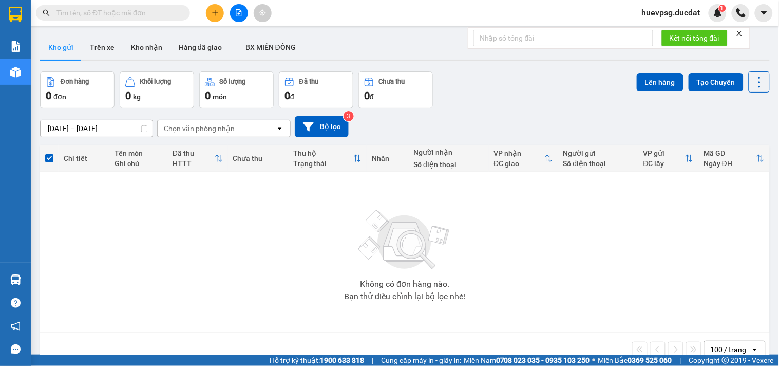
click at [90, 14] on input "text" at bounding box center [117, 12] width 121 height 11
